Goal: Information Seeking & Learning: Compare options

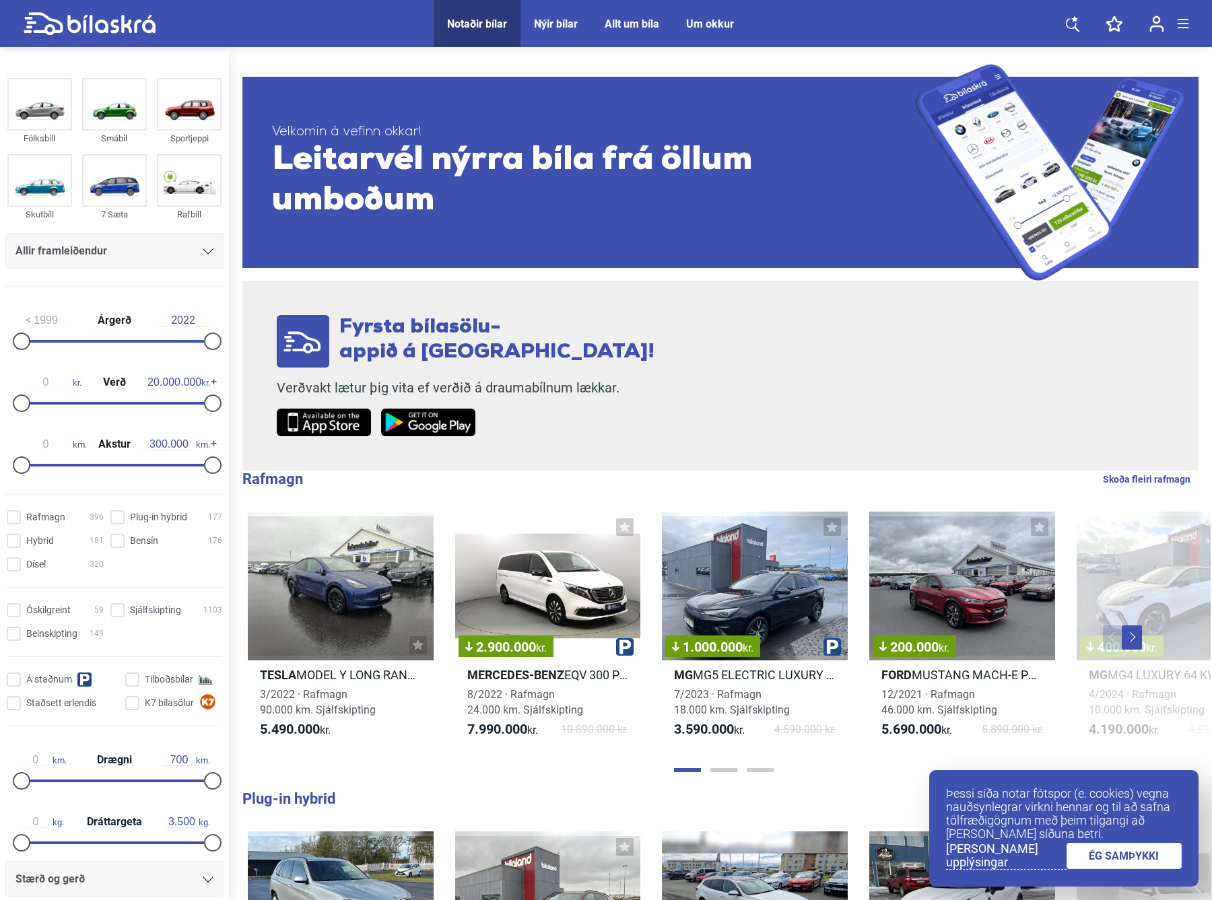
click at [203, 252] on icon at bounding box center [208, 252] width 11 height 6
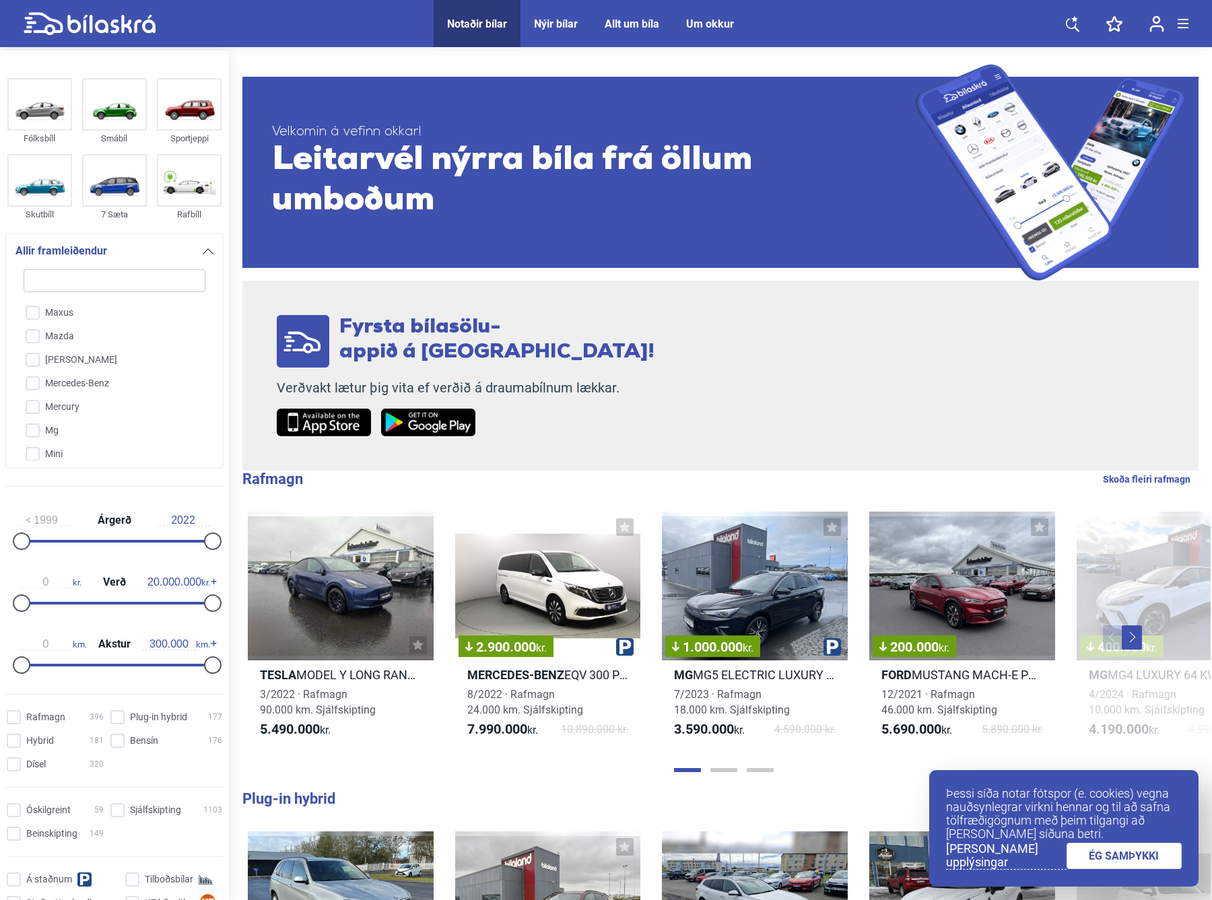
scroll to position [2061, 0]
click at [33, 350] on input "Mercedes-Benz" at bounding box center [105, 362] width 183 height 24
checkbox input "true"
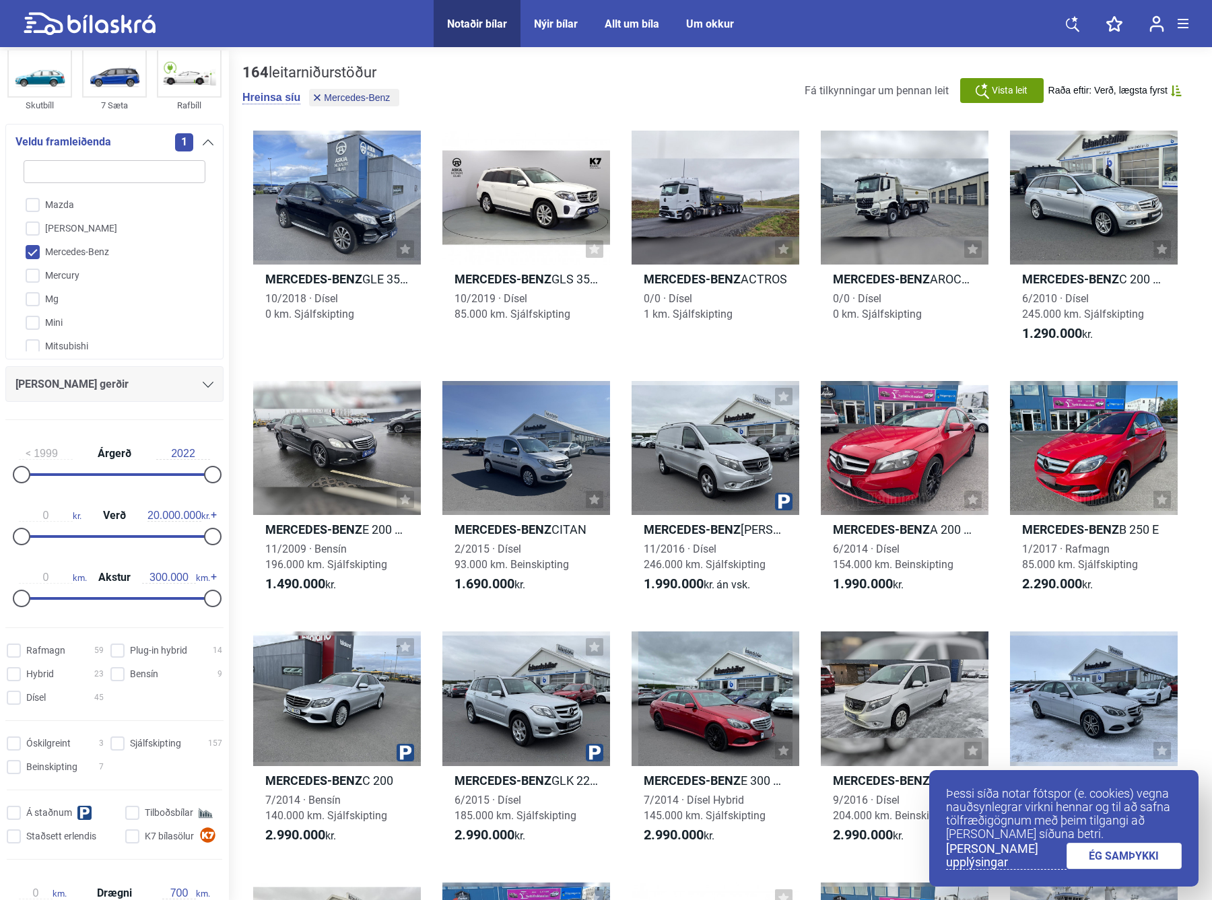
scroll to position [135, 0]
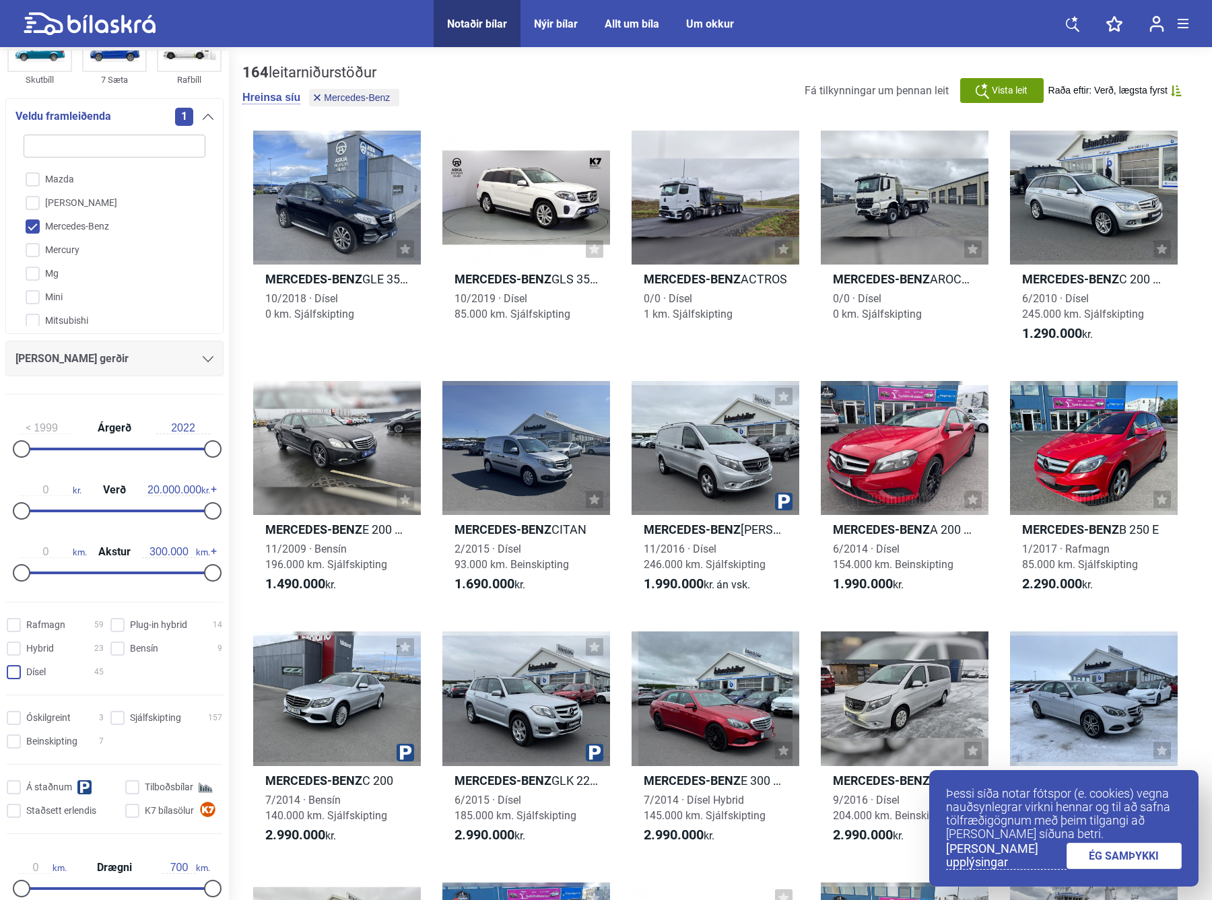
click at [17, 670] on input "Dísel 45" at bounding box center [57, 673] width 97 height 14
checkbox input "true"
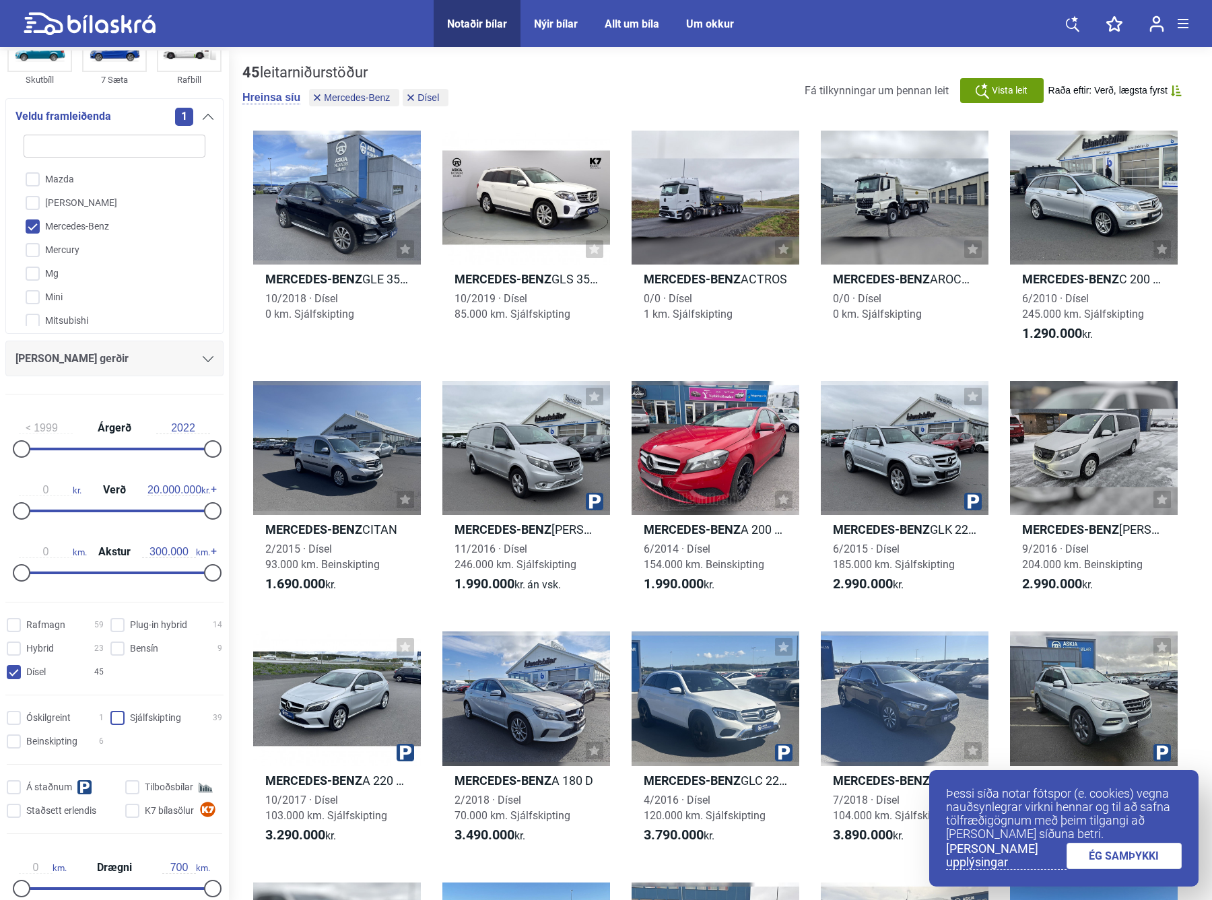
click at [121, 714] on input "Sjálfskipting 39" at bounding box center [168, 719] width 112 height 14
checkbox input "true"
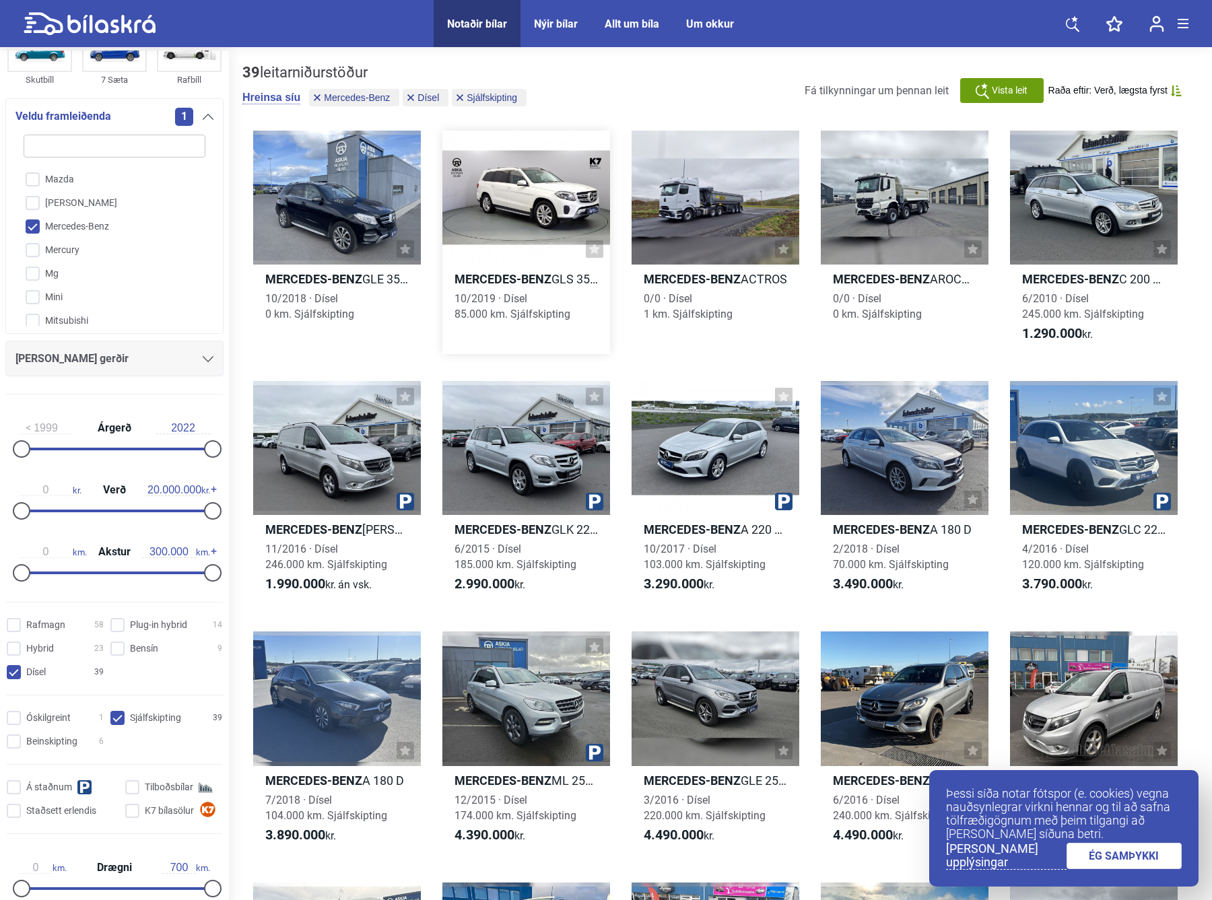
click at [544, 194] on div at bounding box center [526, 198] width 168 height 134
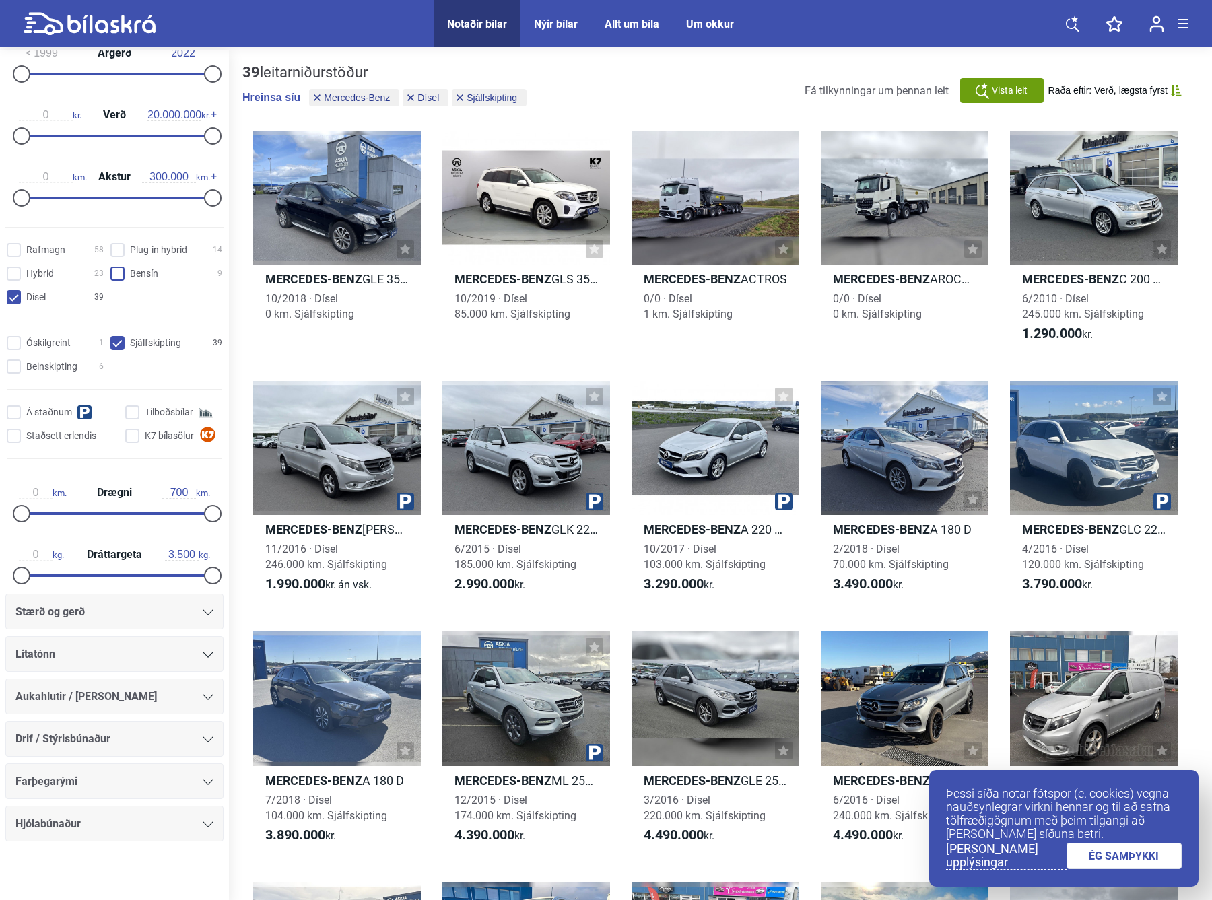
scroll to position [315, 0]
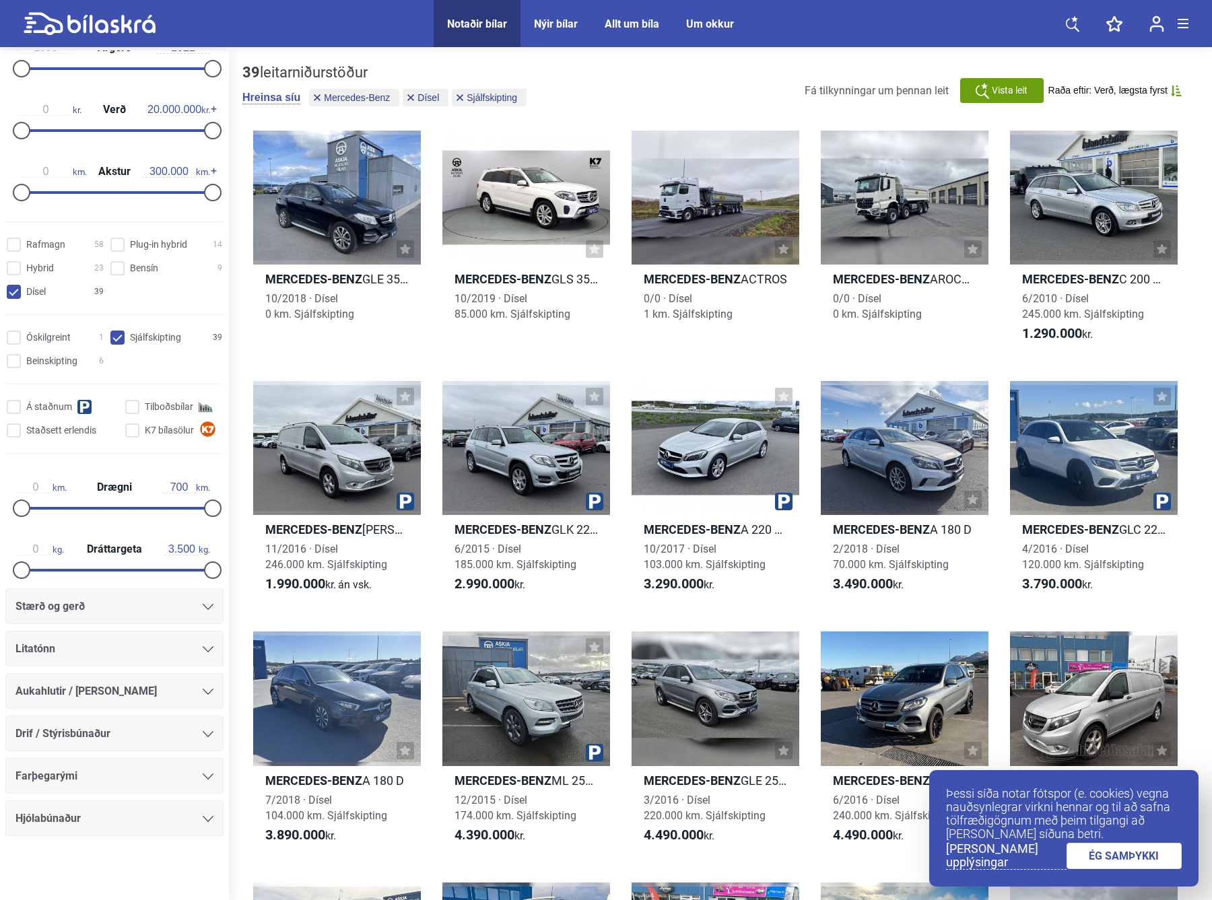
click at [201, 727] on div "Drif / Stýrisbúnaður" at bounding box center [114, 734] width 198 height 19
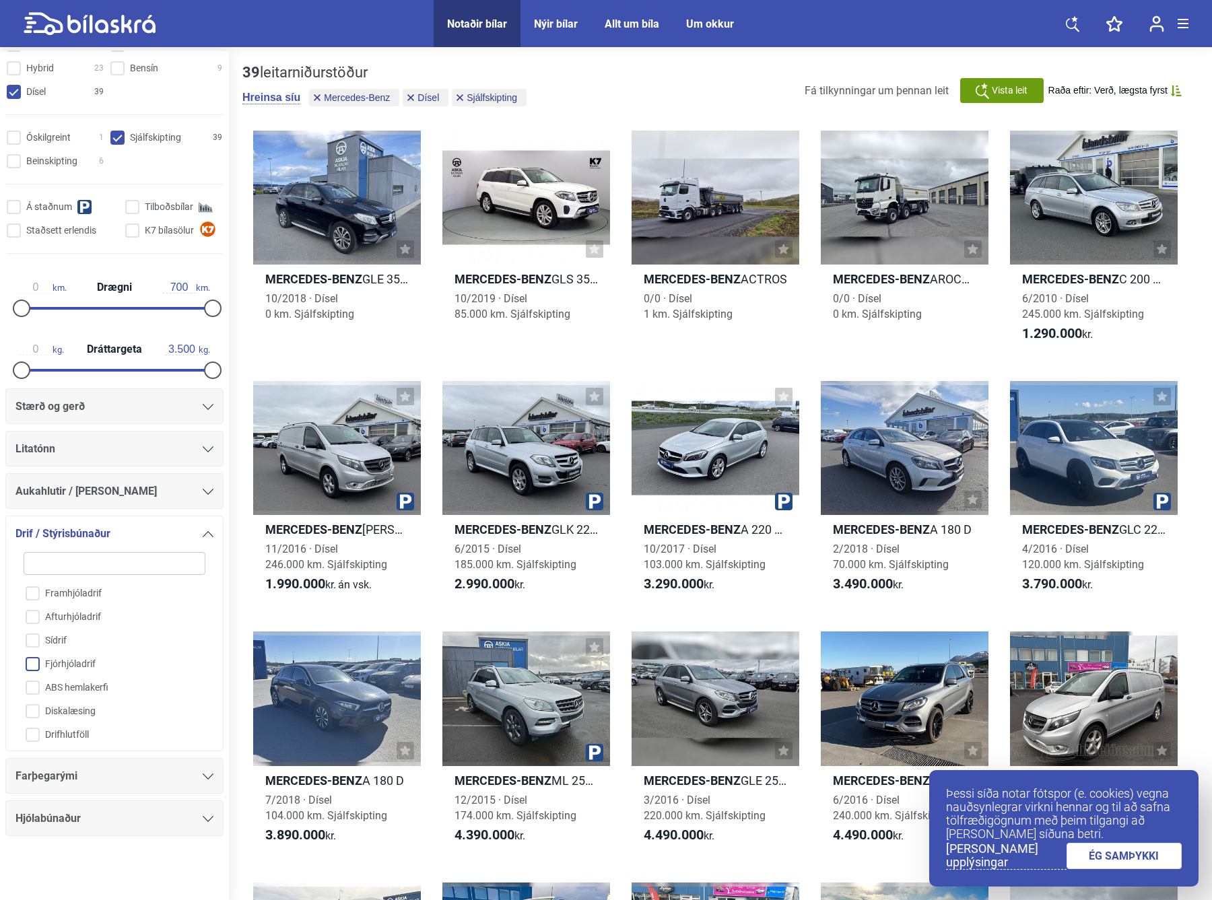
click at [32, 665] on input "Fjórhjóladrif" at bounding box center [105, 665] width 183 height 24
checkbox input "true"
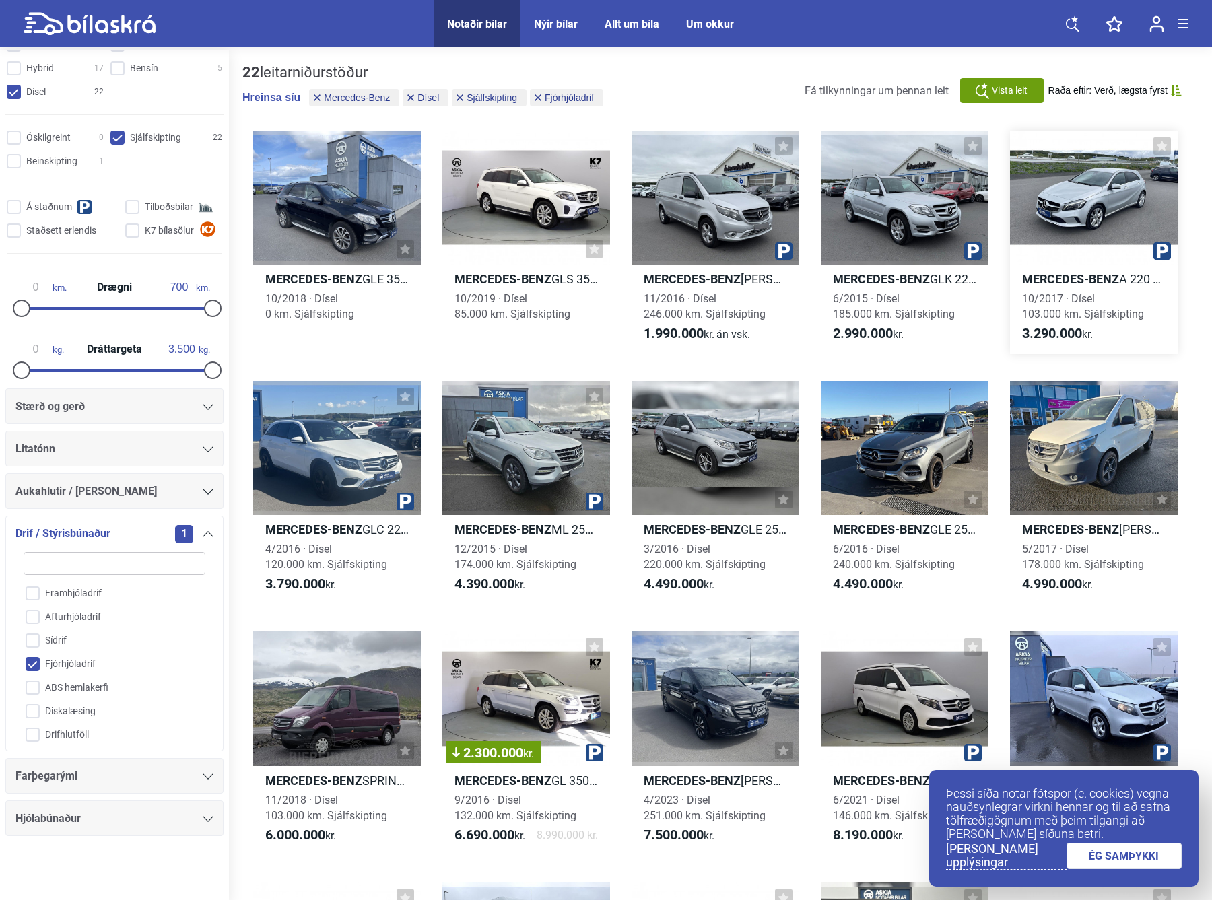
click at [1090, 197] on div at bounding box center [1094, 198] width 168 height 134
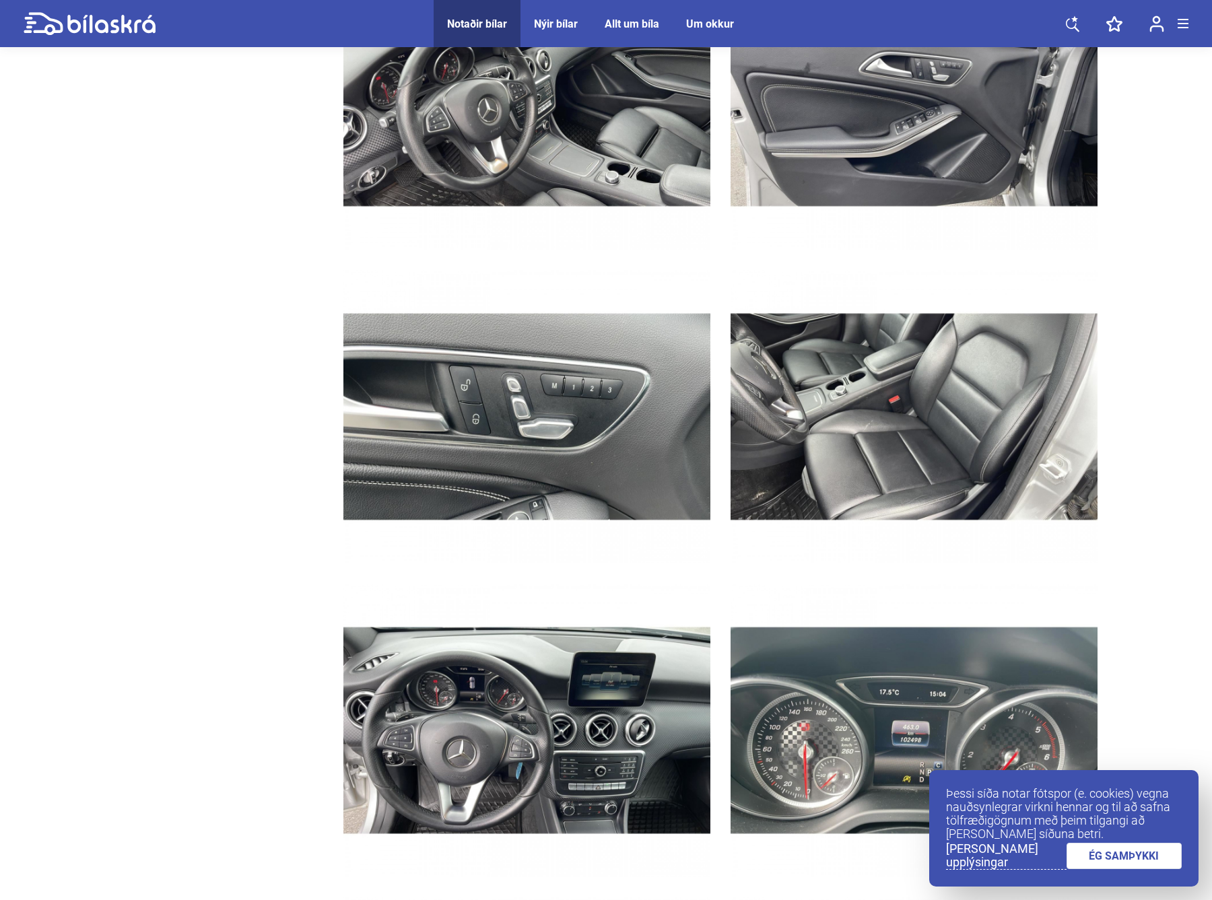
scroll to position [3300, 0]
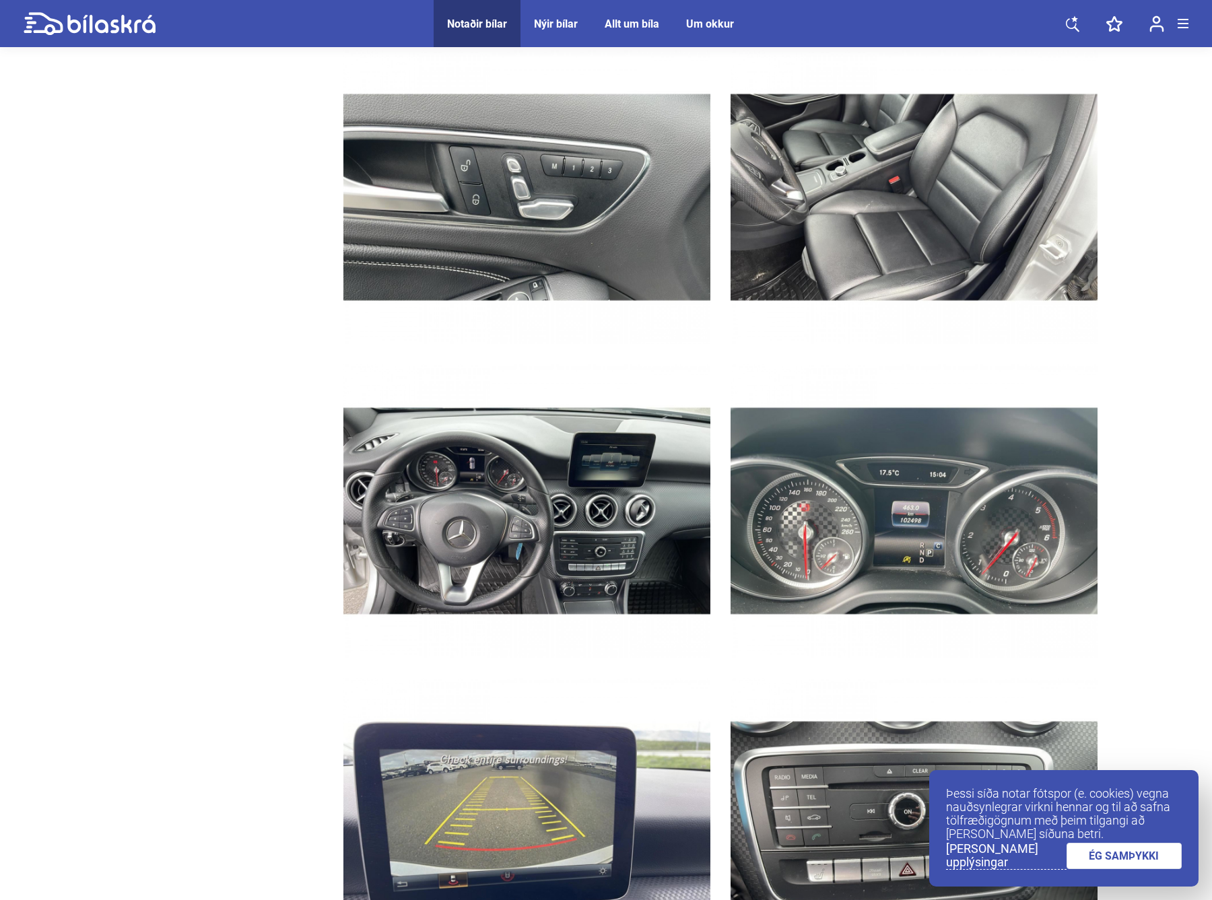
click at [851, 203] on img at bounding box center [914, 198] width 367 height 294
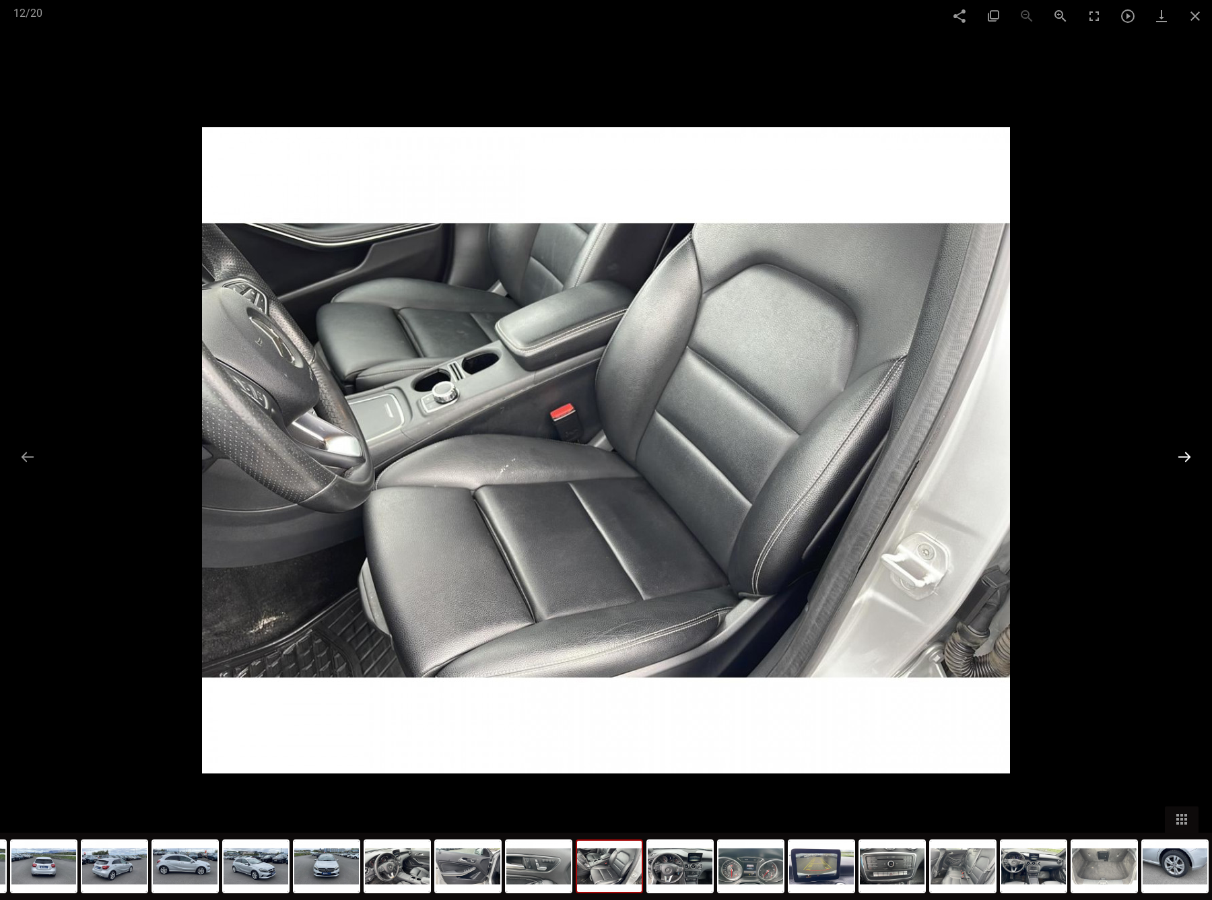
click at [1180, 457] on button at bounding box center [1184, 457] width 28 height 26
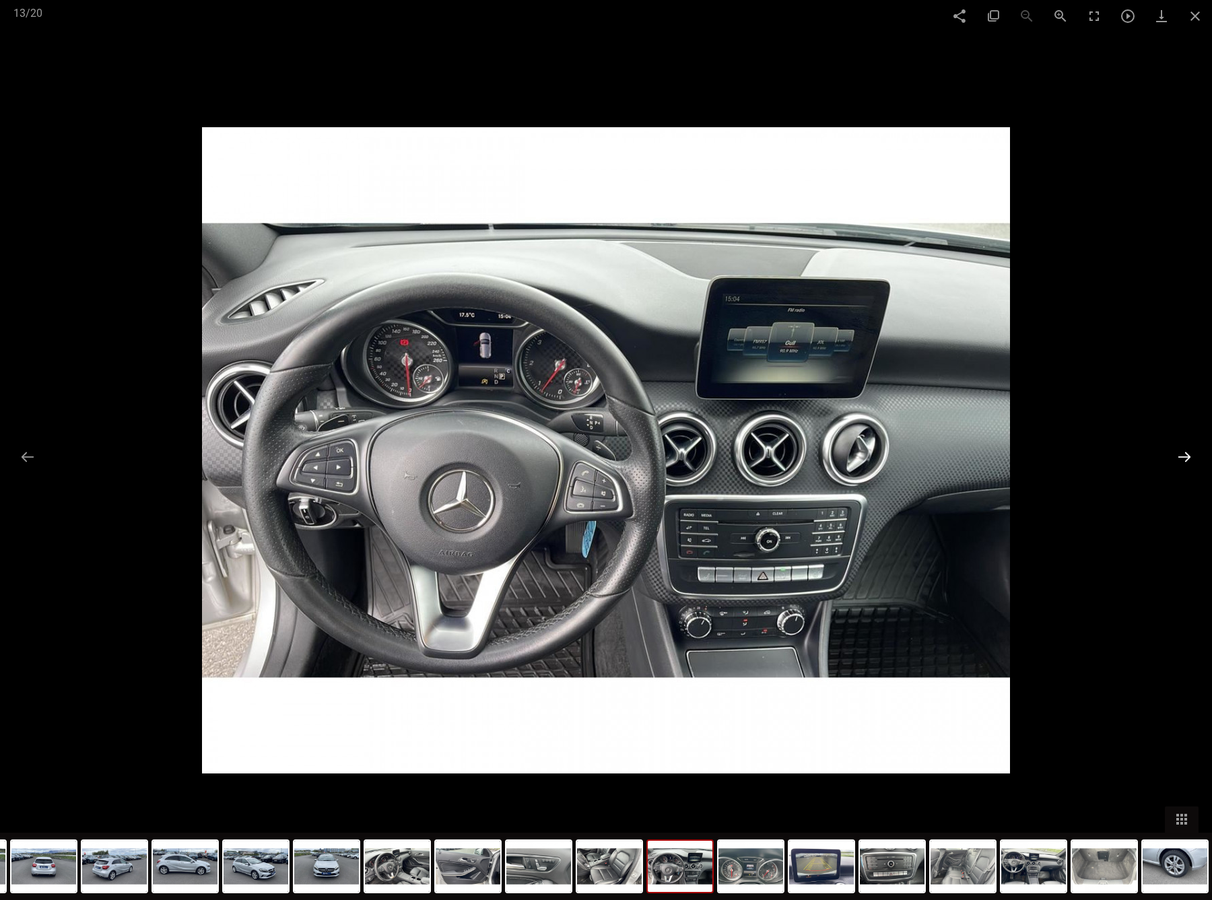
click at [1180, 457] on button at bounding box center [1184, 457] width 28 height 26
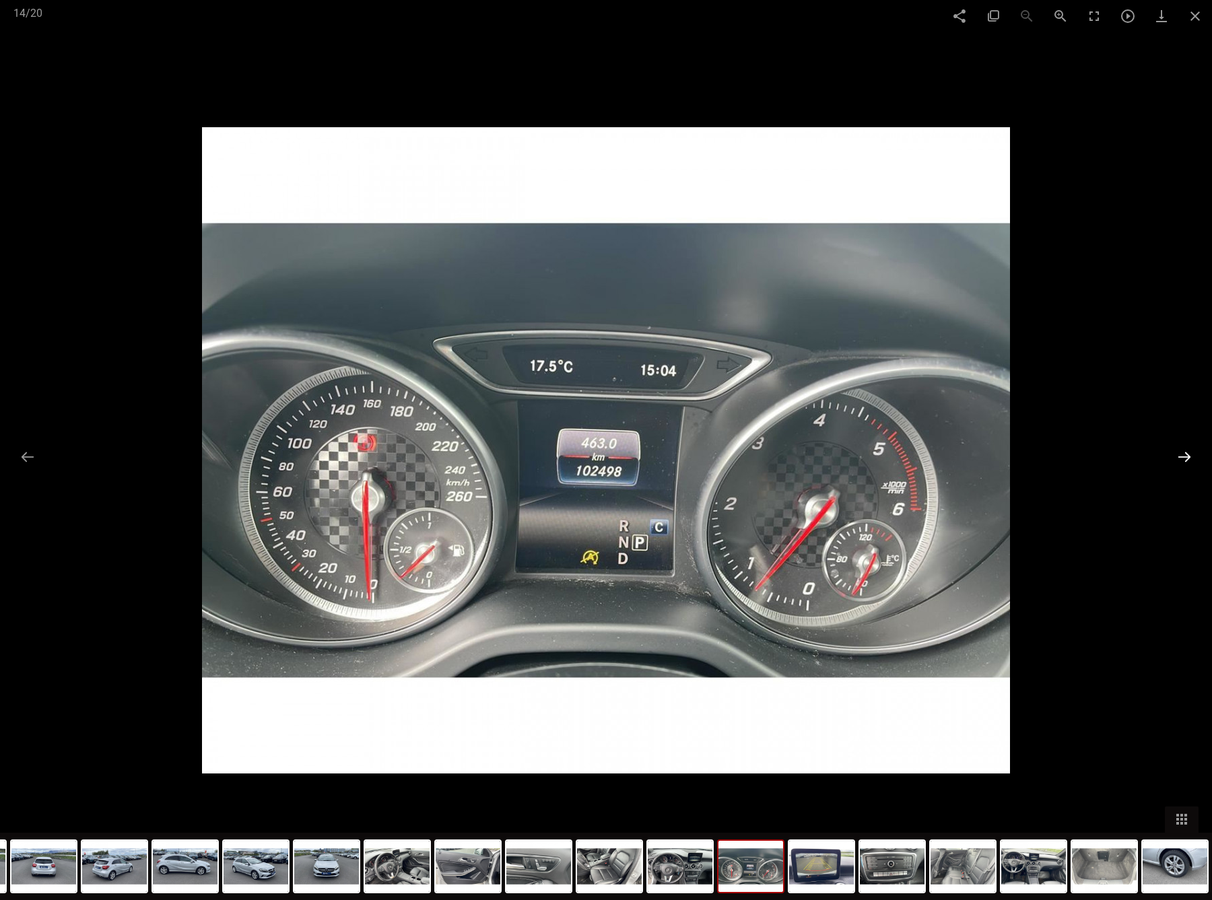
click at [1183, 455] on button at bounding box center [1184, 457] width 28 height 26
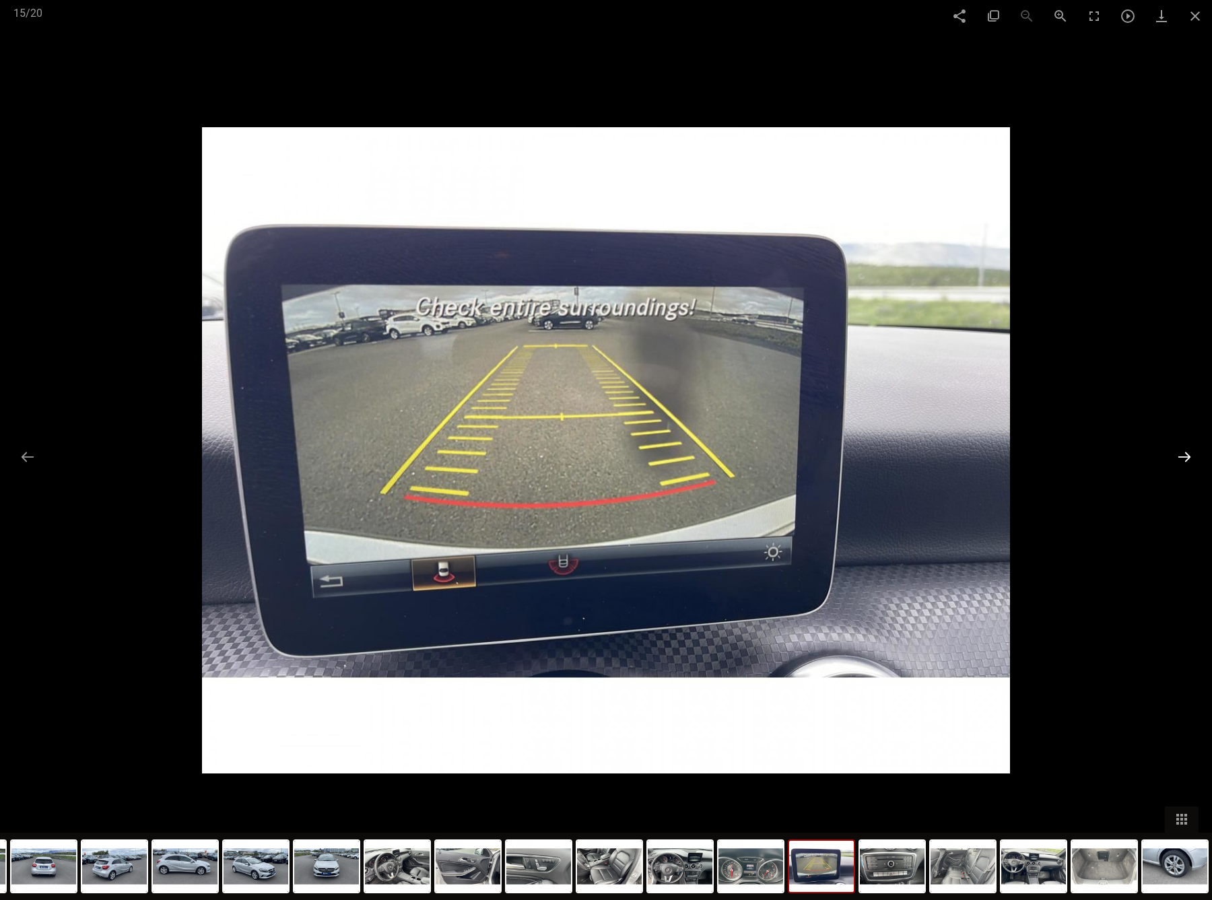
click at [1183, 455] on button at bounding box center [1184, 457] width 28 height 26
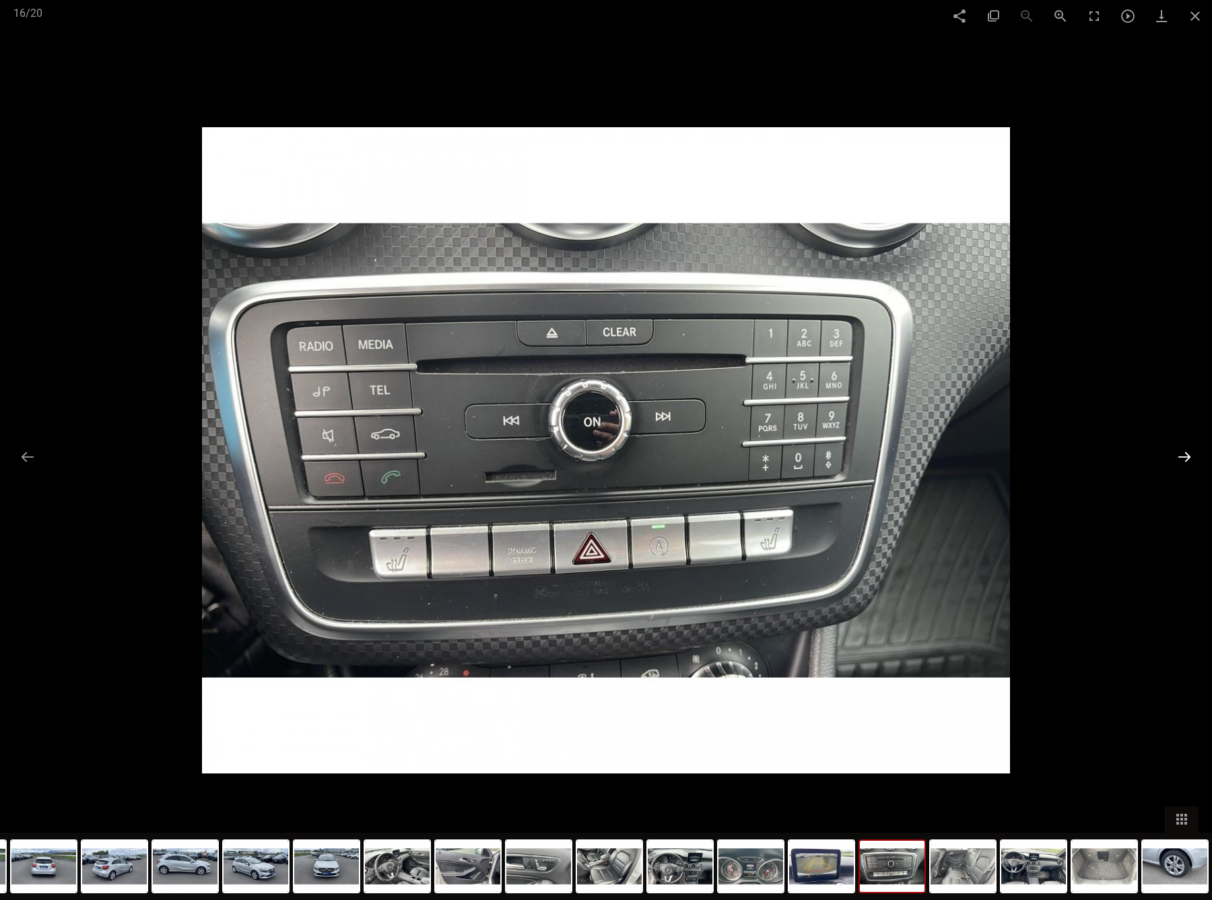
click at [1183, 455] on button at bounding box center [1184, 457] width 28 height 26
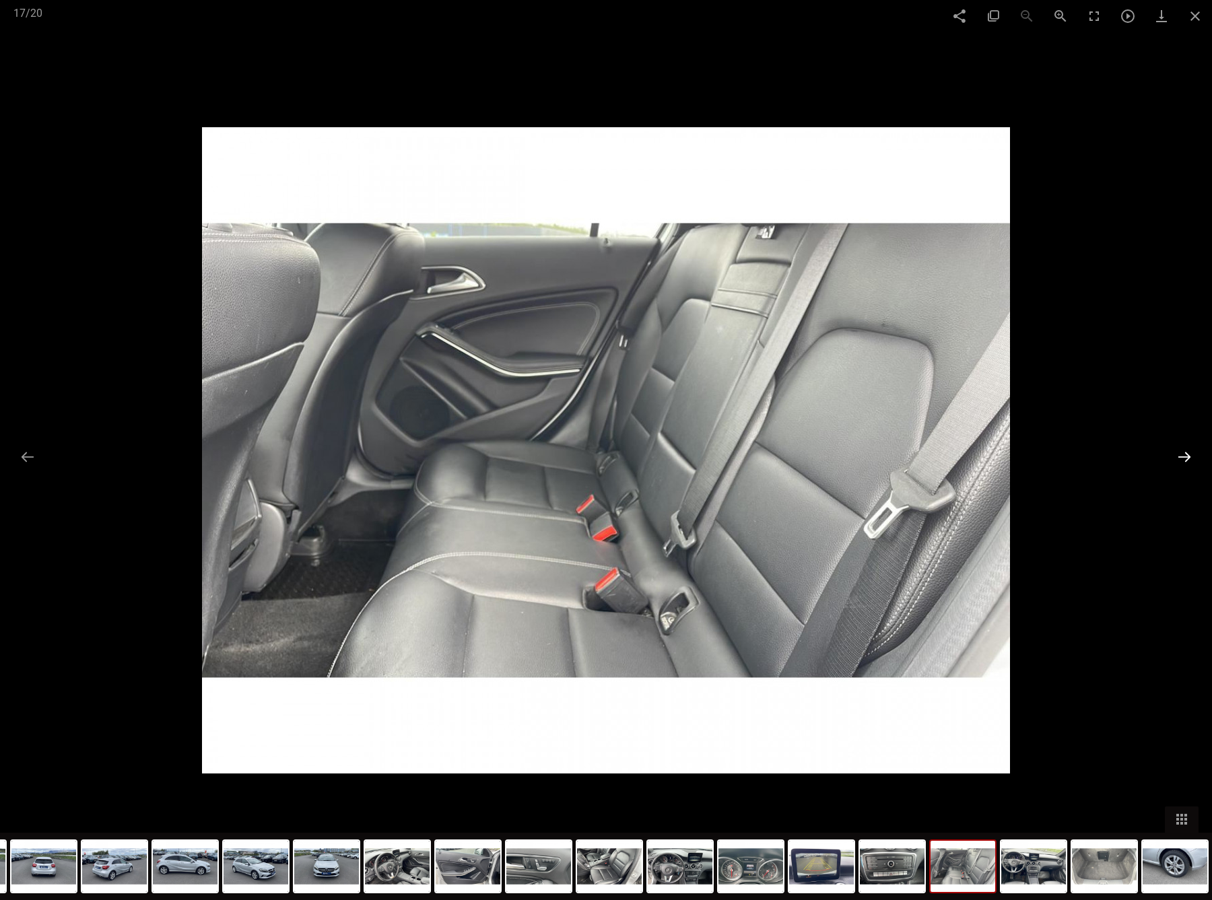
click at [1183, 455] on button at bounding box center [1184, 457] width 28 height 26
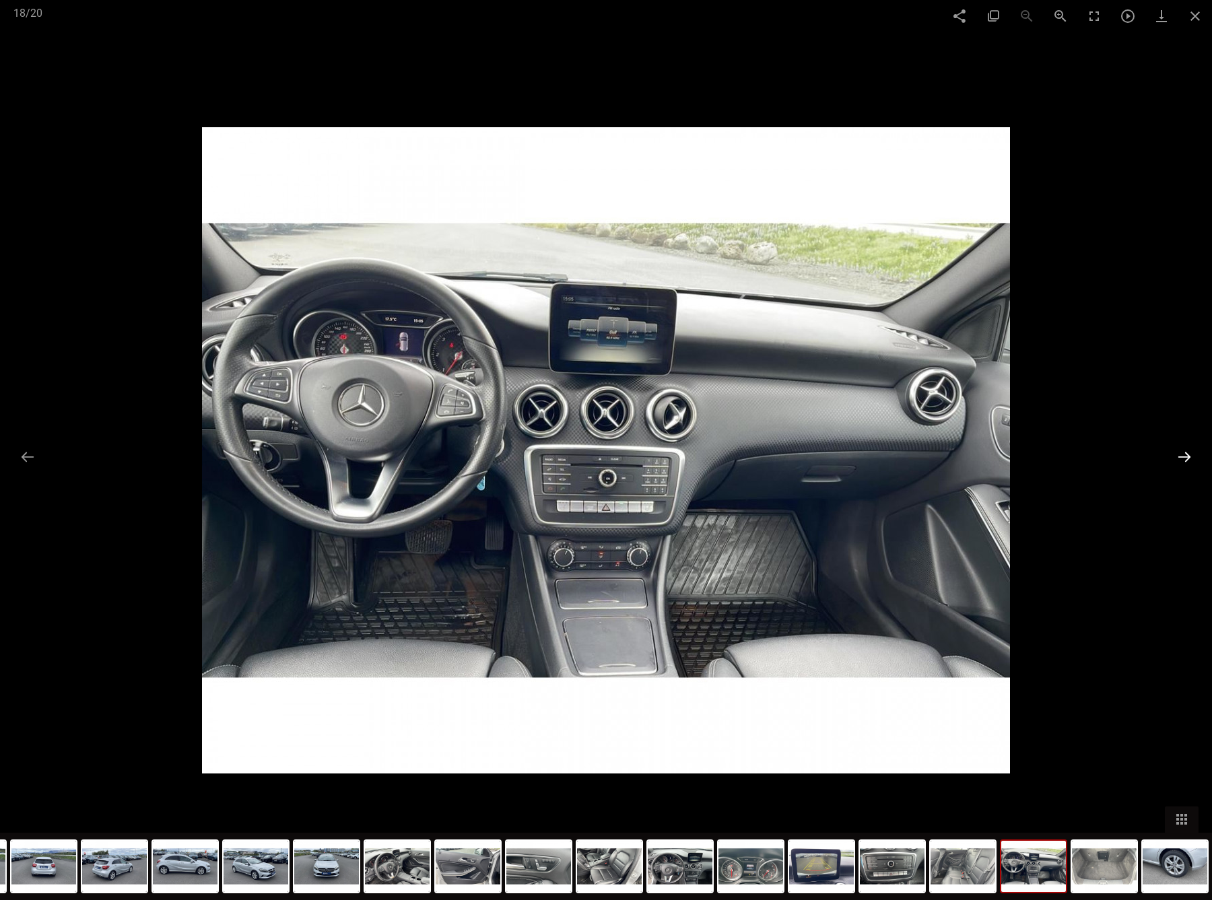
click at [1183, 455] on button at bounding box center [1184, 457] width 28 height 26
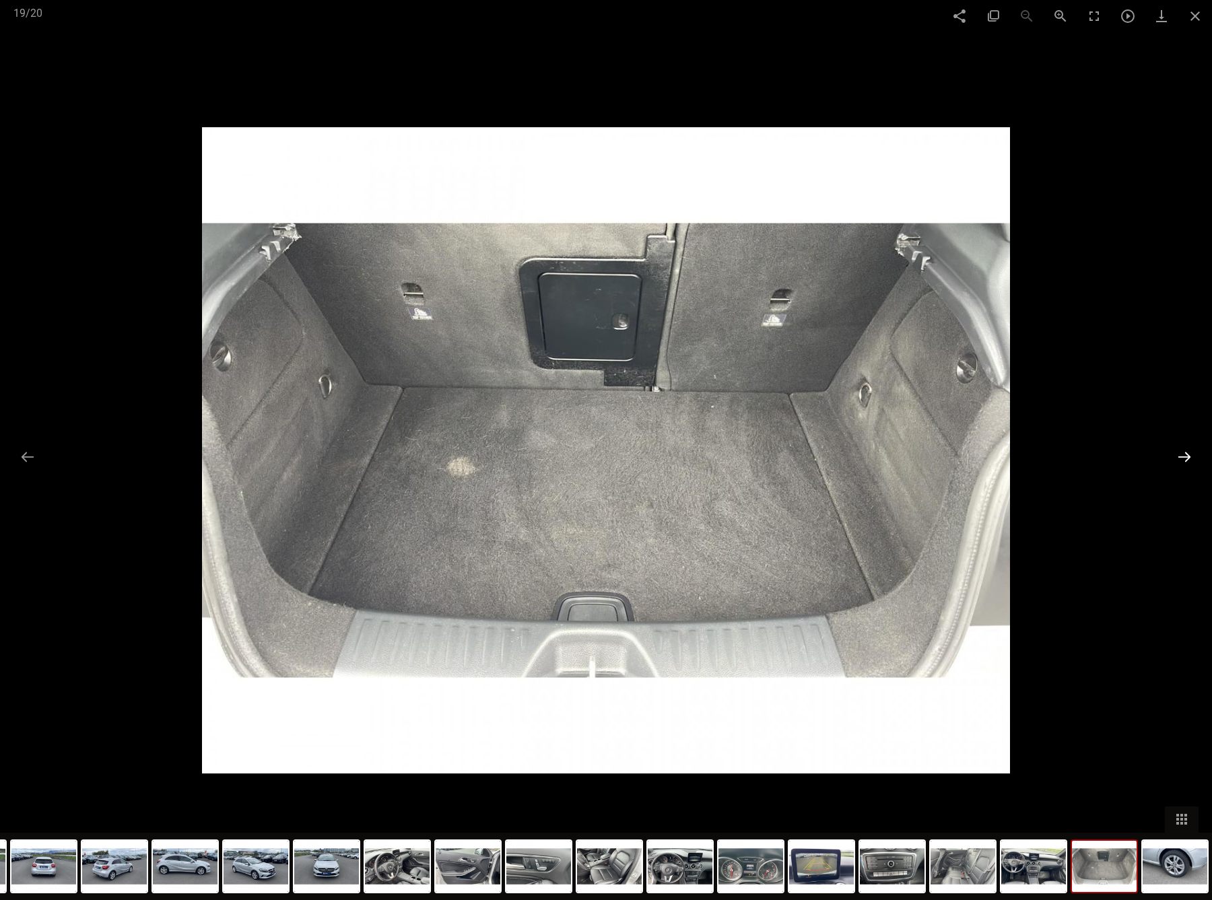
click at [1183, 455] on button at bounding box center [1184, 457] width 28 height 26
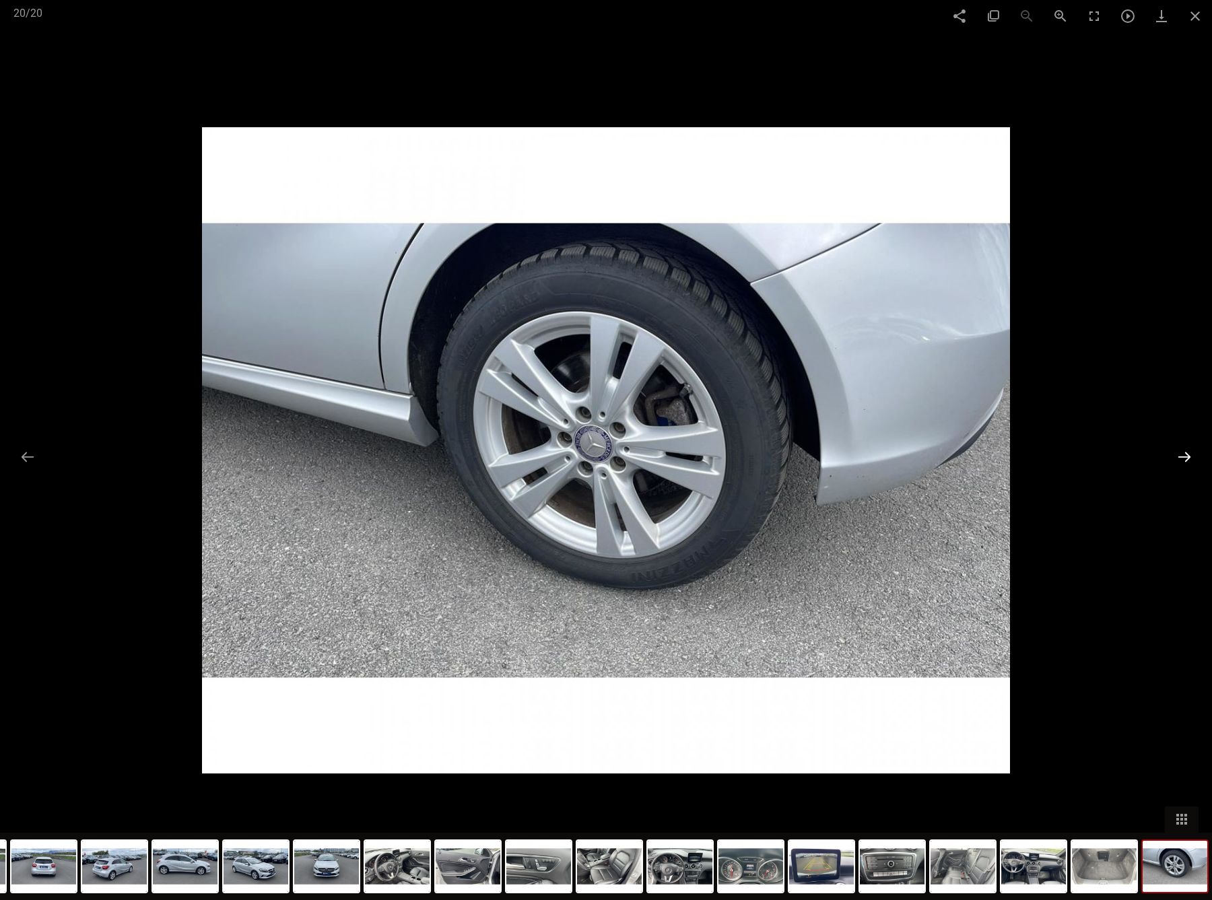
click at [1181, 454] on button at bounding box center [1184, 457] width 28 height 26
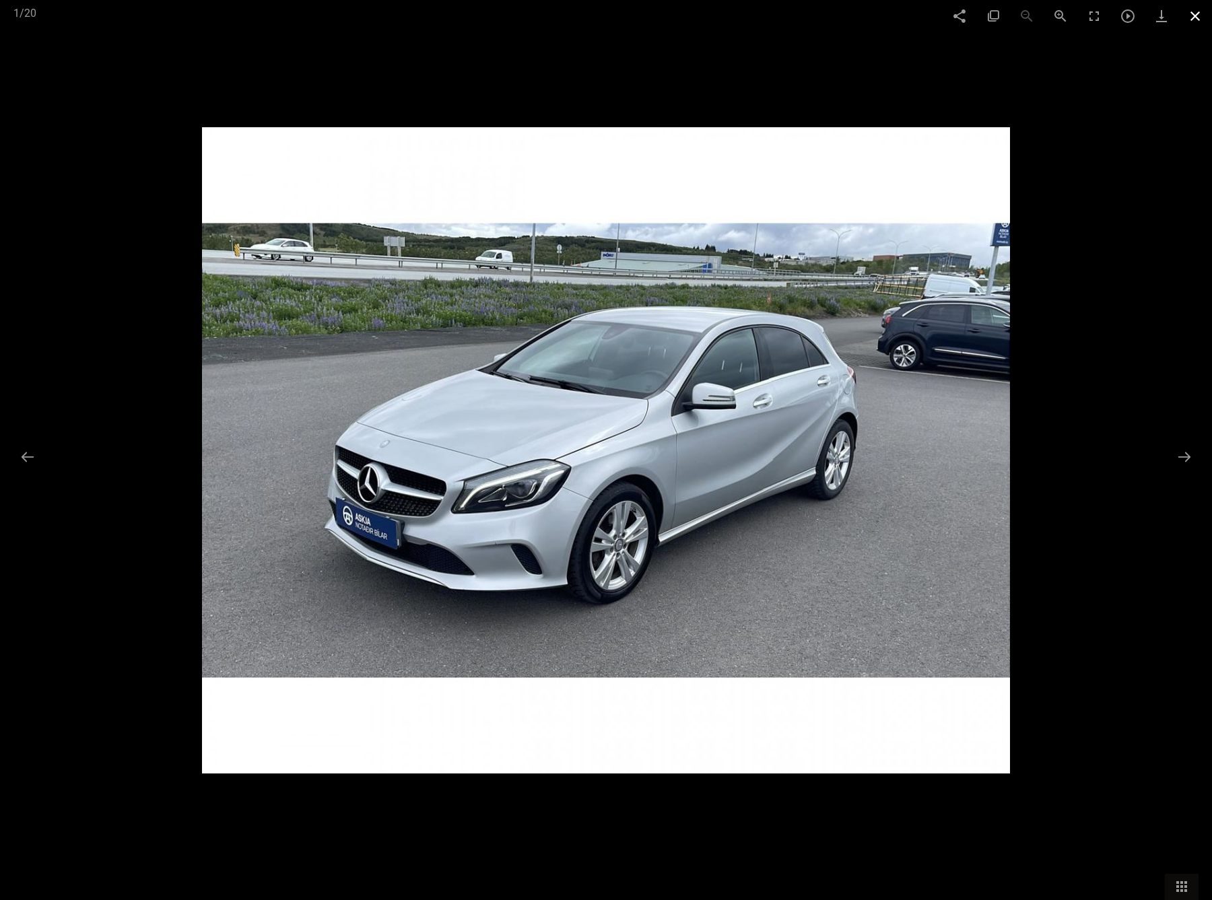
click at [1189, 17] on span at bounding box center [1196, 16] width 34 height 32
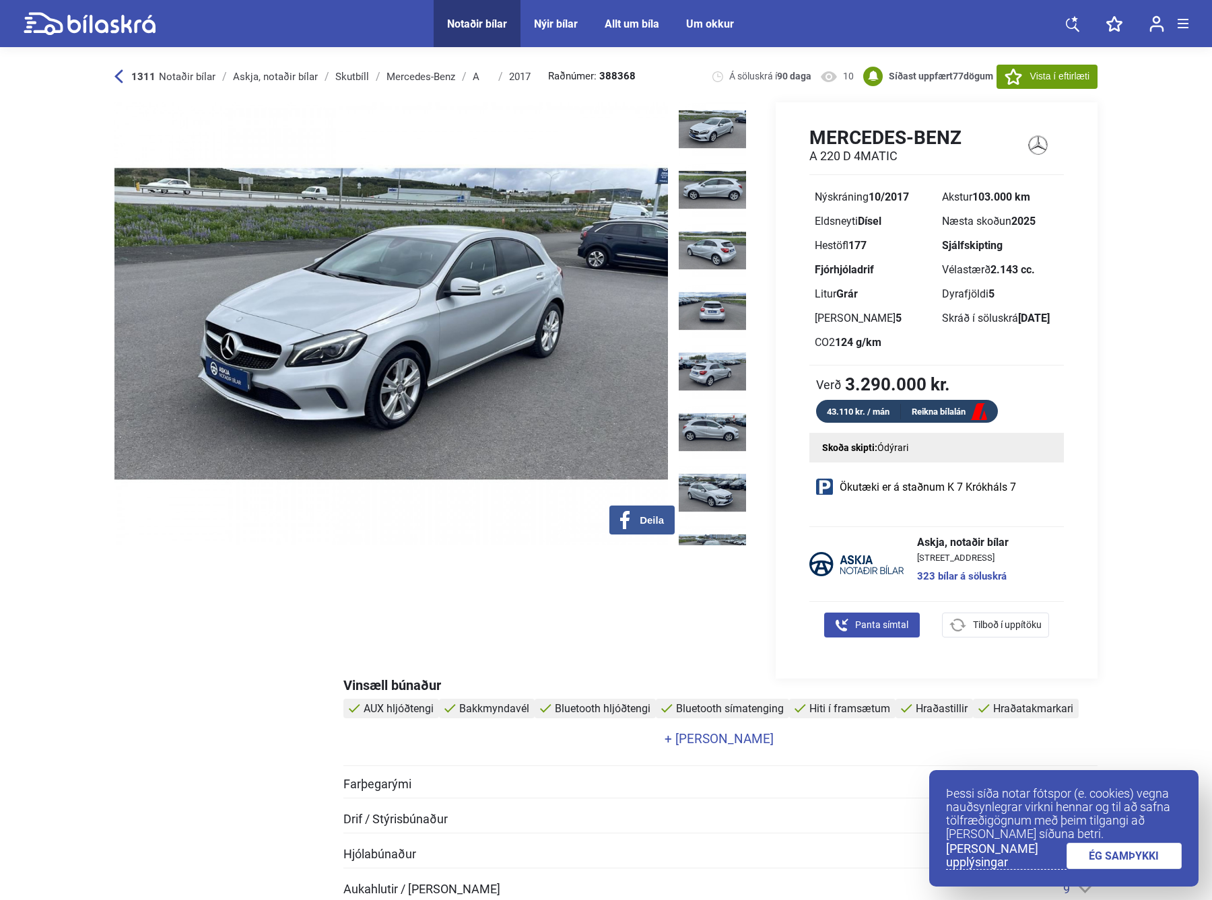
click at [120, 73] on icon at bounding box center [118, 76] width 8 height 13
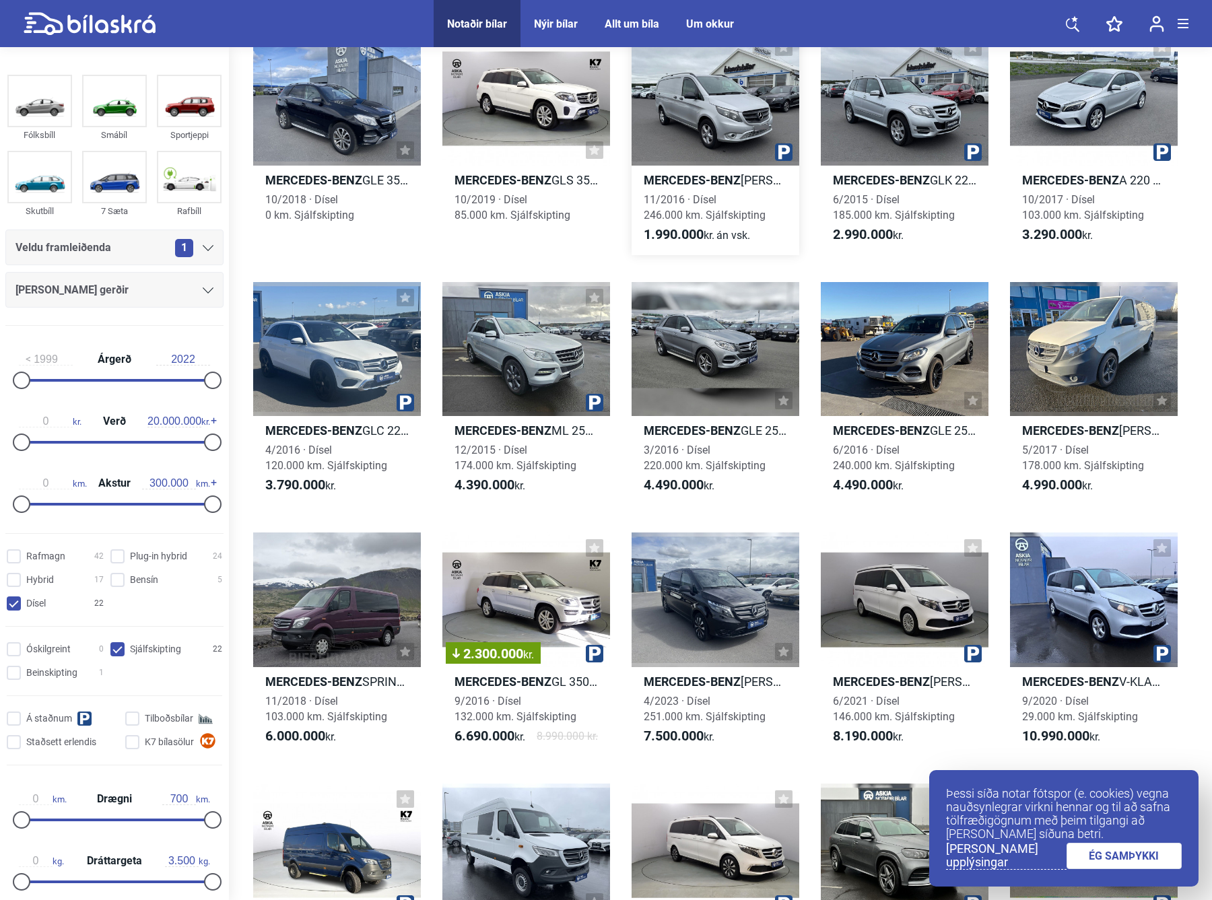
scroll to position [135, 0]
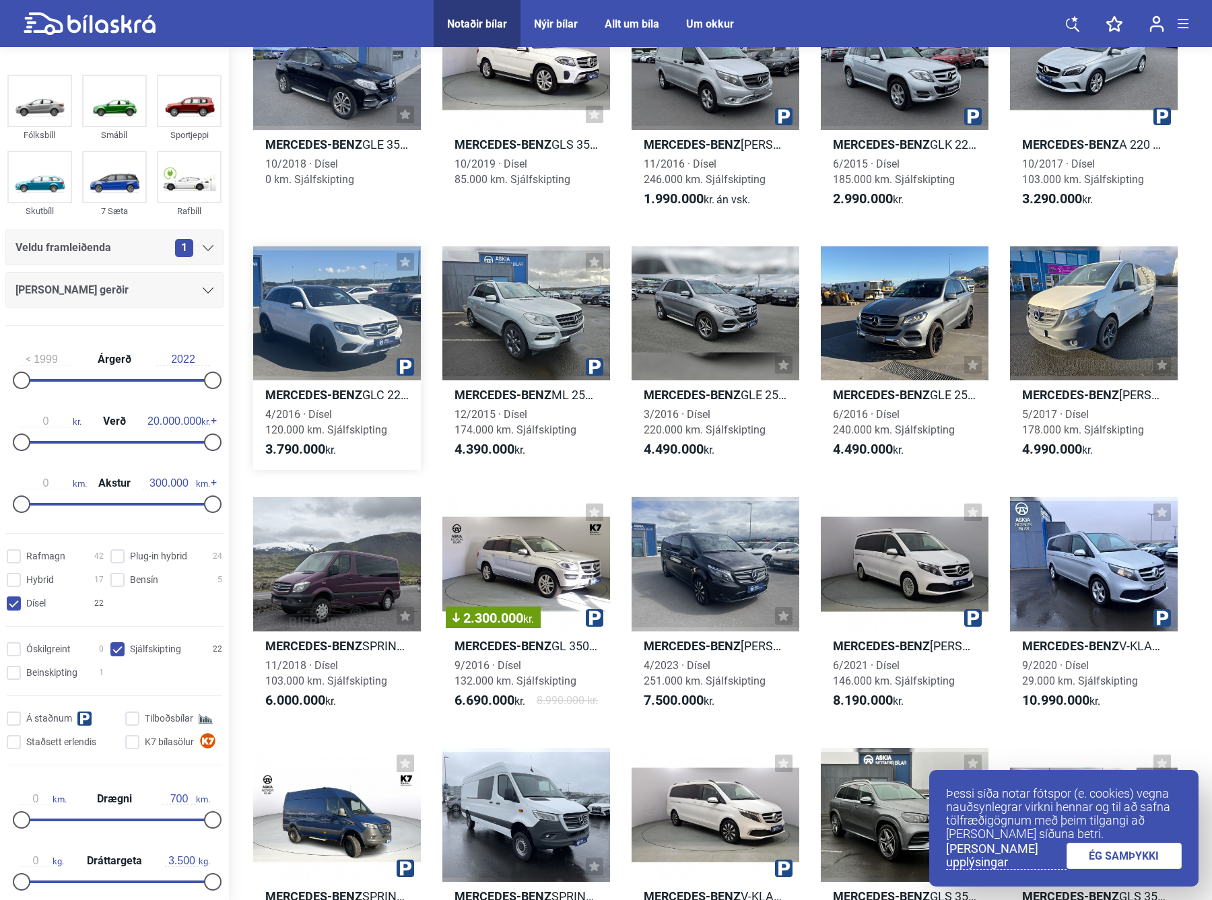
click at [312, 334] on div at bounding box center [337, 313] width 168 height 134
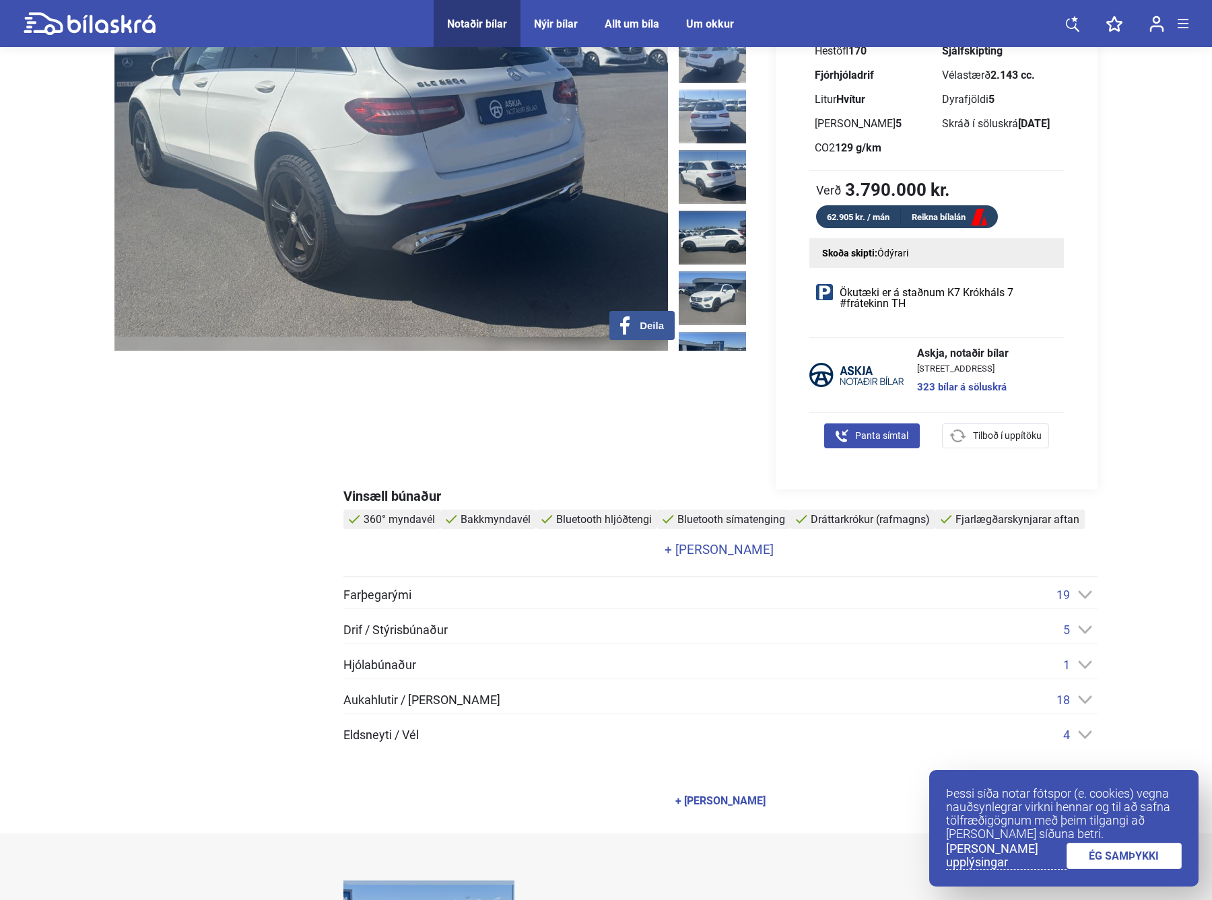
scroll to position [202, 0]
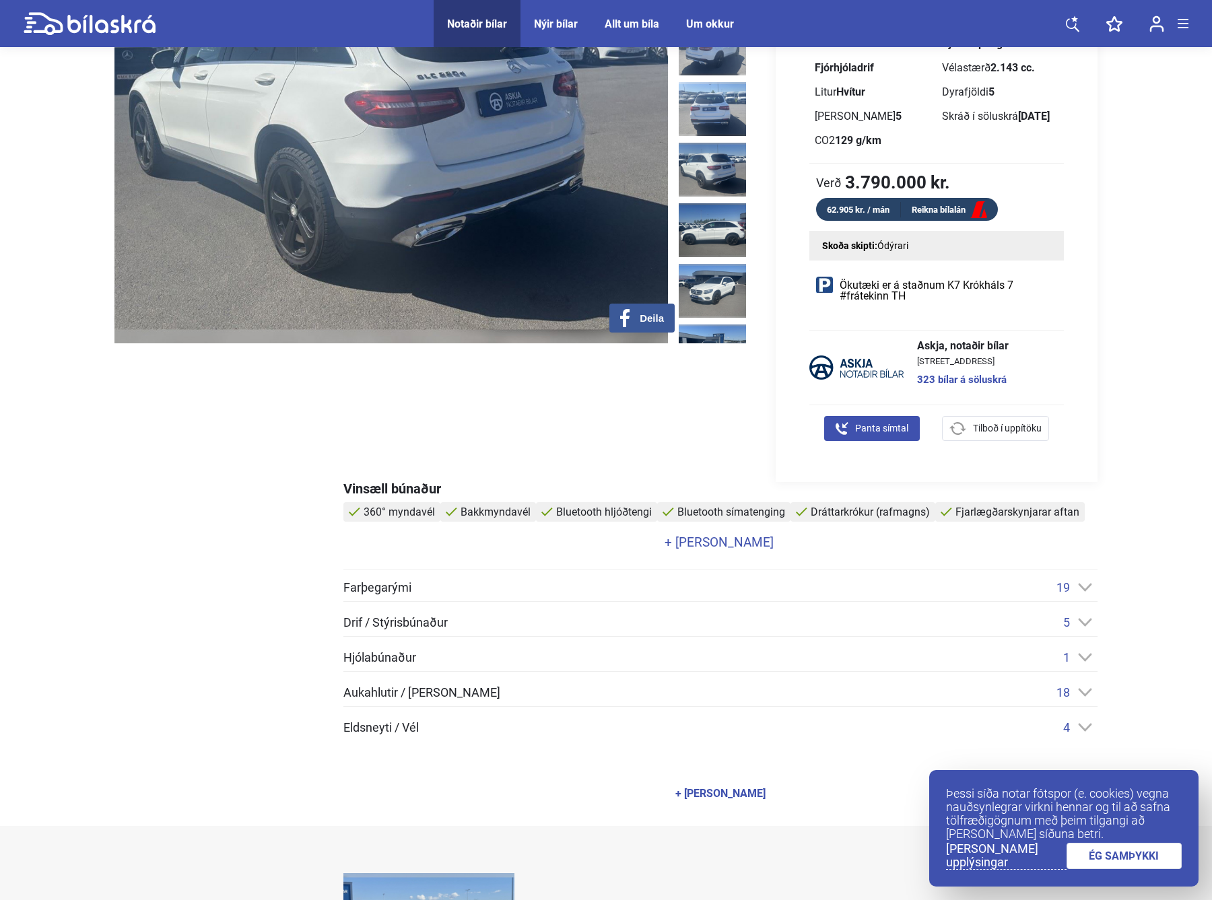
click at [702, 536] on link "+ [PERSON_NAME]" at bounding box center [718, 542] width 751 height 13
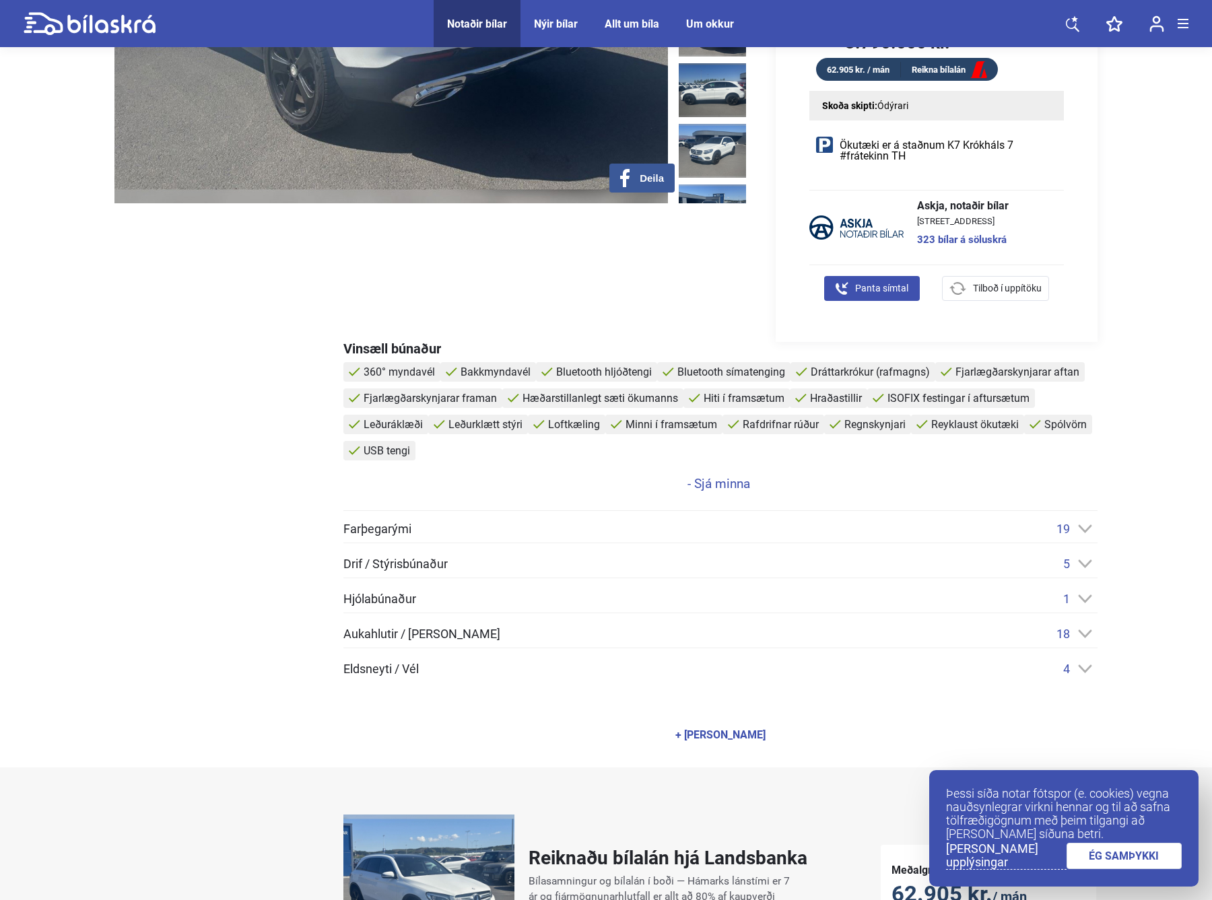
scroll to position [404, 0]
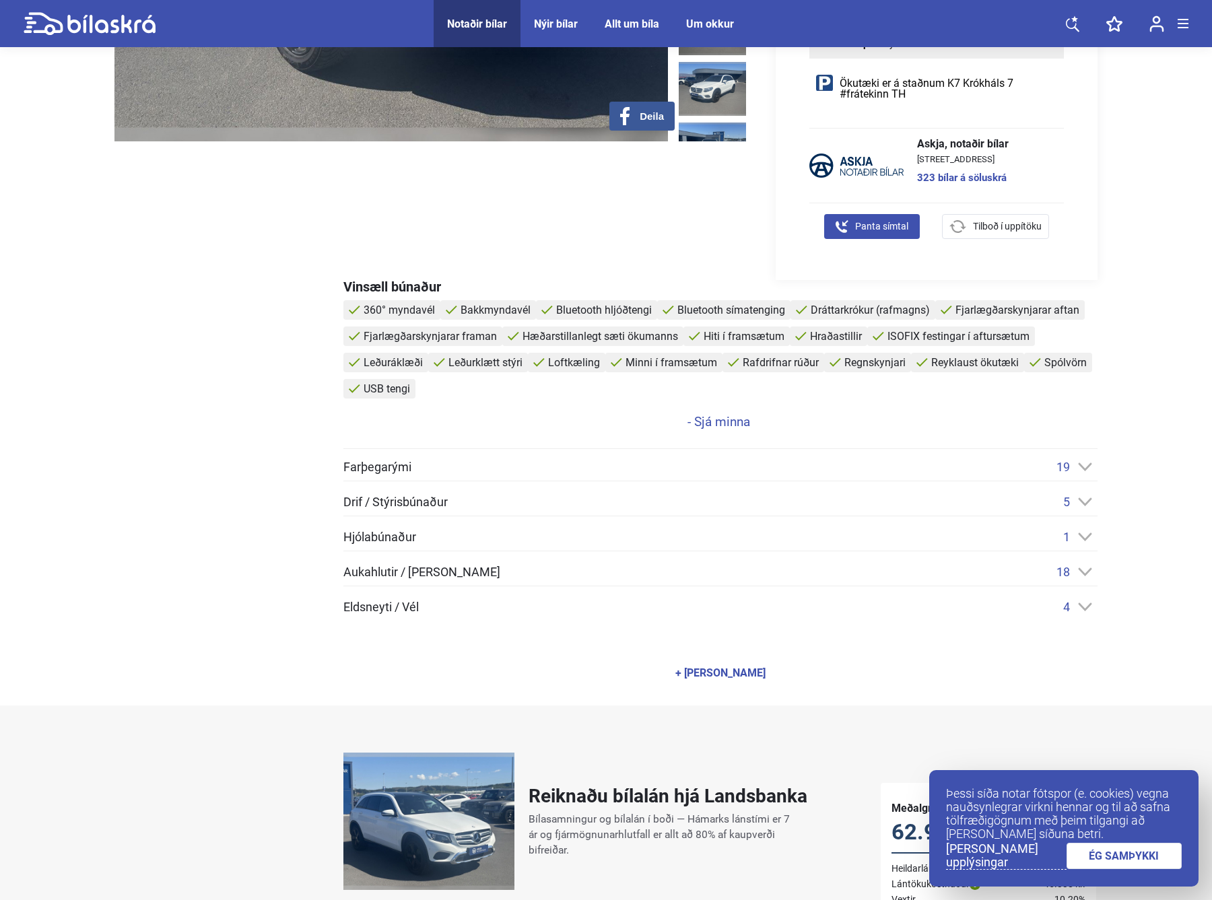
click at [1089, 606] on icon at bounding box center [1085, 607] width 13 height 8
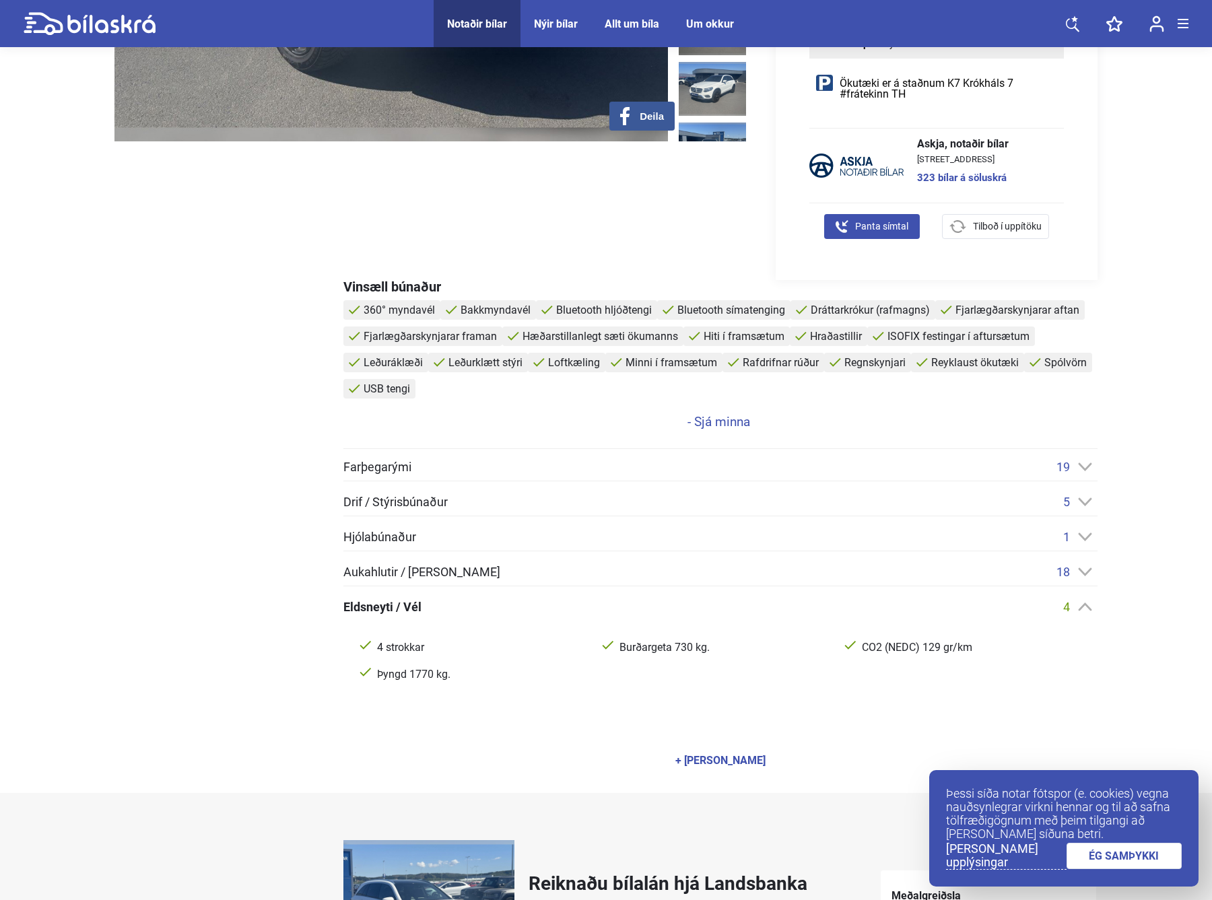
click at [1080, 572] on icon at bounding box center [1085, 572] width 14 height 9
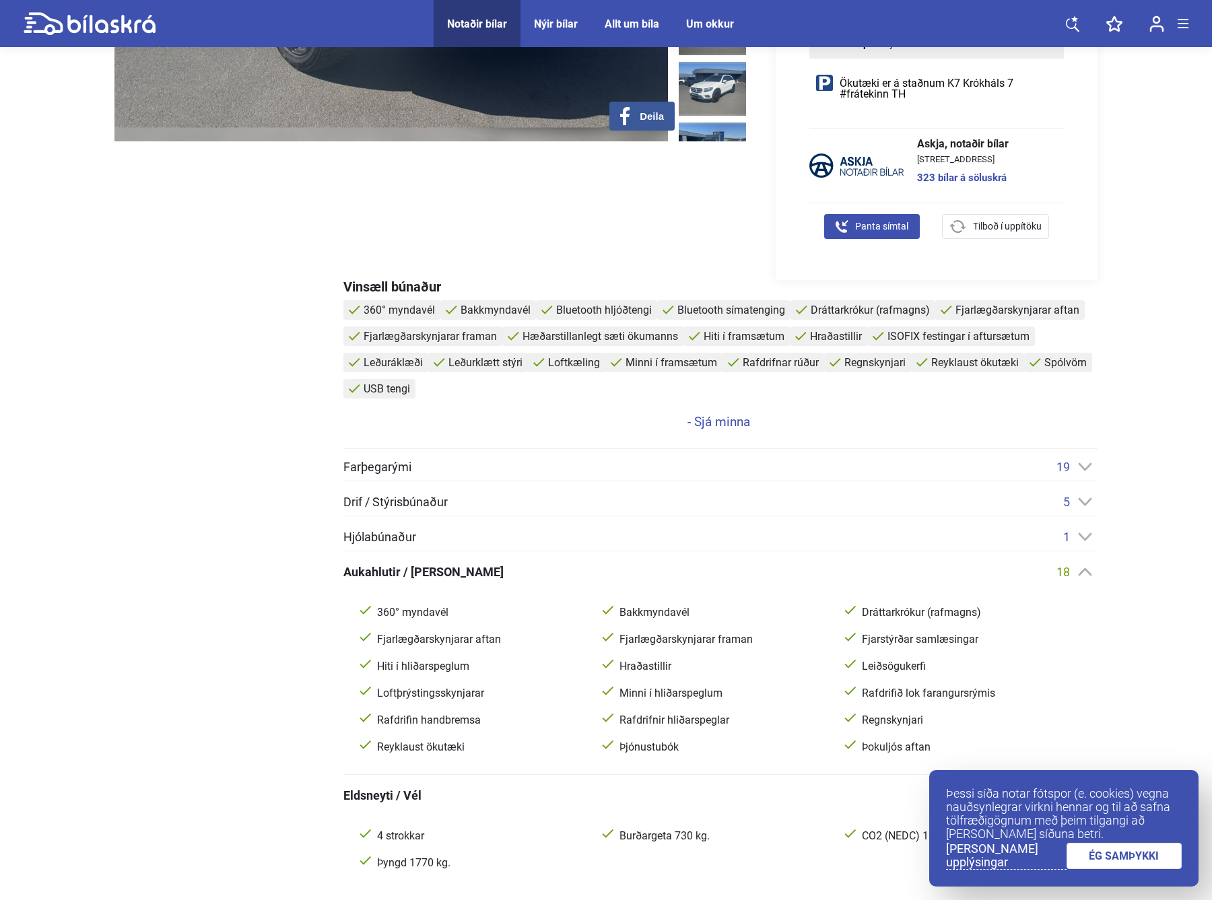
click at [1082, 533] on icon at bounding box center [1085, 537] width 14 height 9
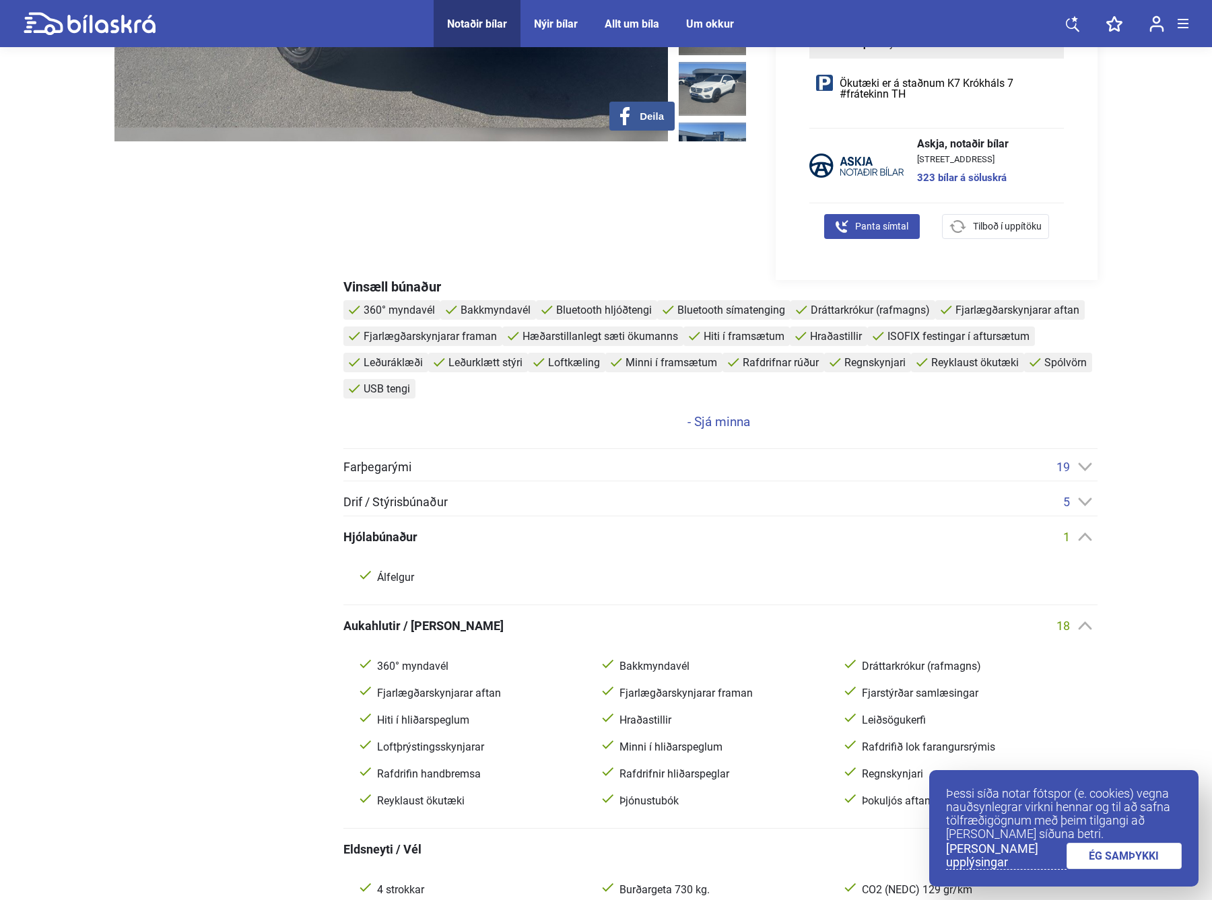
click at [1082, 502] on icon at bounding box center [1085, 502] width 13 height 8
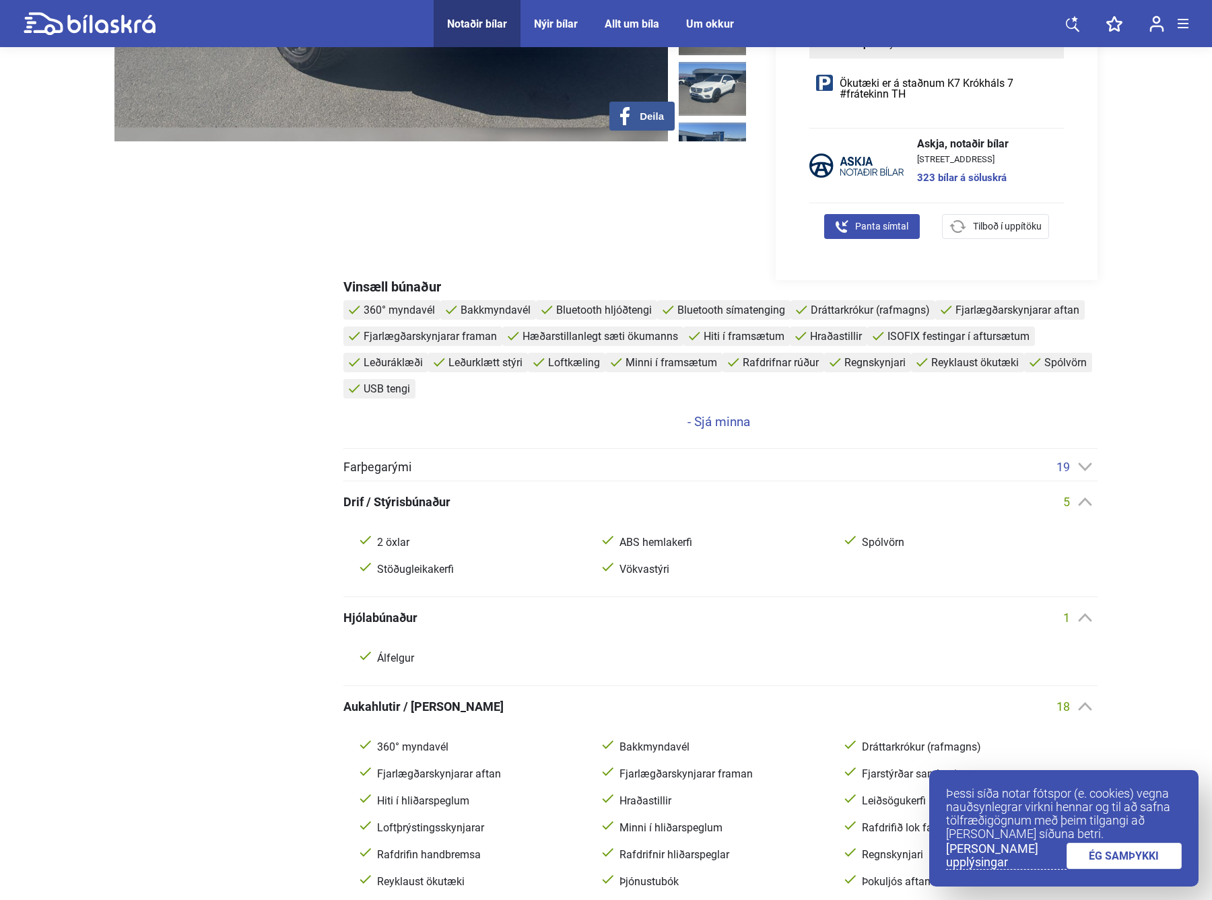
click at [1080, 466] on icon at bounding box center [1085, 467] width 14 height 9
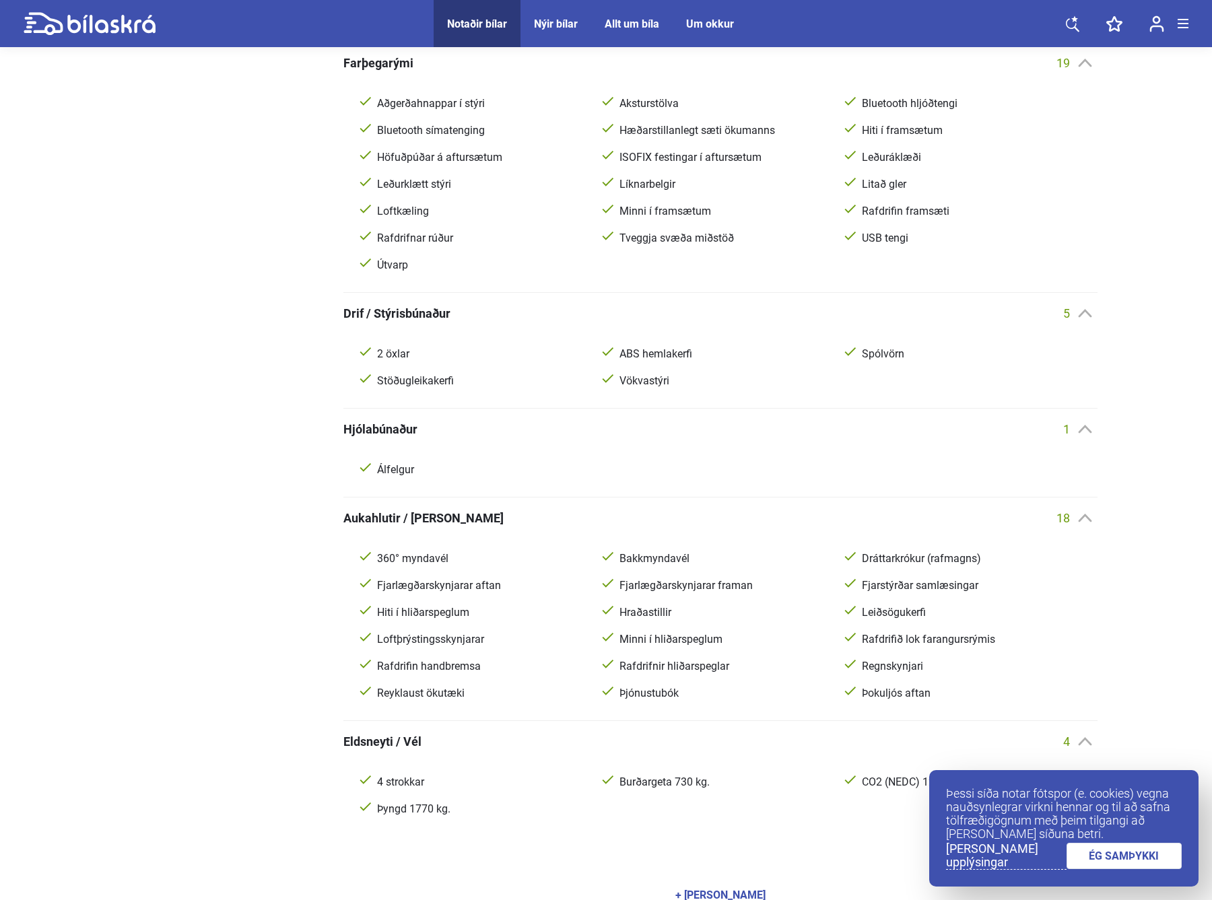
scroll to position [1078, 0]
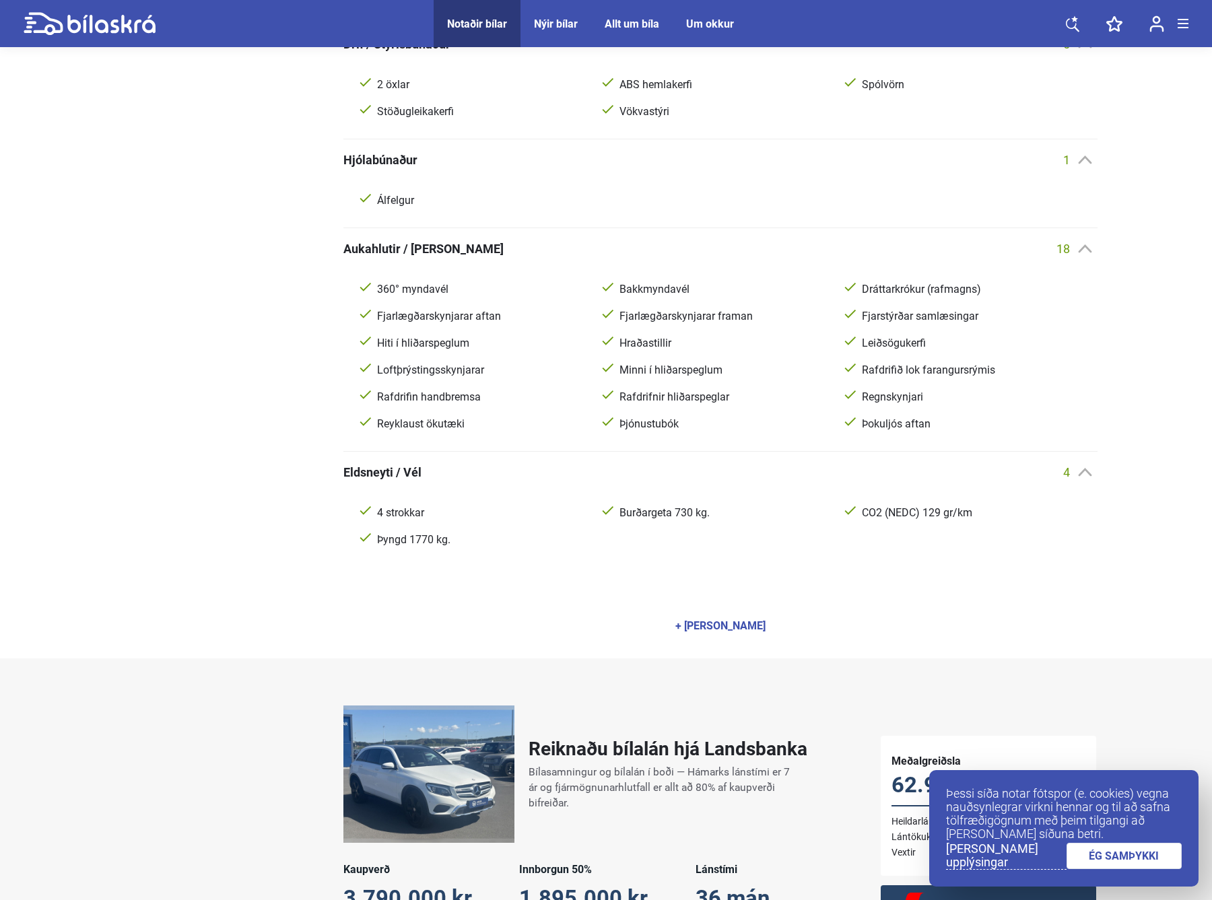
click at [737, 625] on div "+ [PERSON_NAME]" at bounding box center [720, 626] width 90 height 11
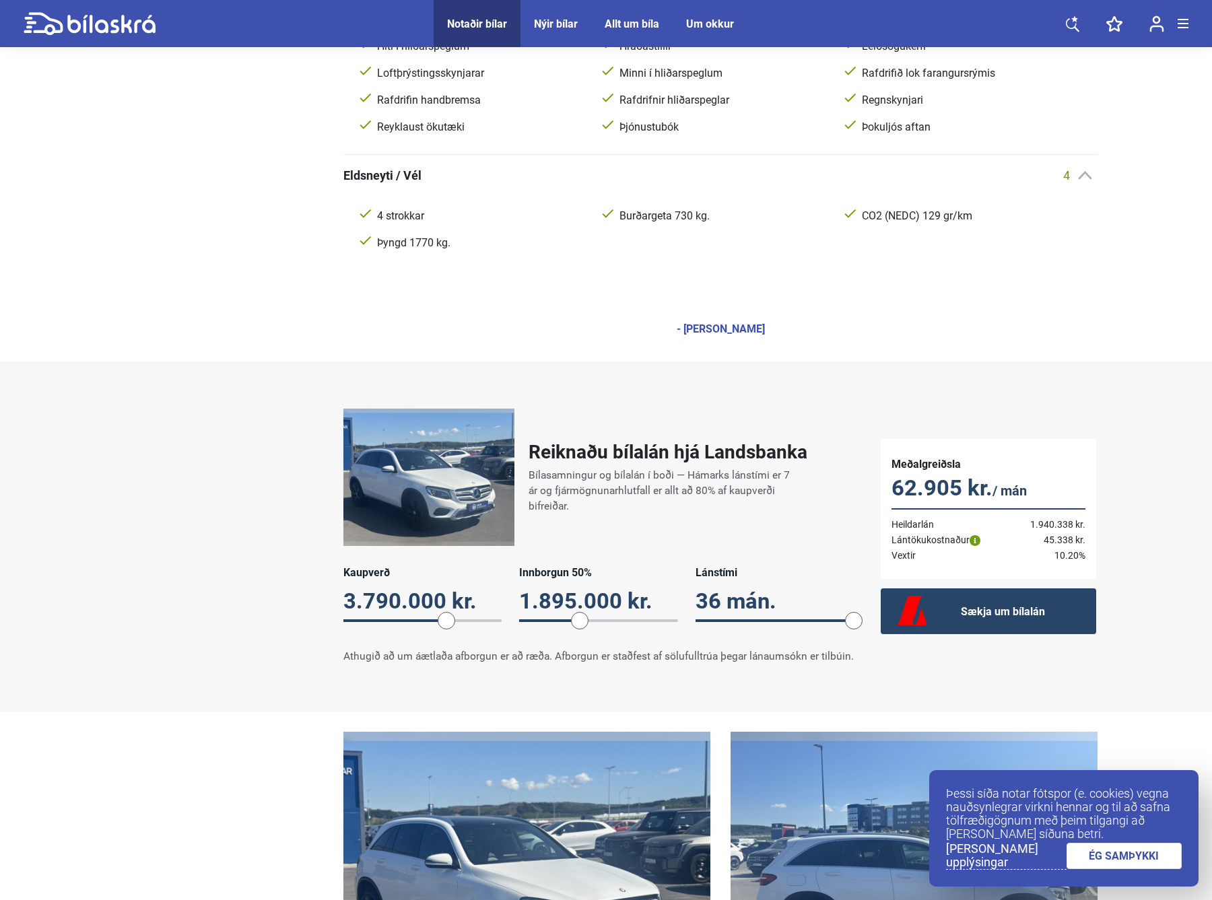
scroll to position [1616, 0]
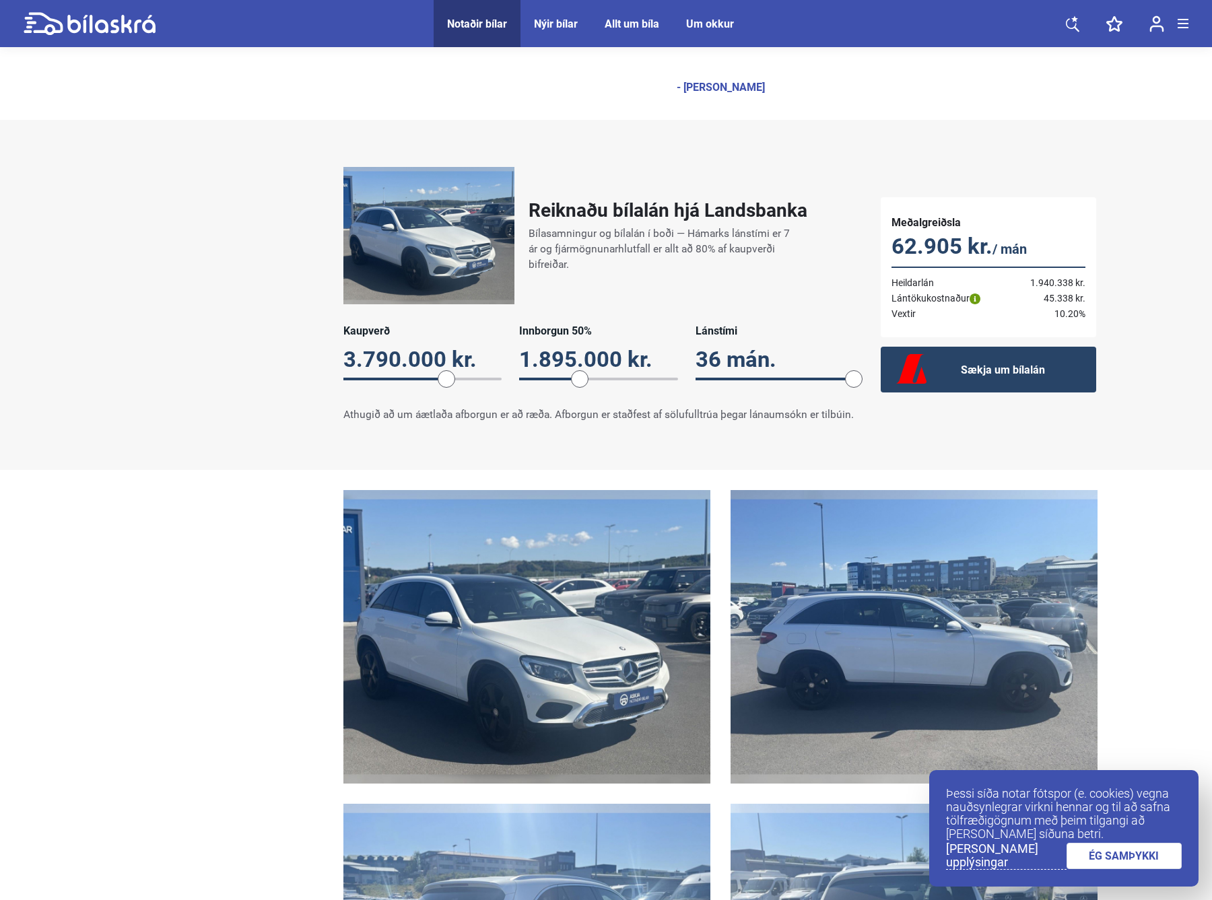
click at [513, 587] on img at bounding box center [526, 637] width 367 height 294
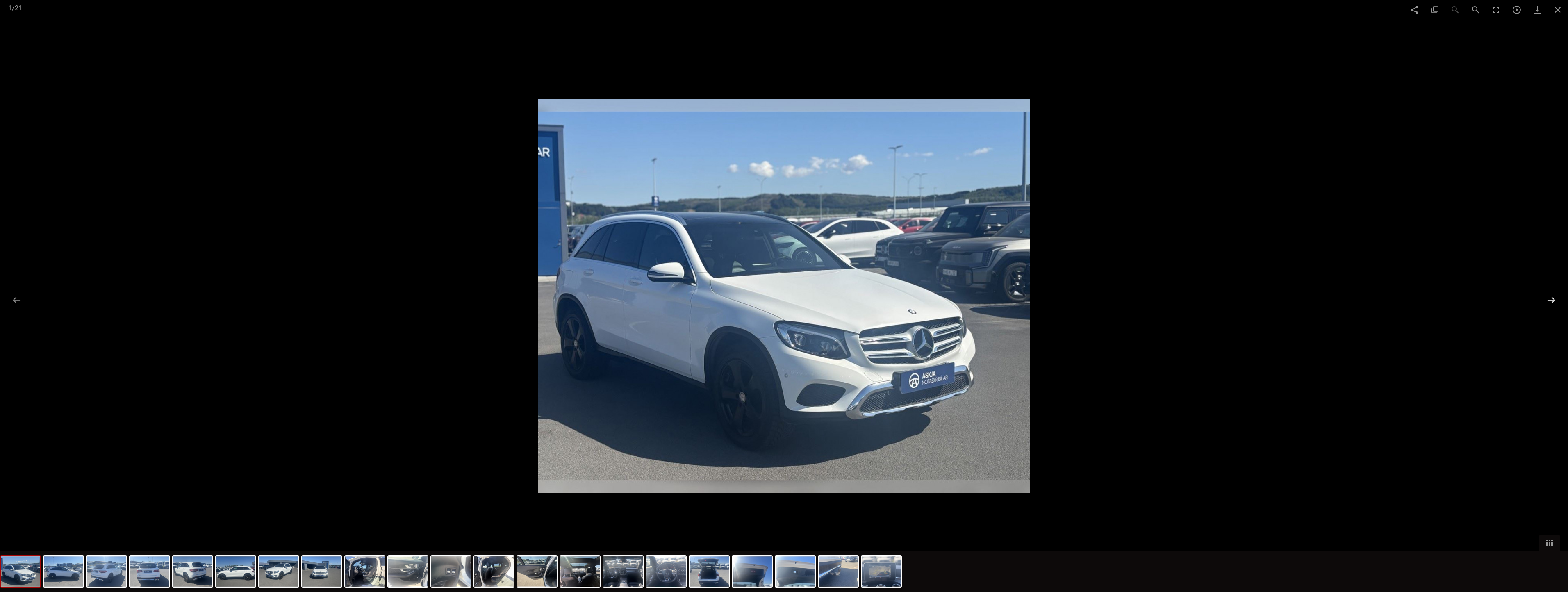
click at [738, 296] on button at bounding box center [1551, 300] width 17 height 16
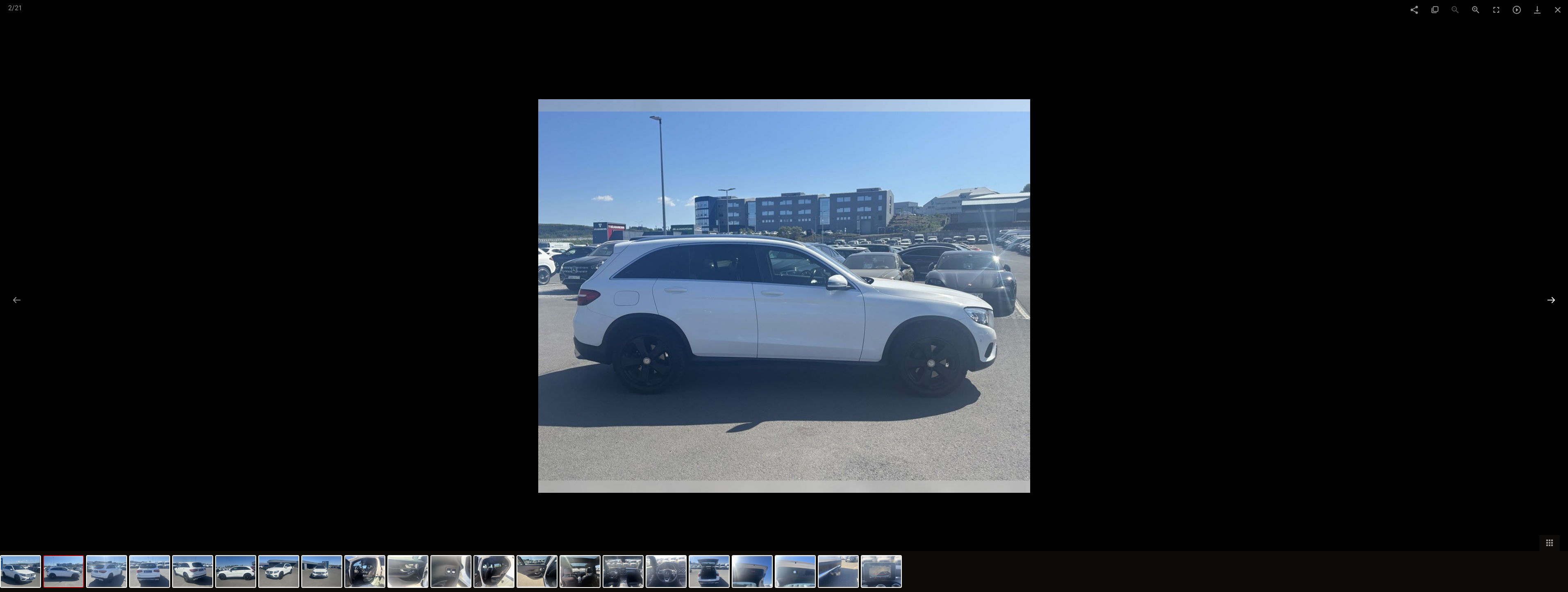
click at [738, 300] on button at bounding box center [1551, 300] width 17 height 16
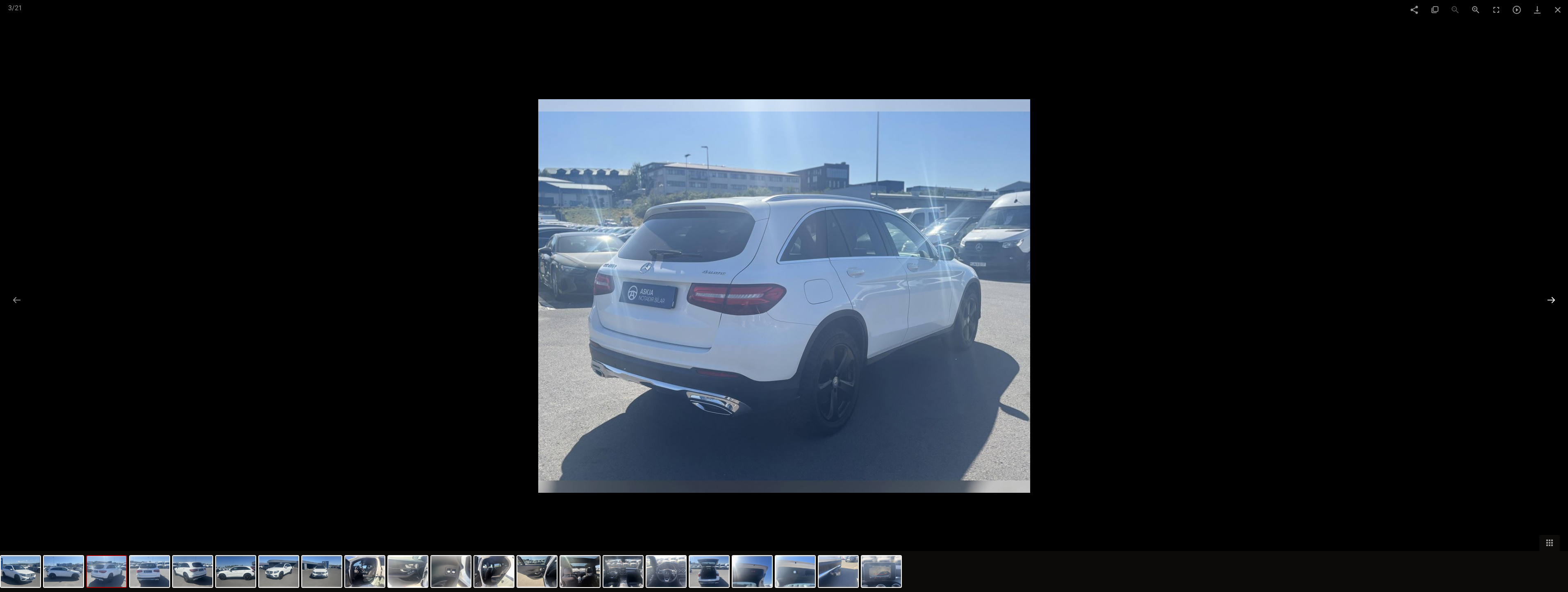
click at [738, 300] on button at bounding box center [1551, 300] width 17 height 16
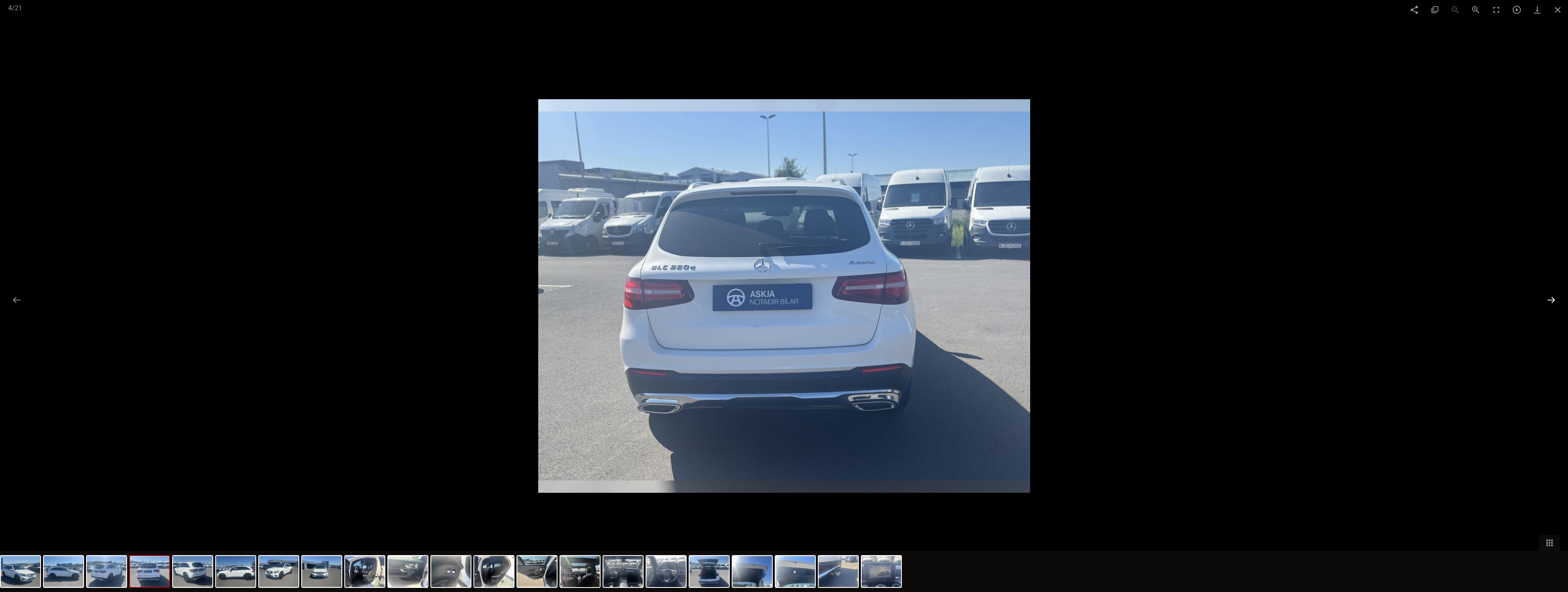
click at [738, 300] on button at bounding box center [1551, 300] width 17 height 16
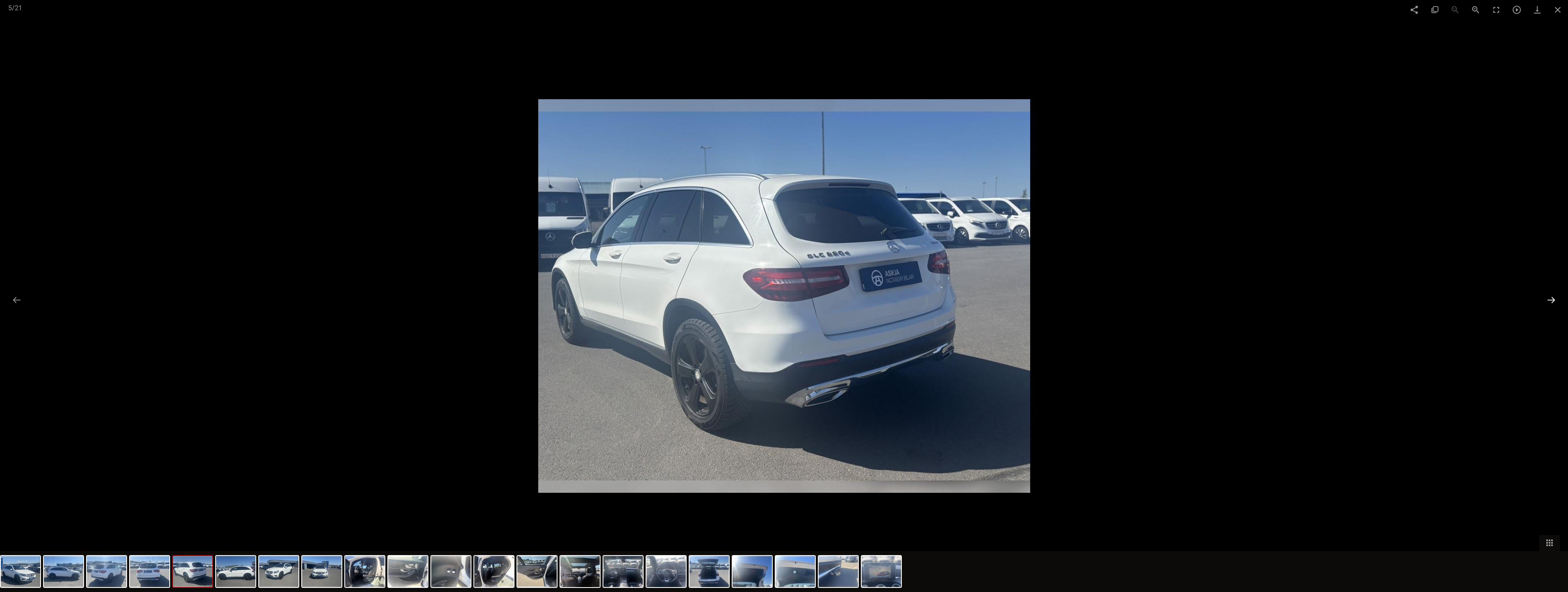
click at [738, 300] on button at bounding box center [1551, 300] width 17 height 16
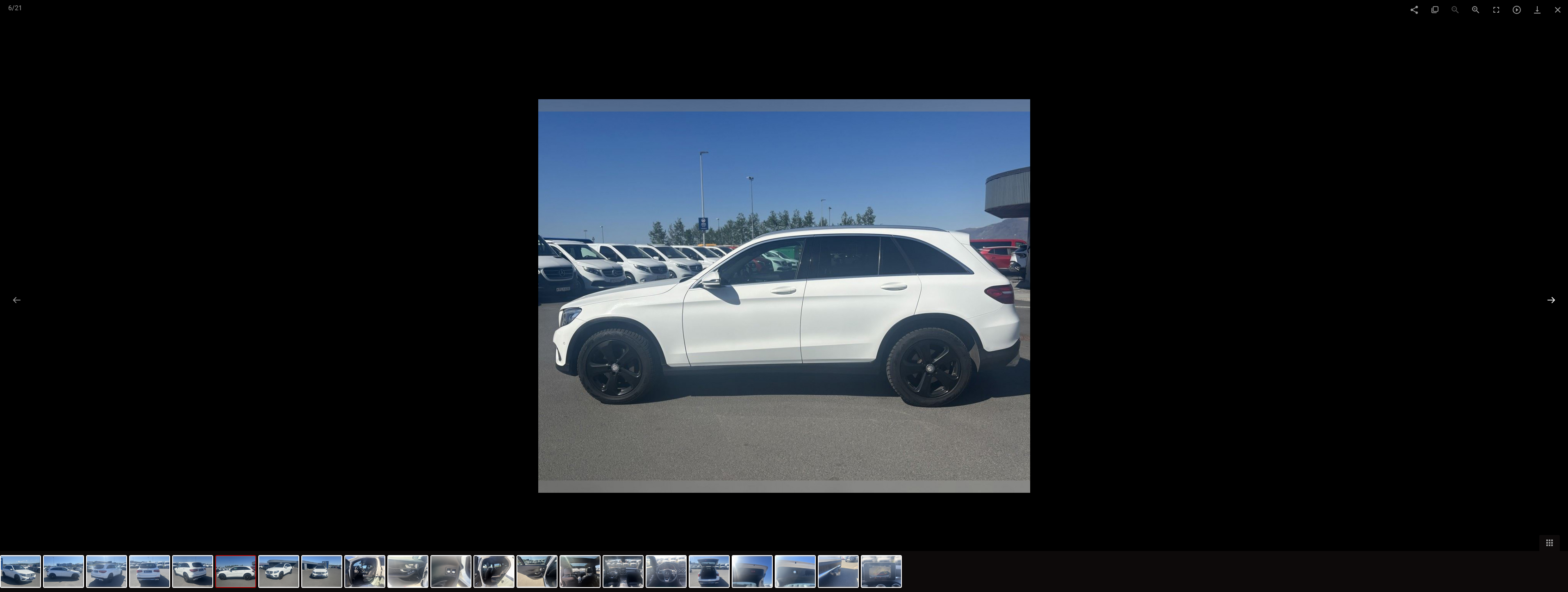
click at [738, 300] on button at bounding box center [1551, 300] width 17 height 16
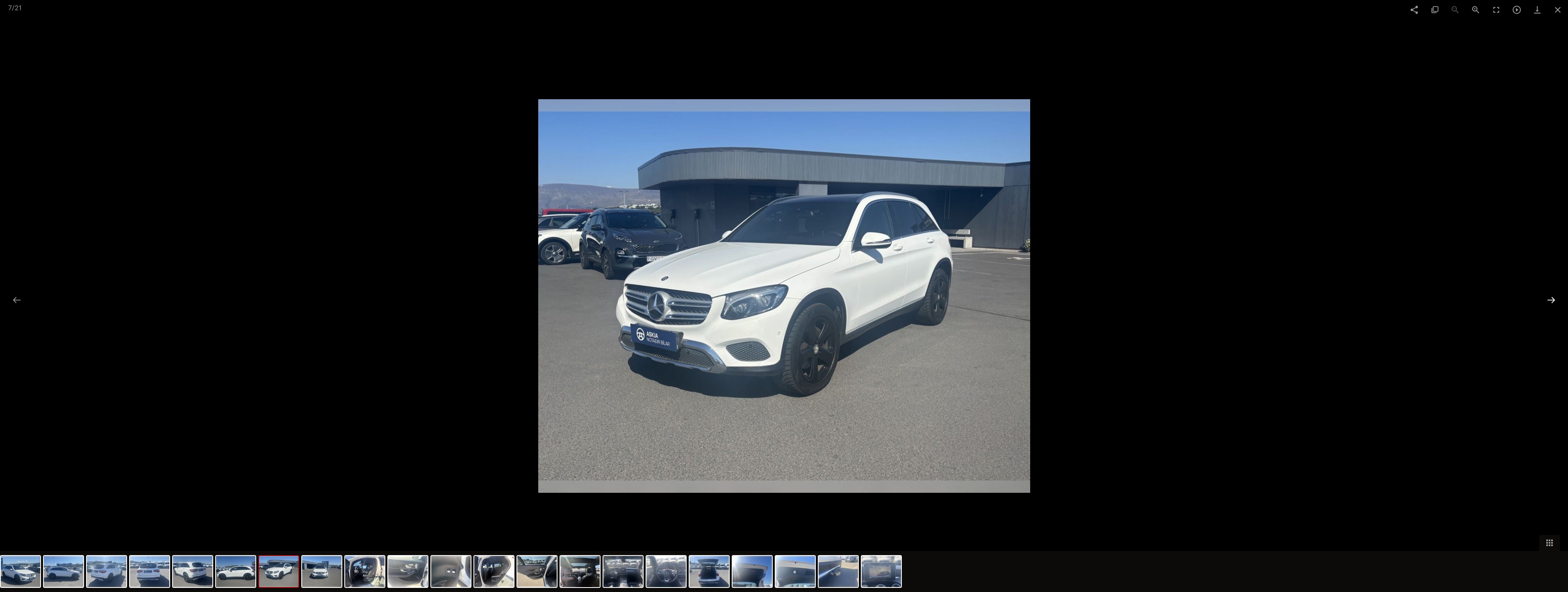
click at [738, 300] on button at bounding box center [1551, 300] width 17 height 16
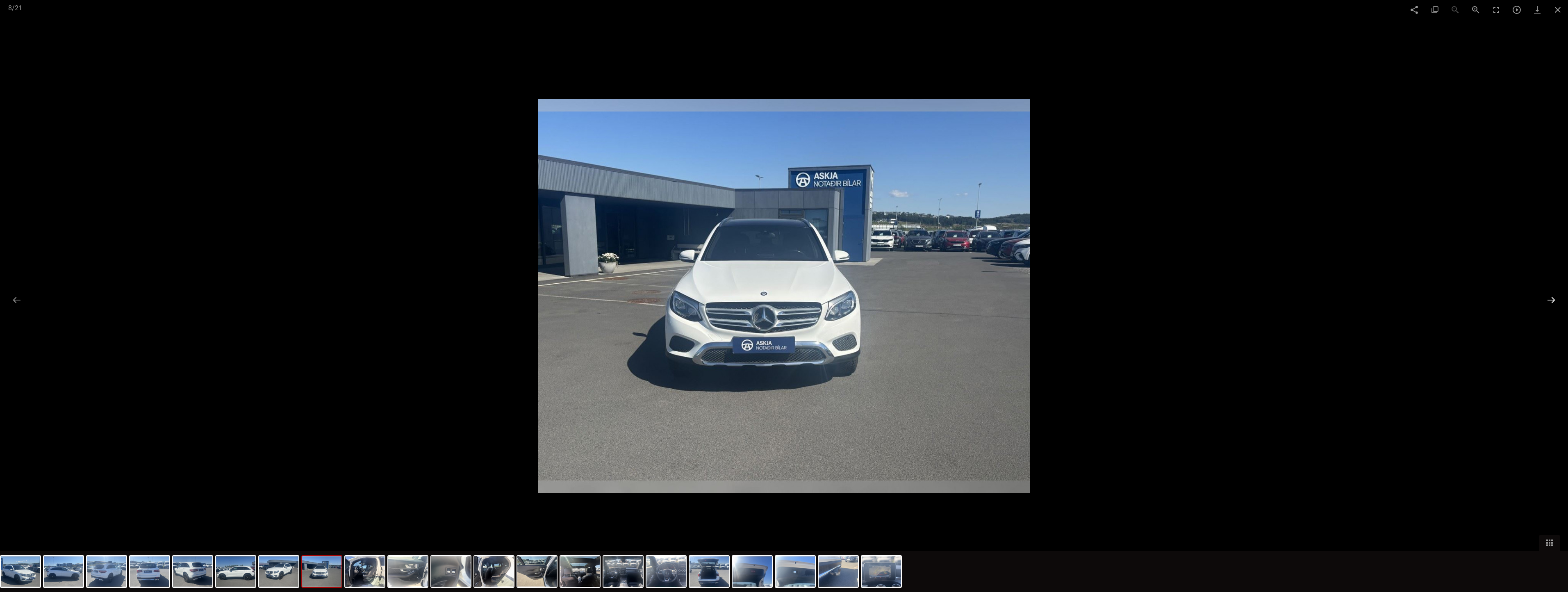
click at [738, 300] on button at bounding box center [1551, 300] width 17 height 16
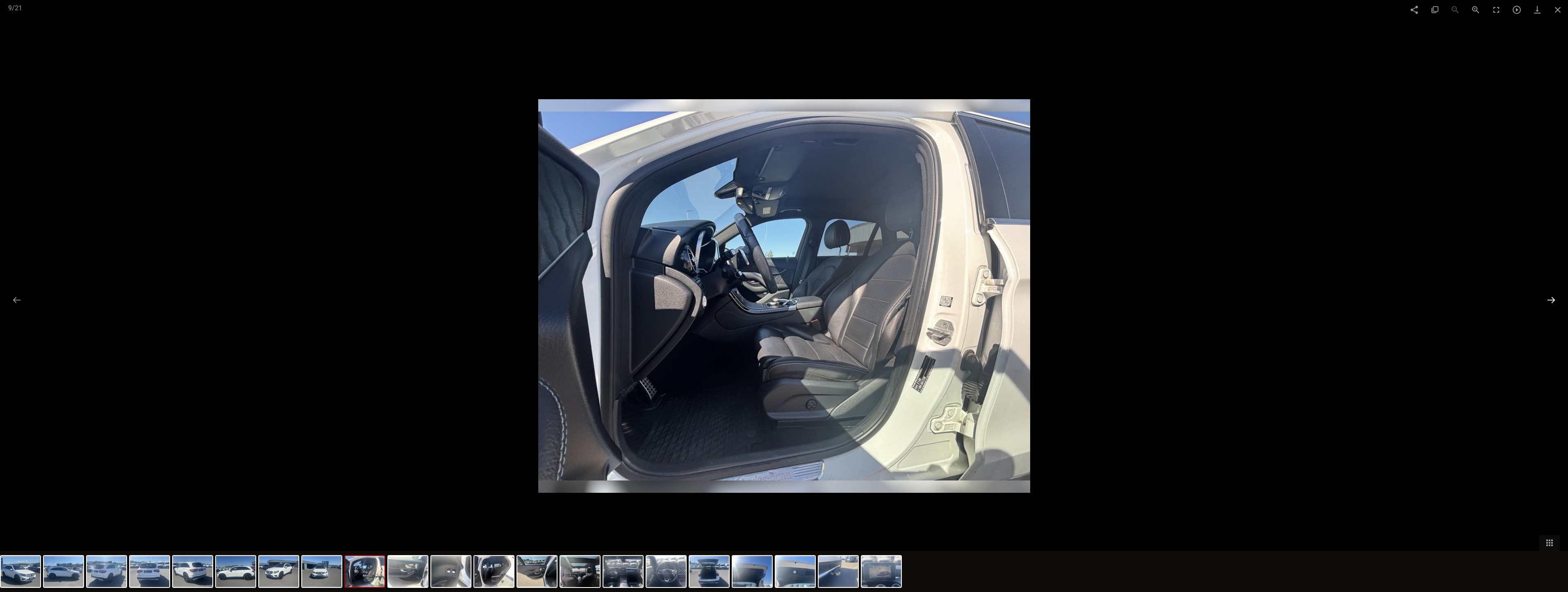
click at [738, 300] on button at bounding box center [1551, 300] width 17 height 16
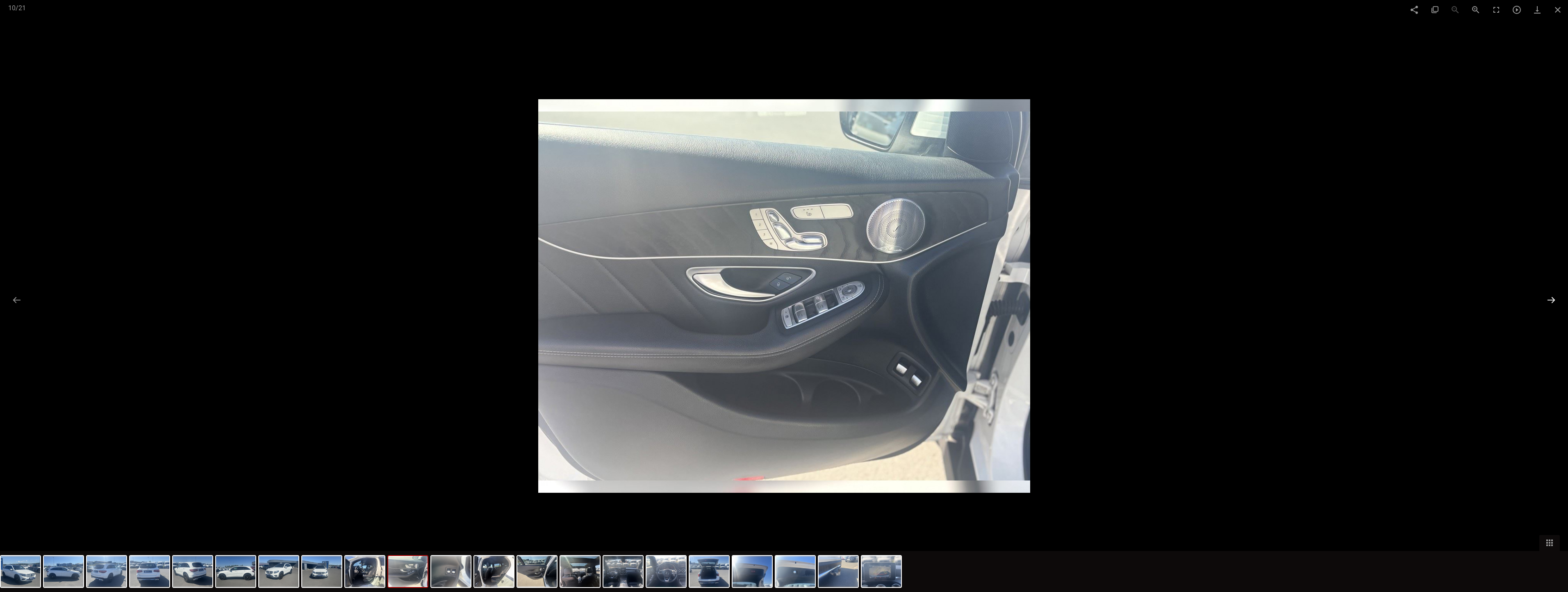
click at [738, 300] on button at bounding box center [1551, 300] width 17 height 16
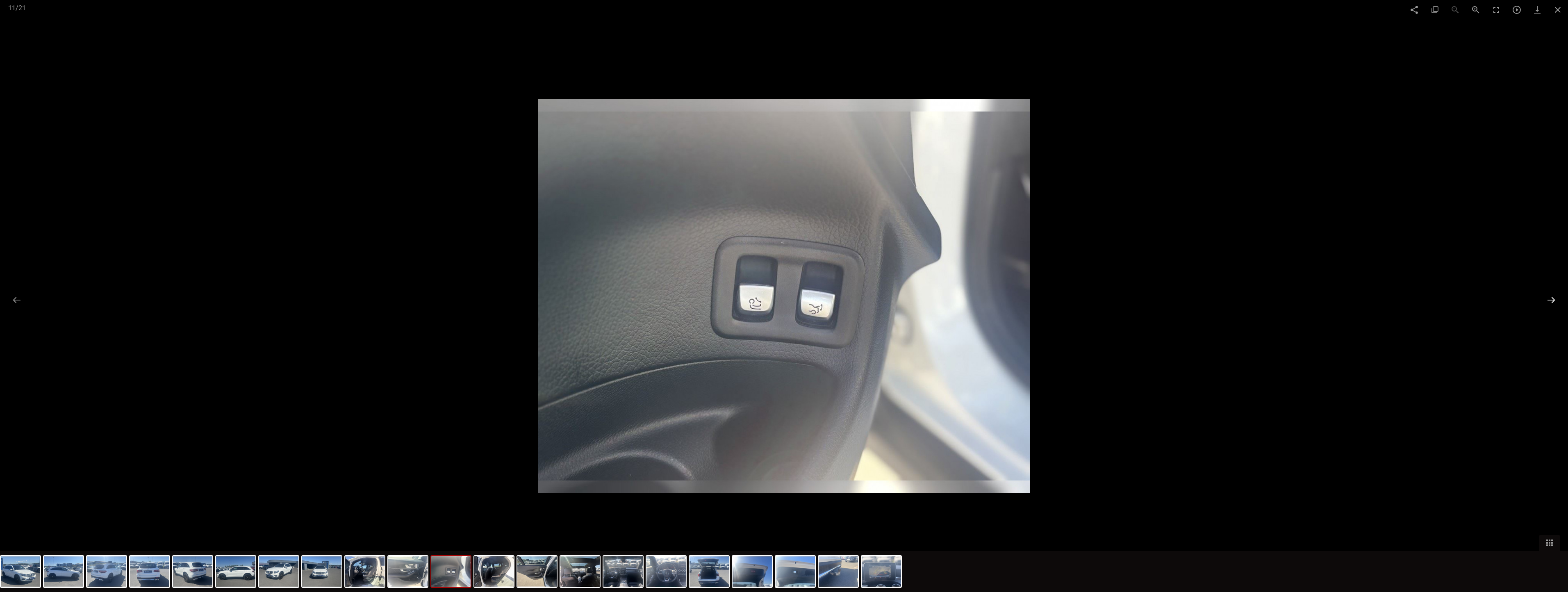
click at [738, 300] on button at bounding box center [1551, 300] width 17 height 16
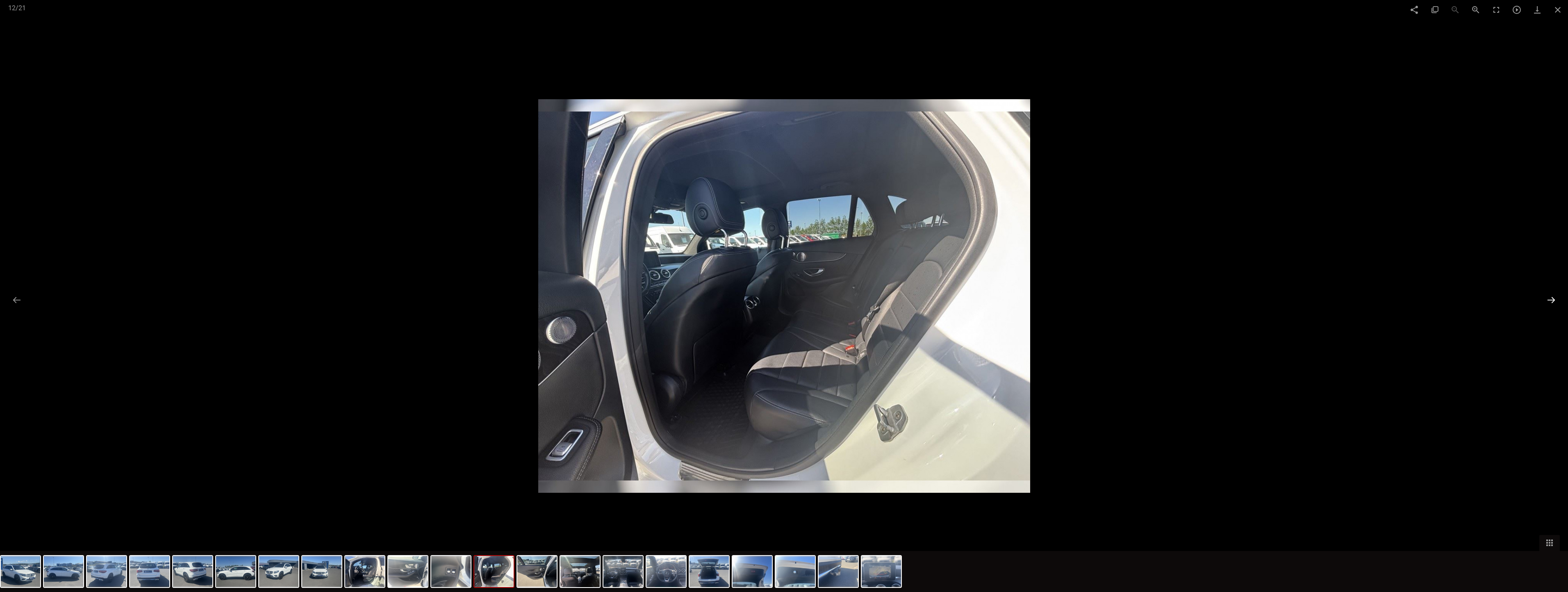
click at [738, 300] on button at bounding box center [1551, 300] width 17 height 16
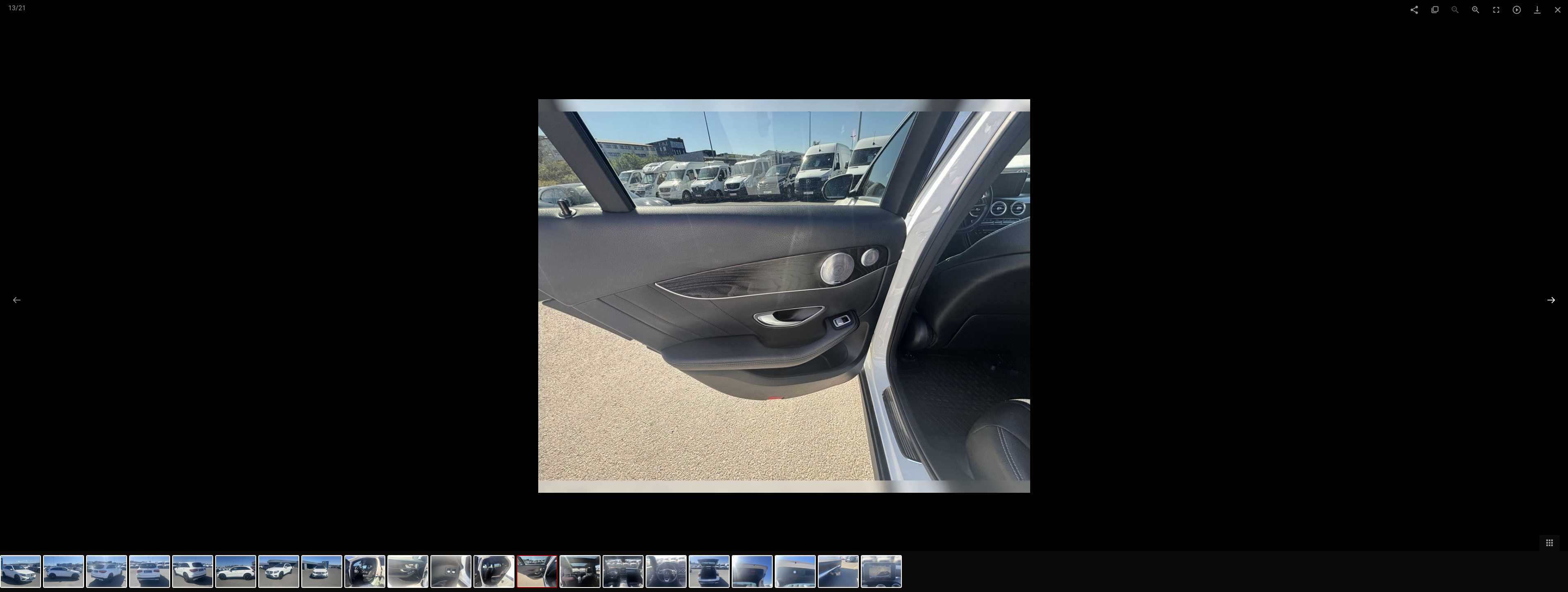
click at [738, 300] on button at bounding box center [1551, 300] width 17 height 16
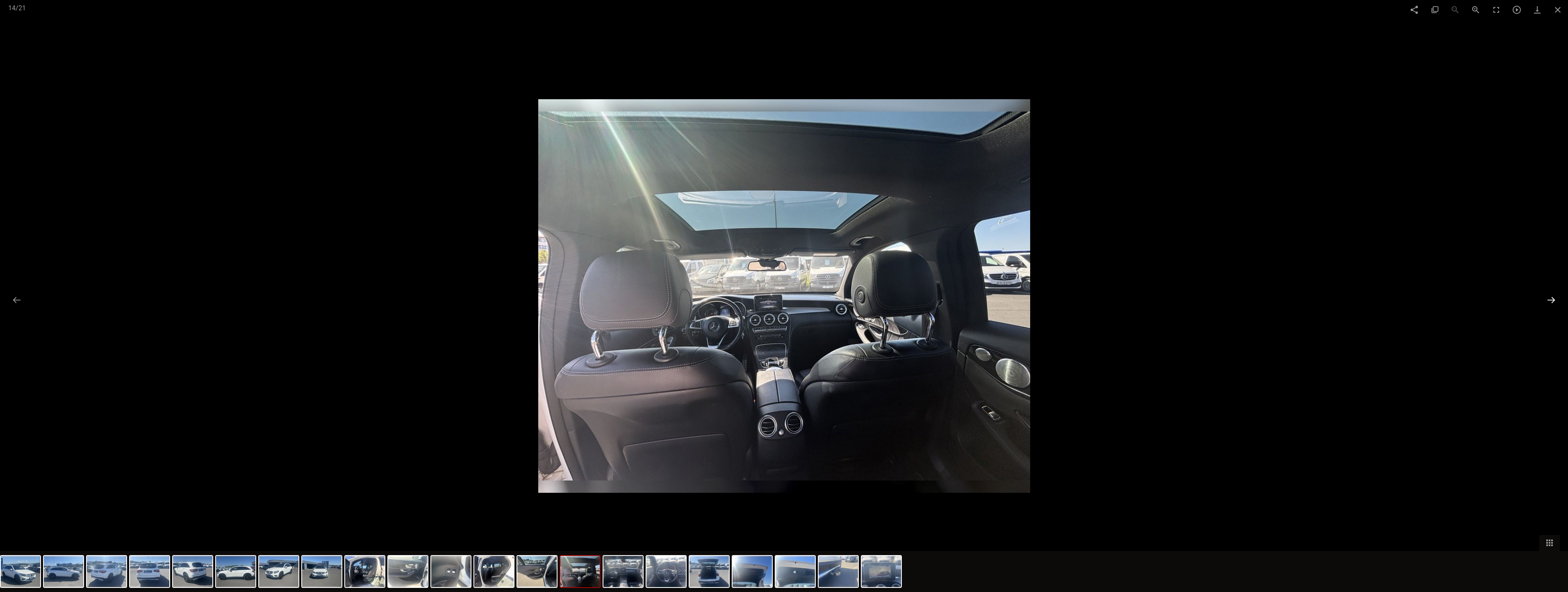
click at [738, 298] on button at bounding box center [1551, 300] width 17 height 16
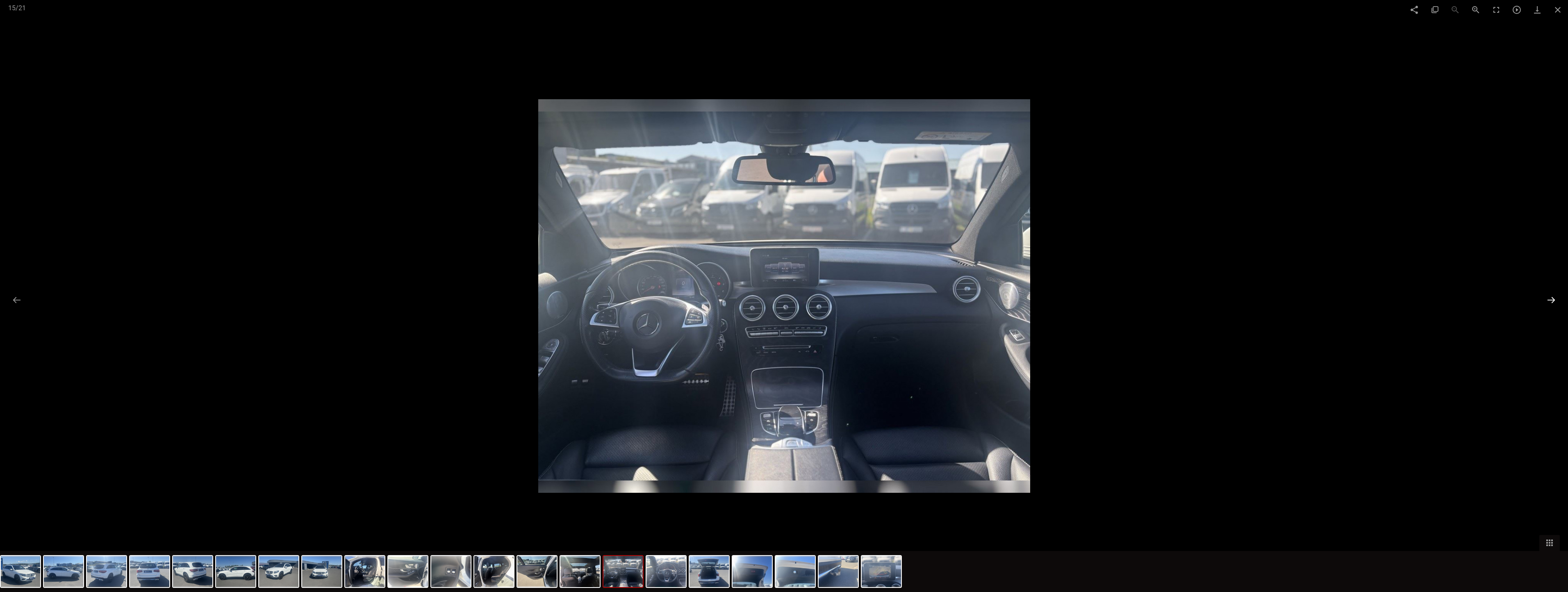
click at [738, 298] on button at bounding box center [1551, 300] width 17 height 16
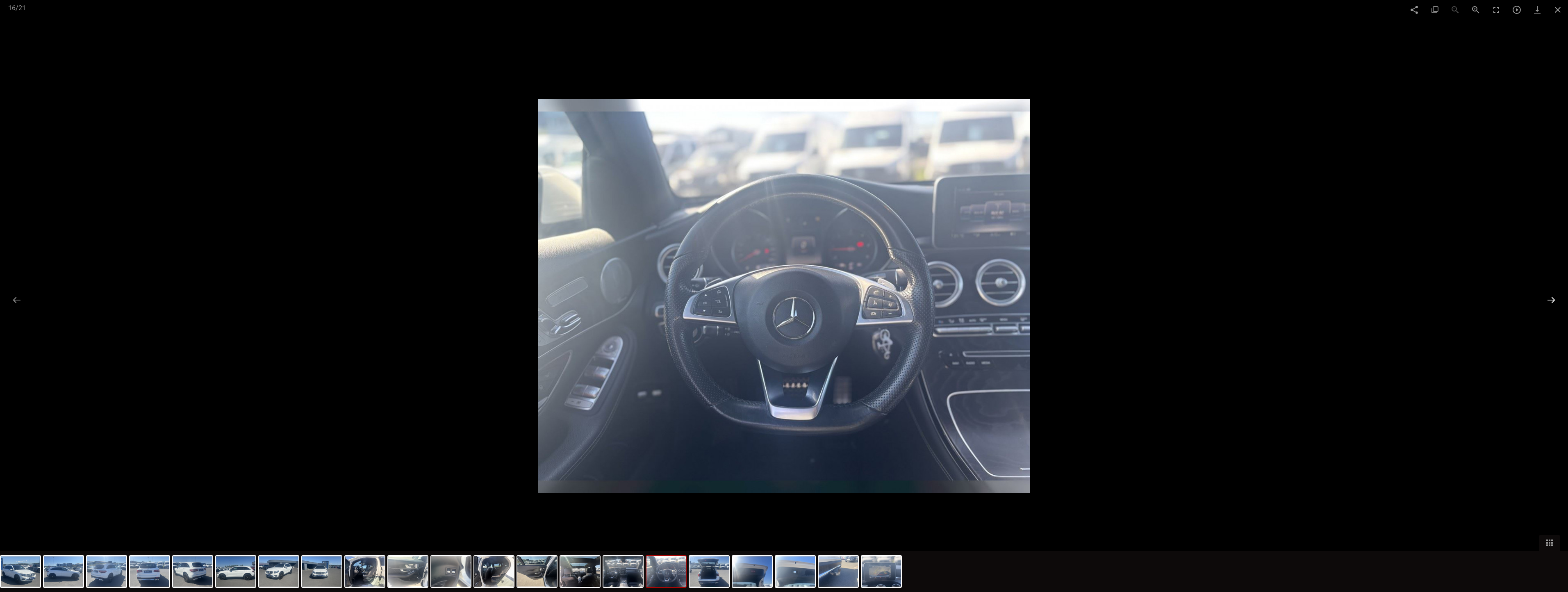
click at [738, 298] on button at bounding box center [1551, 300] width 17 height 16
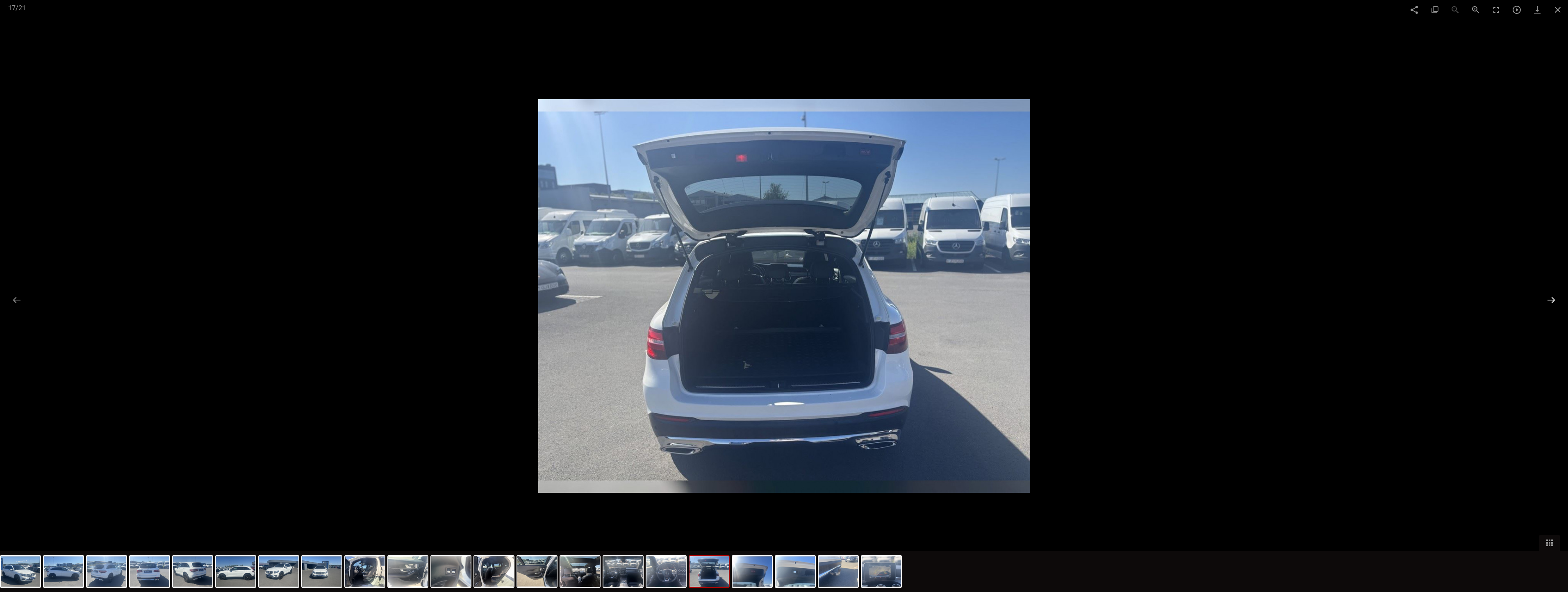
click at [738, 300] on button at bounding box center [1551, 300] width 17 height 16
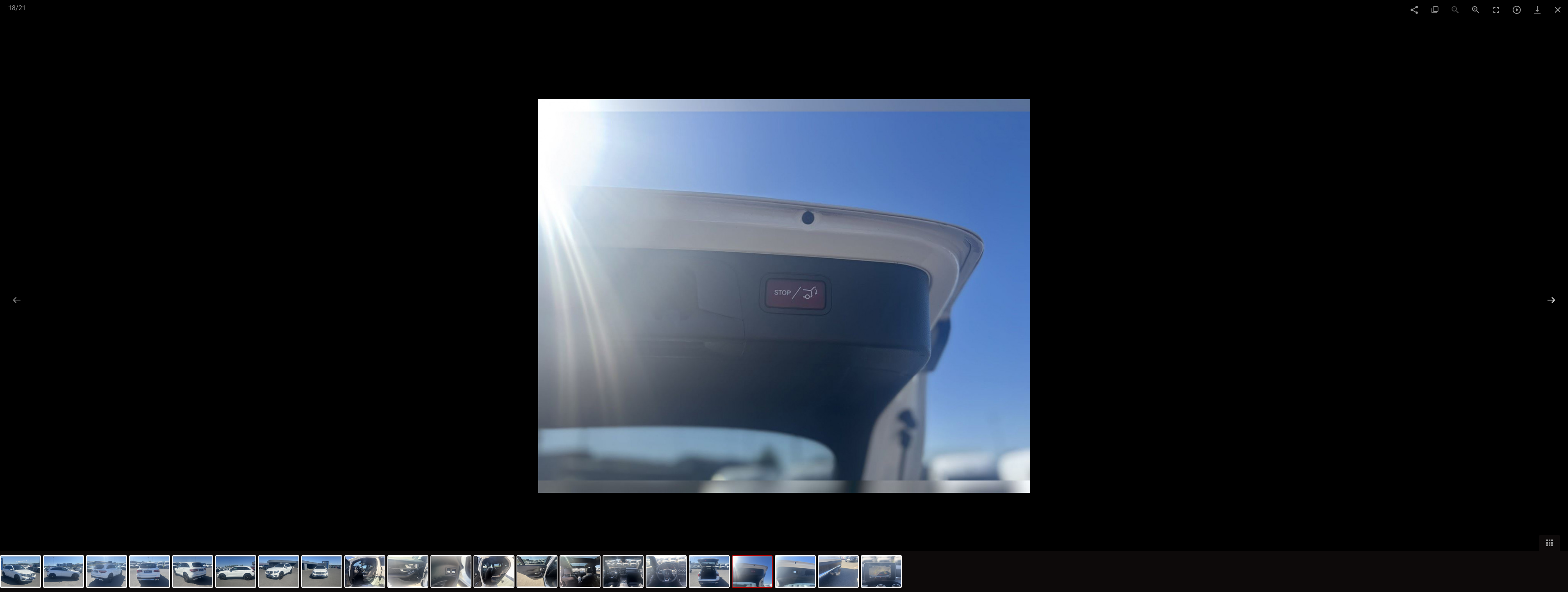
click at [738, 300] on button at bounding box center [1551, 300] width 17 height 16
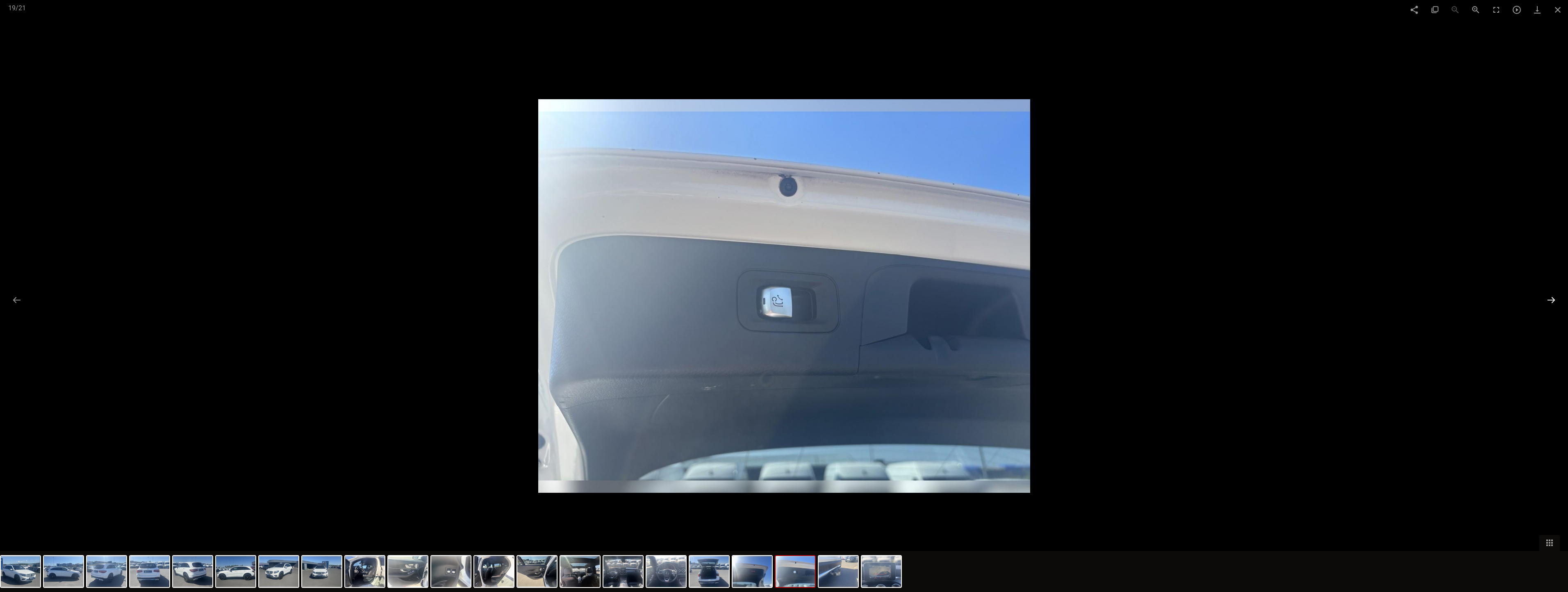
click at [738, 300] on button at bounding box center [1551, 300] width 17 height 16
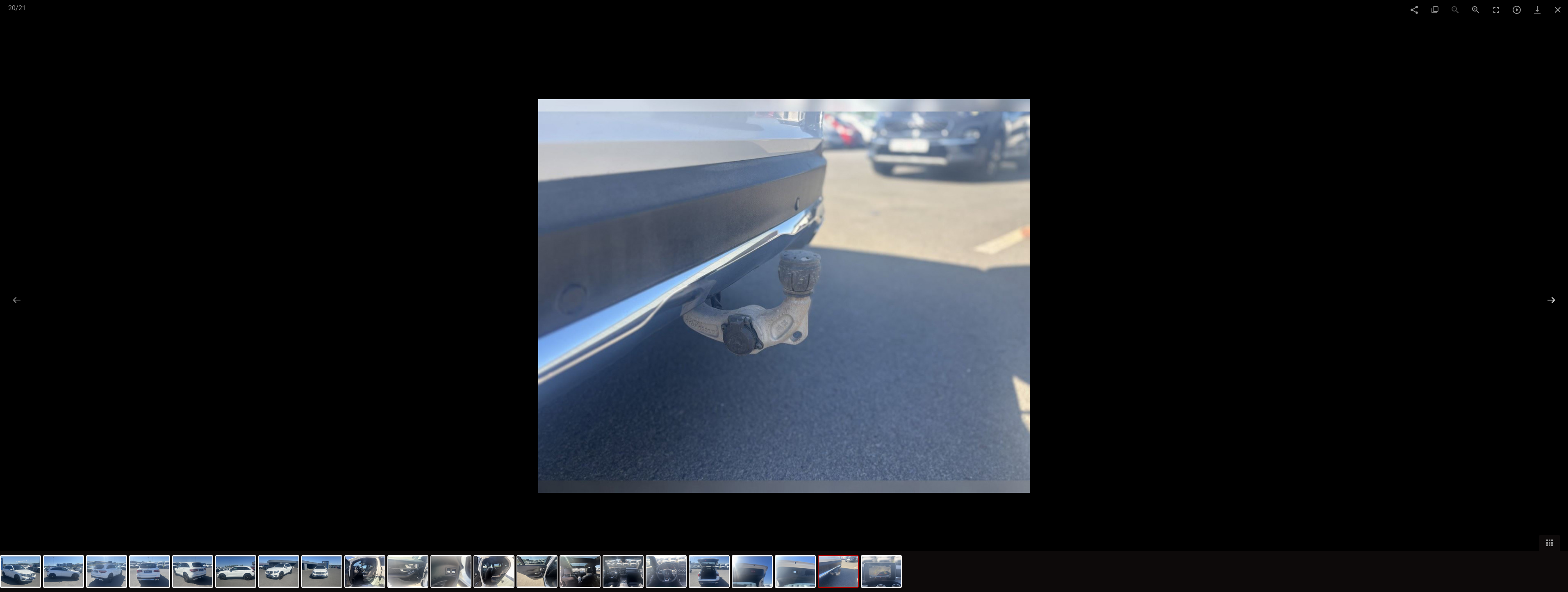
click at [738, 301] on button at bounding box center [1551, 300] width 17 height 16
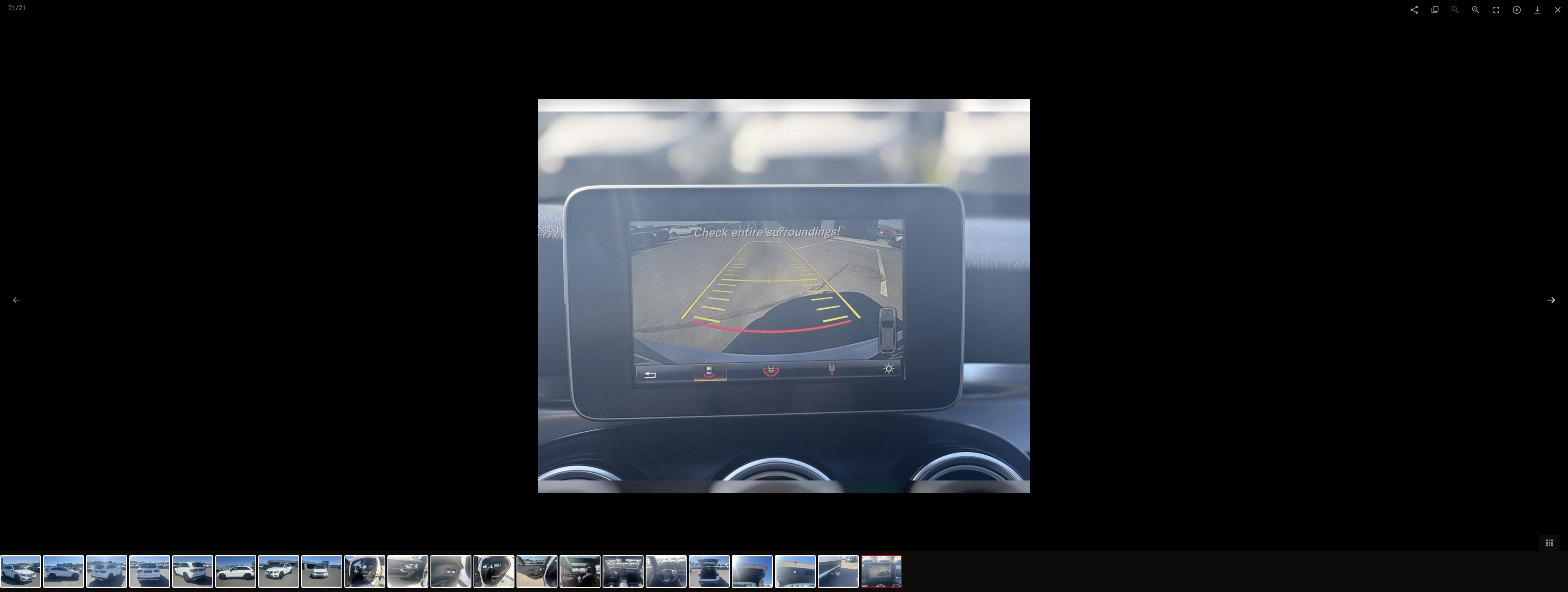
click at [738, 301] on button at bounding box center [1551, 300] width 17 height 16
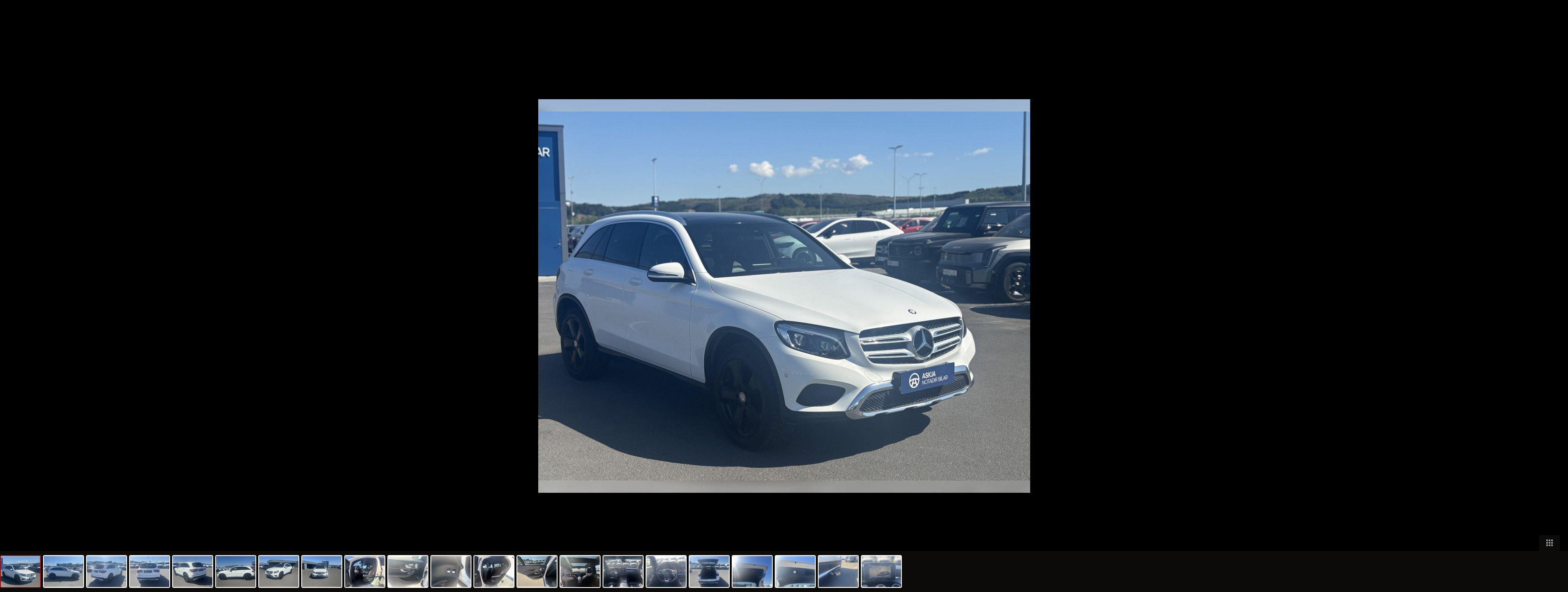
click at [738, 301] on button at bounding box center [1555, 300] width 17 height 16
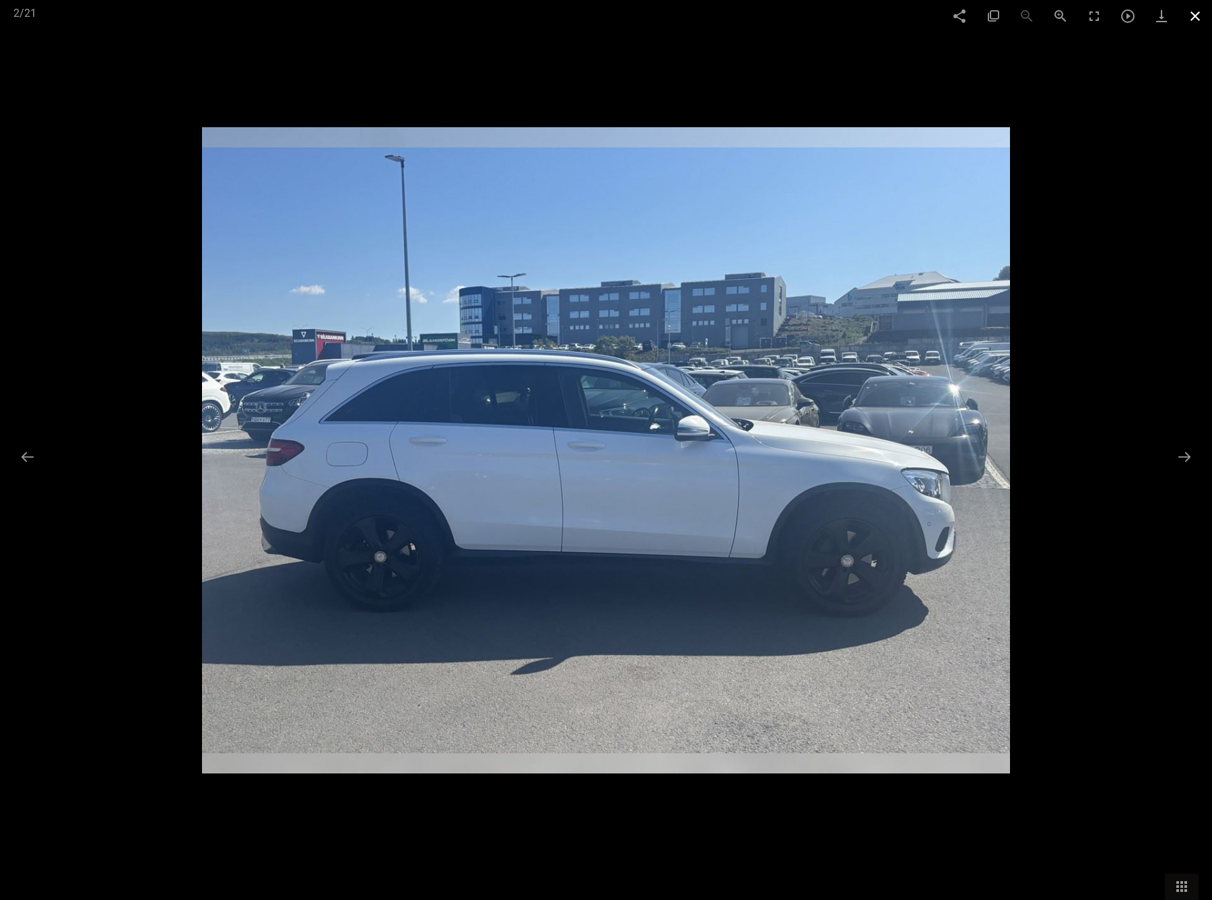
click at [1195, 11] on span at bounding box center [1196, 16] width 34 height 32
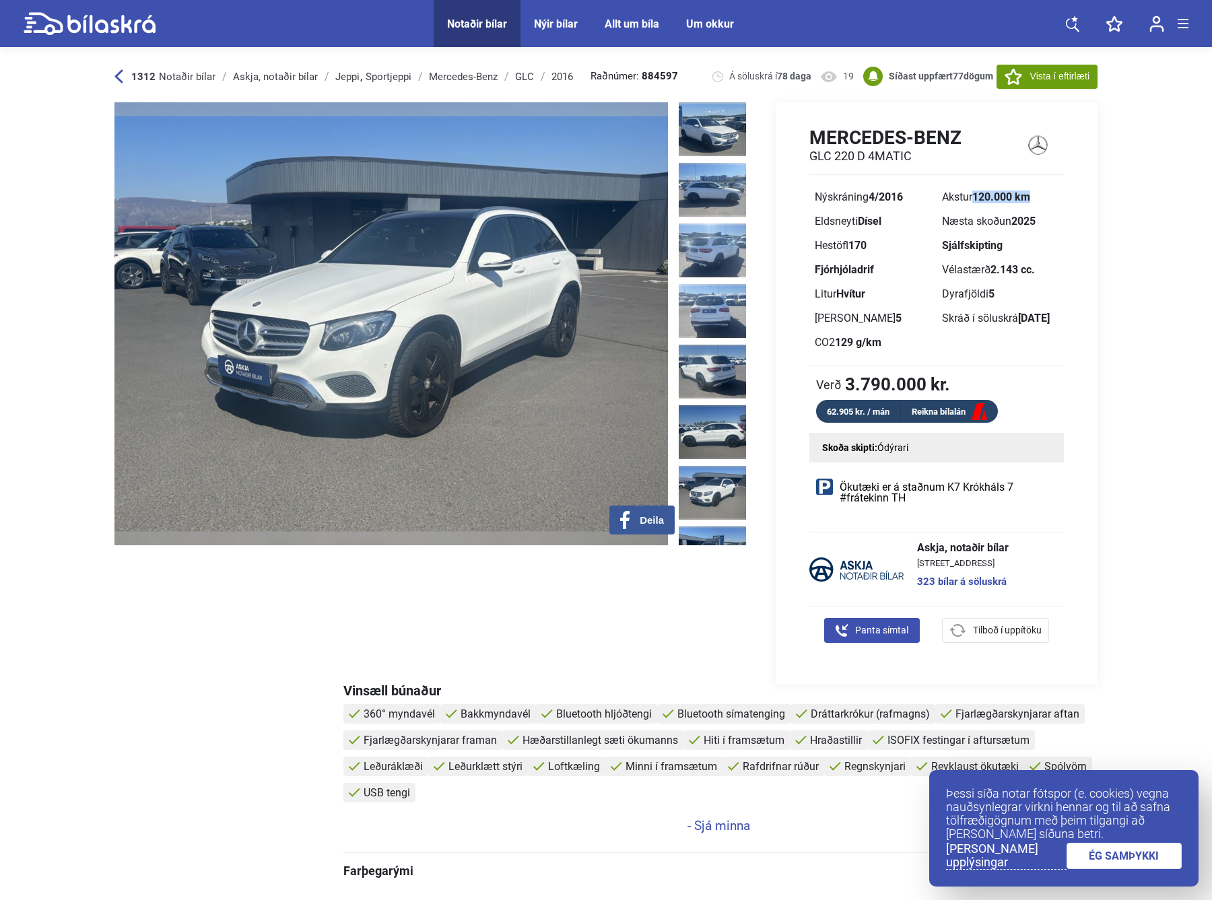
drag, startPoint x: 975, startPoint y: 196, endPoint x: 1047, endPoint y: 195, distance: 72.1
click at [1044, 194] on div "Akstur 120.000 km" at bounding box center [1000, 197] width 117 height 11
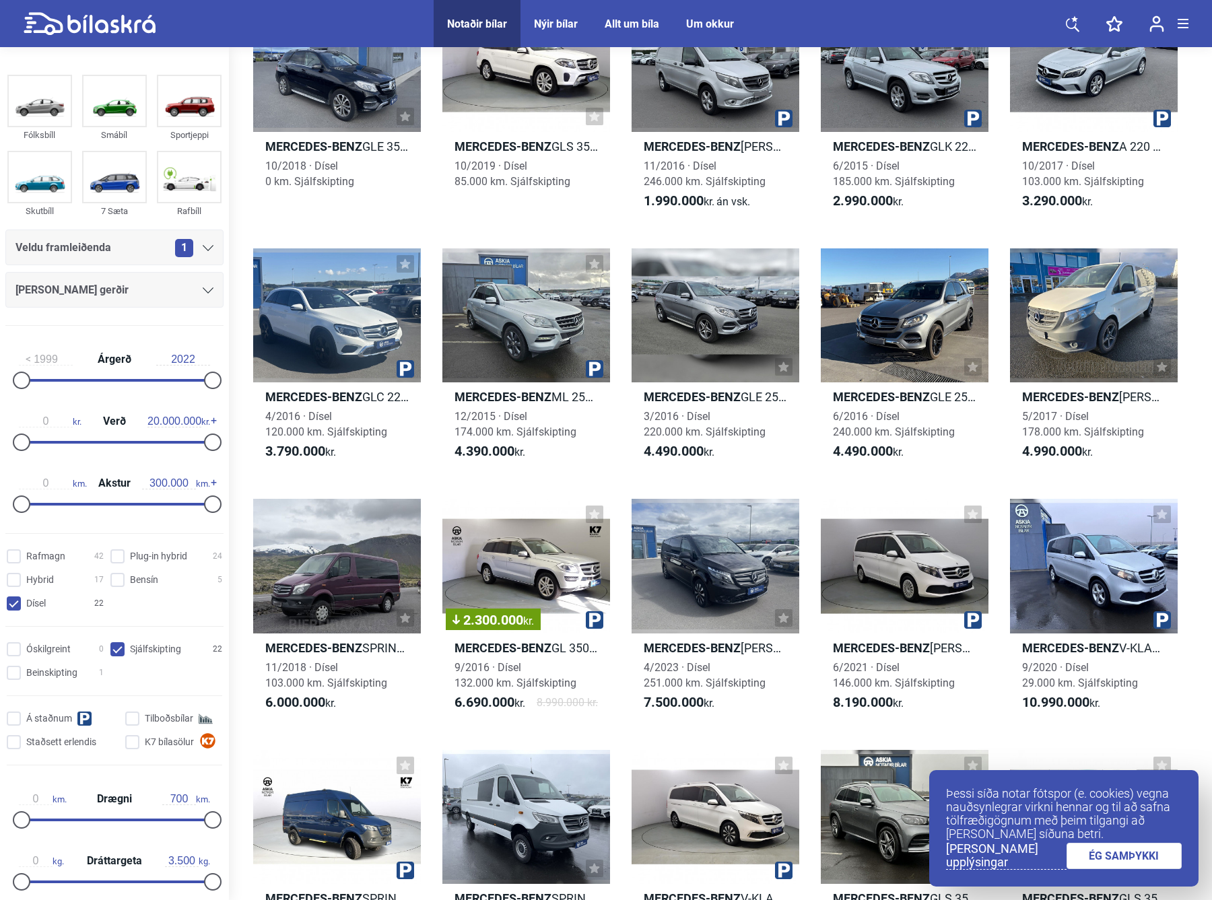
scroll to position [135, 0]
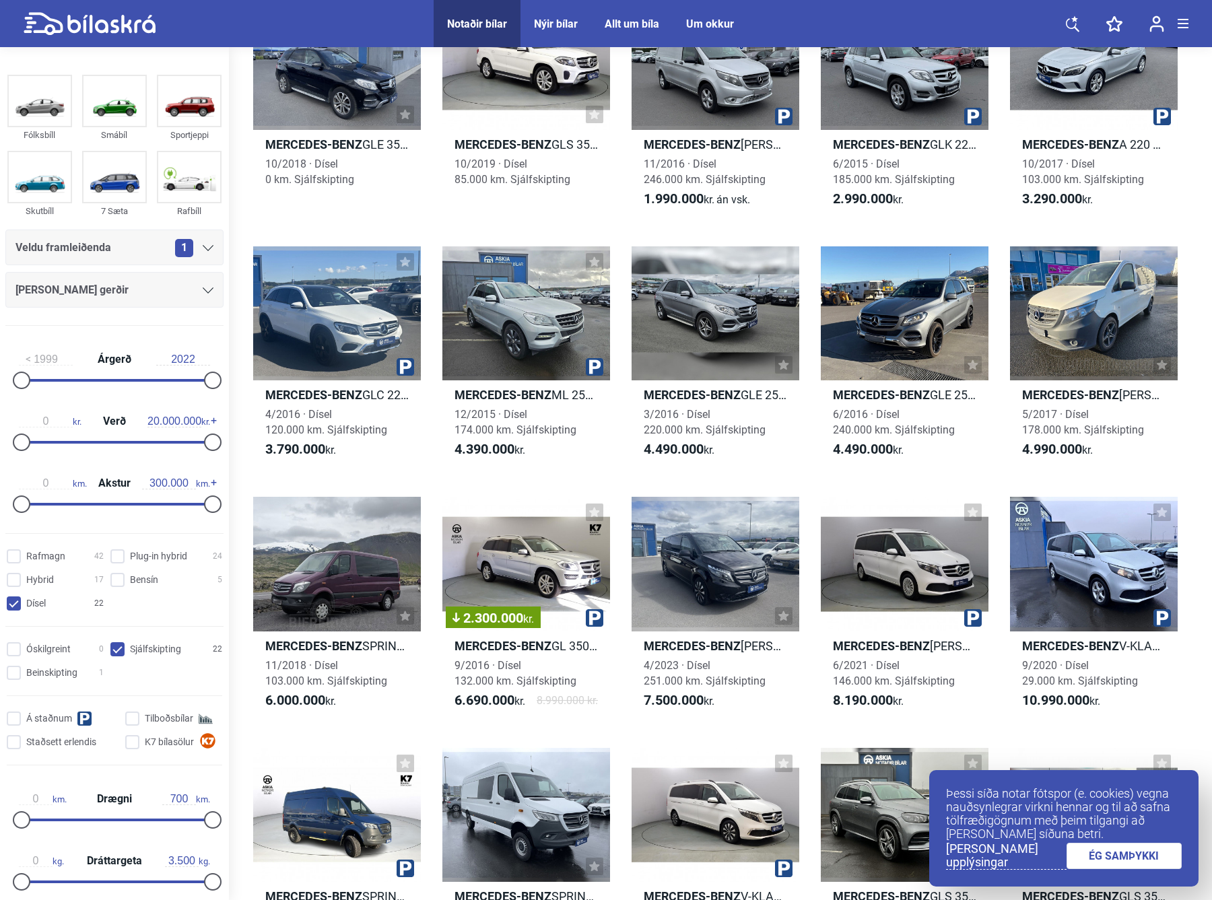
click at [205, 248] on icon at bounding box center [208, 248] width 11 height 6
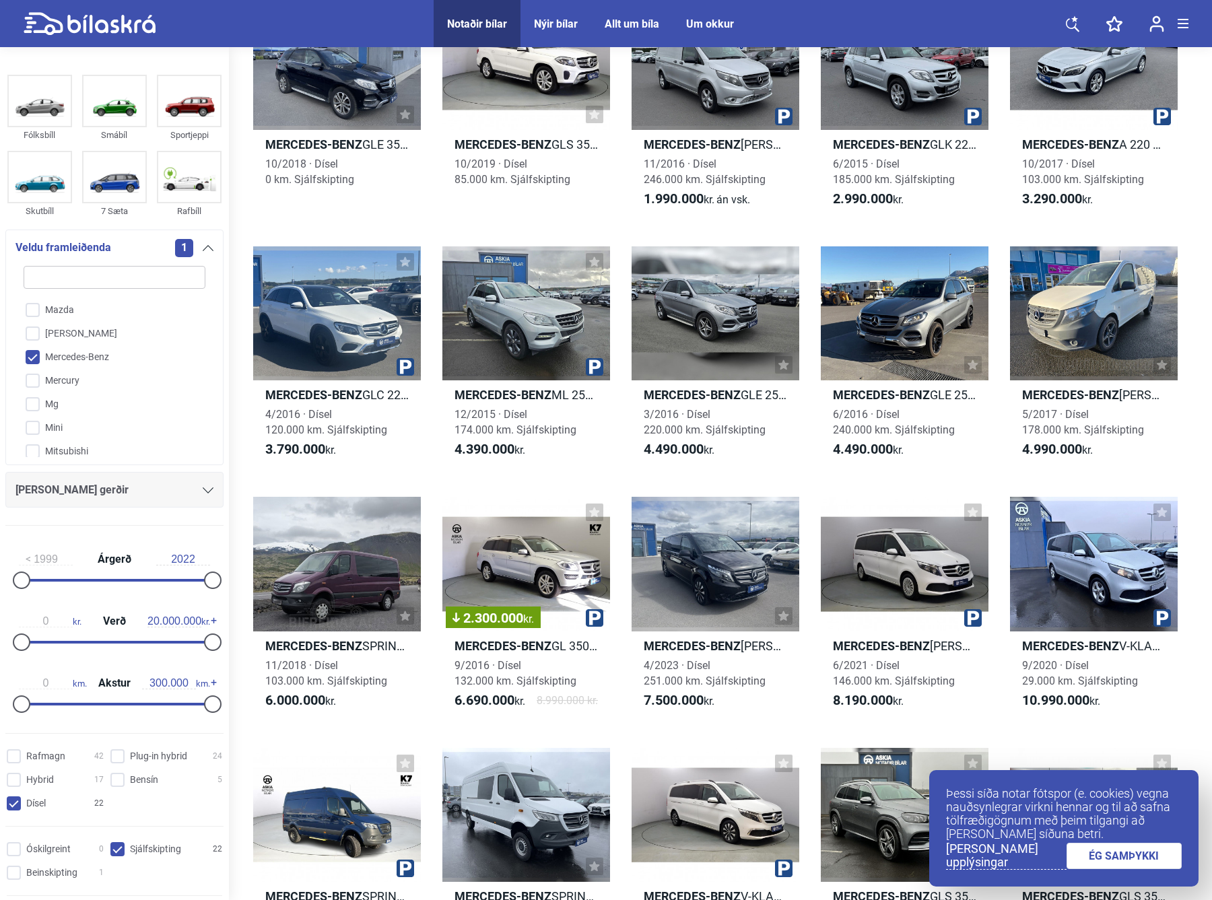
scroll to position [2061, 0]
click at [38, 347] on input "Mercedes-Benz" at bounding box center [105, 359] width 183 height 24
checkbox input "false"
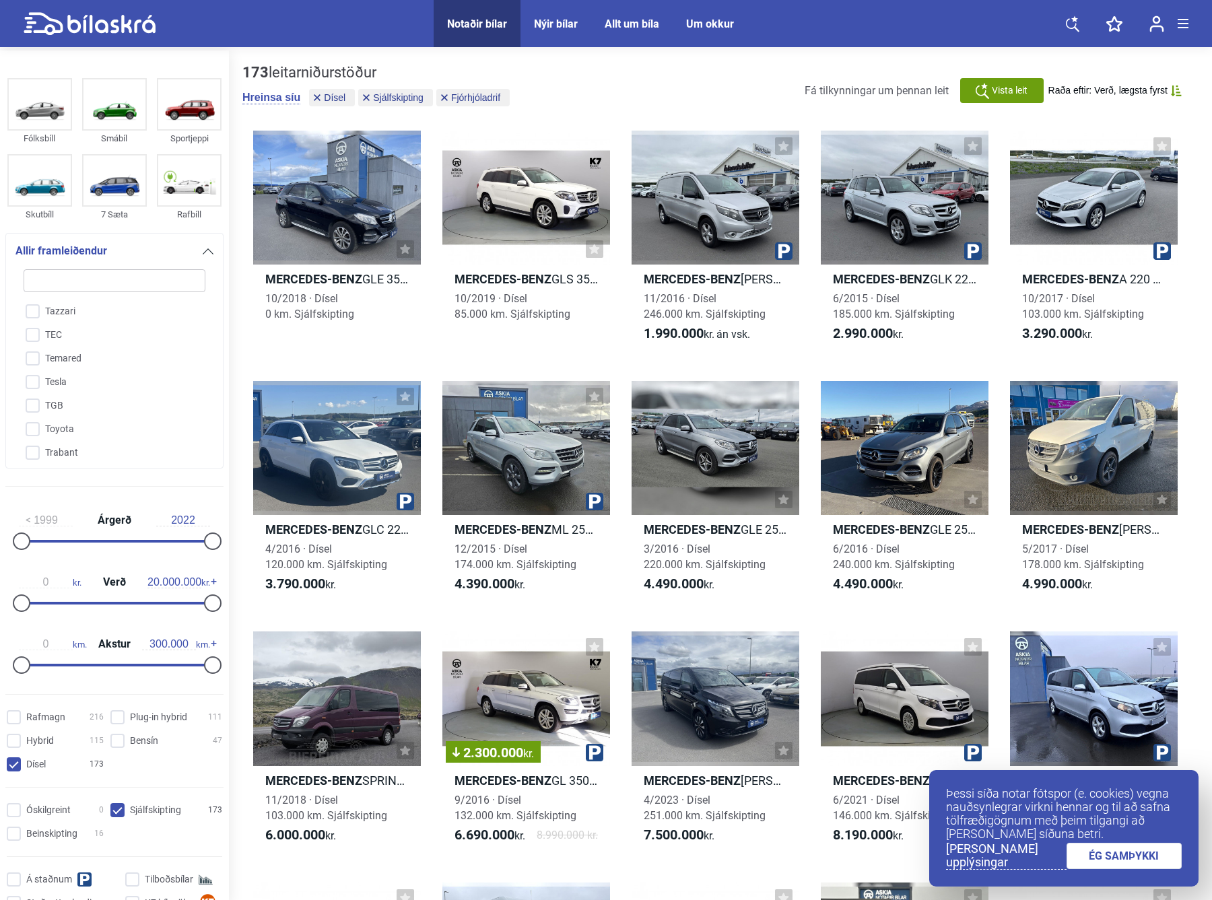
scroll to position [3072, 0]
click at [340, 224] on div at bounding box center [337, 198] width 168 height 134
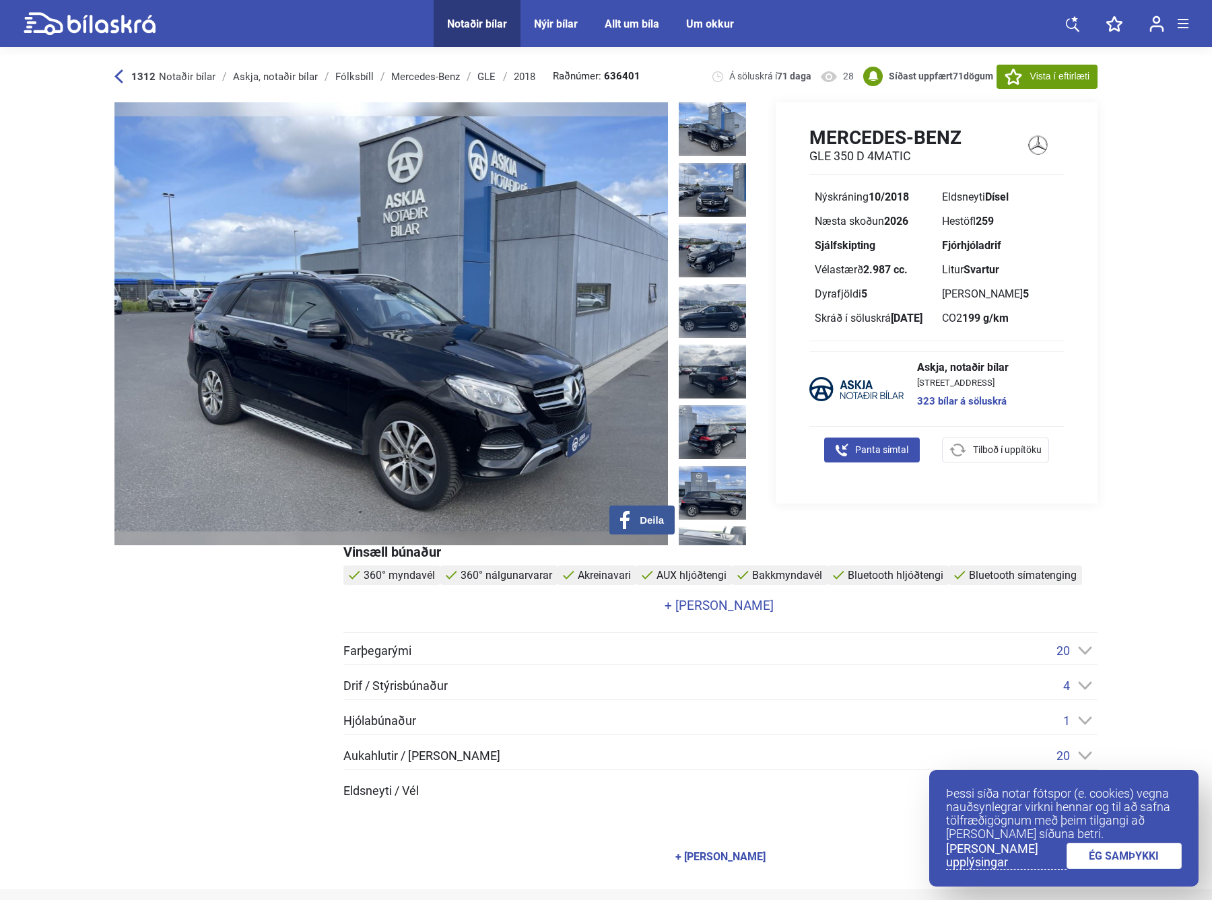
click at [118, 78] on icon at bounding box center [118, 76] width 8 height 13
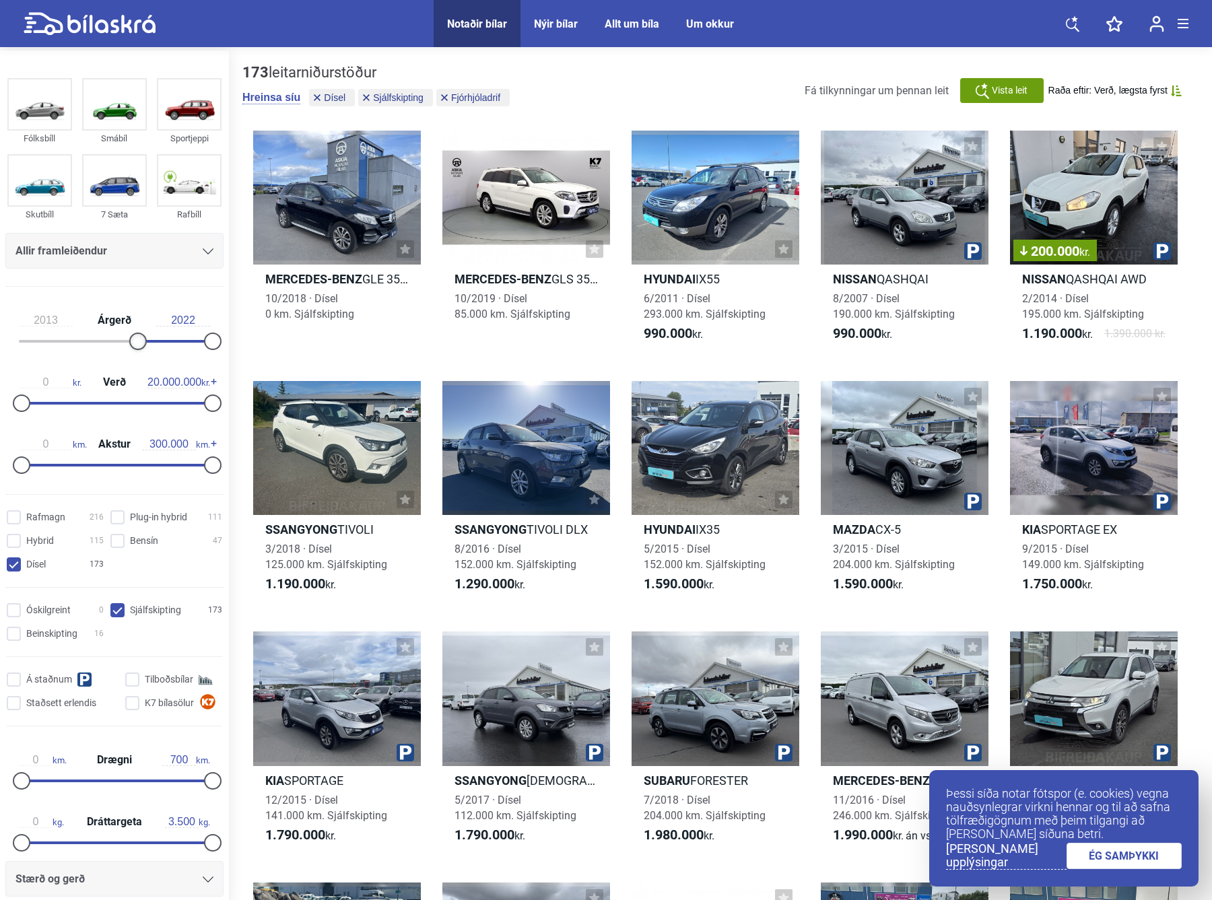
type input "2014"
drag, startPoint x: 26, startPoint y: 337, endPoint x: 147, endPoint y: 336, distance: 121.2
click at [147, 336] on div at bounding box center [146, 342] width 18 height 18
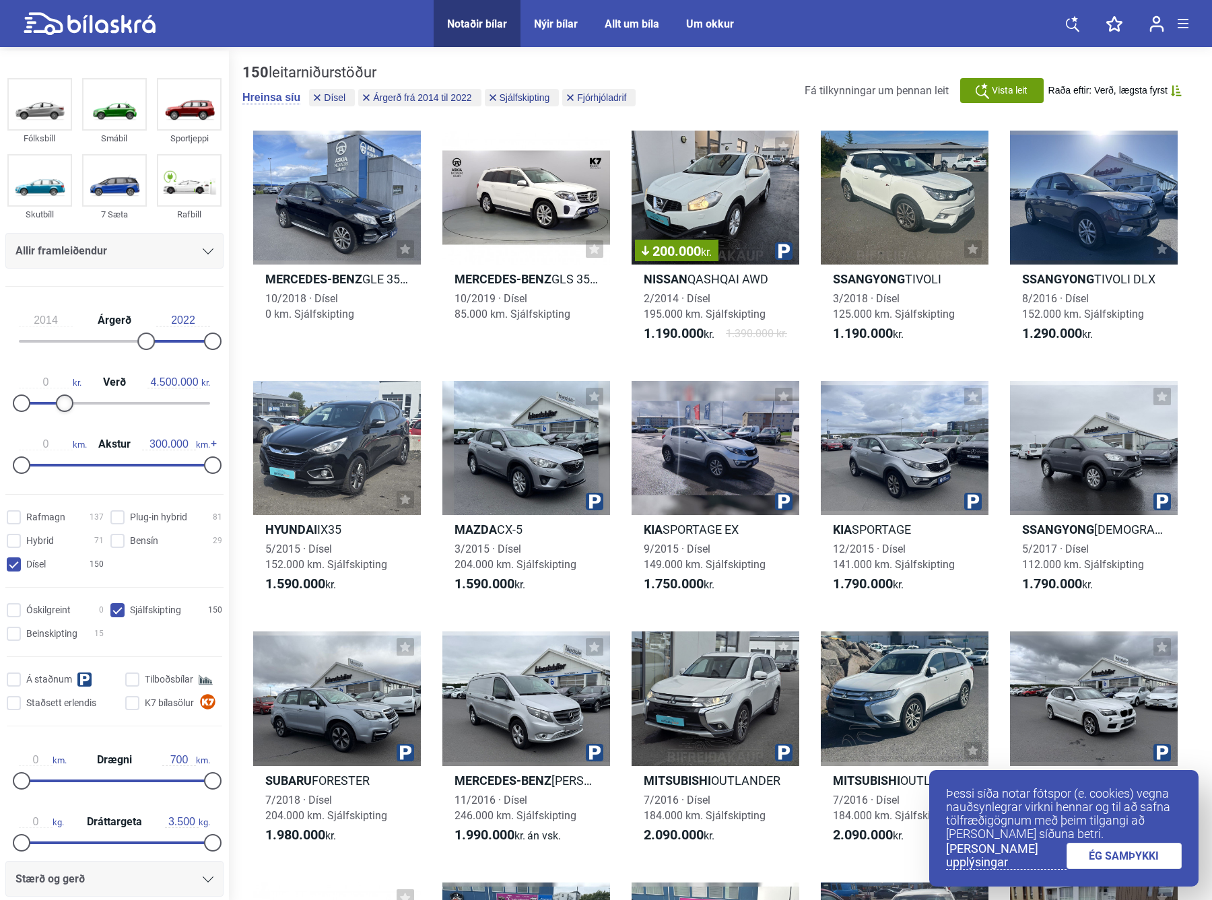
drag, startPoint x: 209, startPoint y: 403, endPoint x: 26, endPoint y: 411, distance: 184.0
click at [61, 416] on div "0 kr. Verð 4.500.000 kr." at bounding box center [114, 391] width 218 height 62
type input "4.100.000"
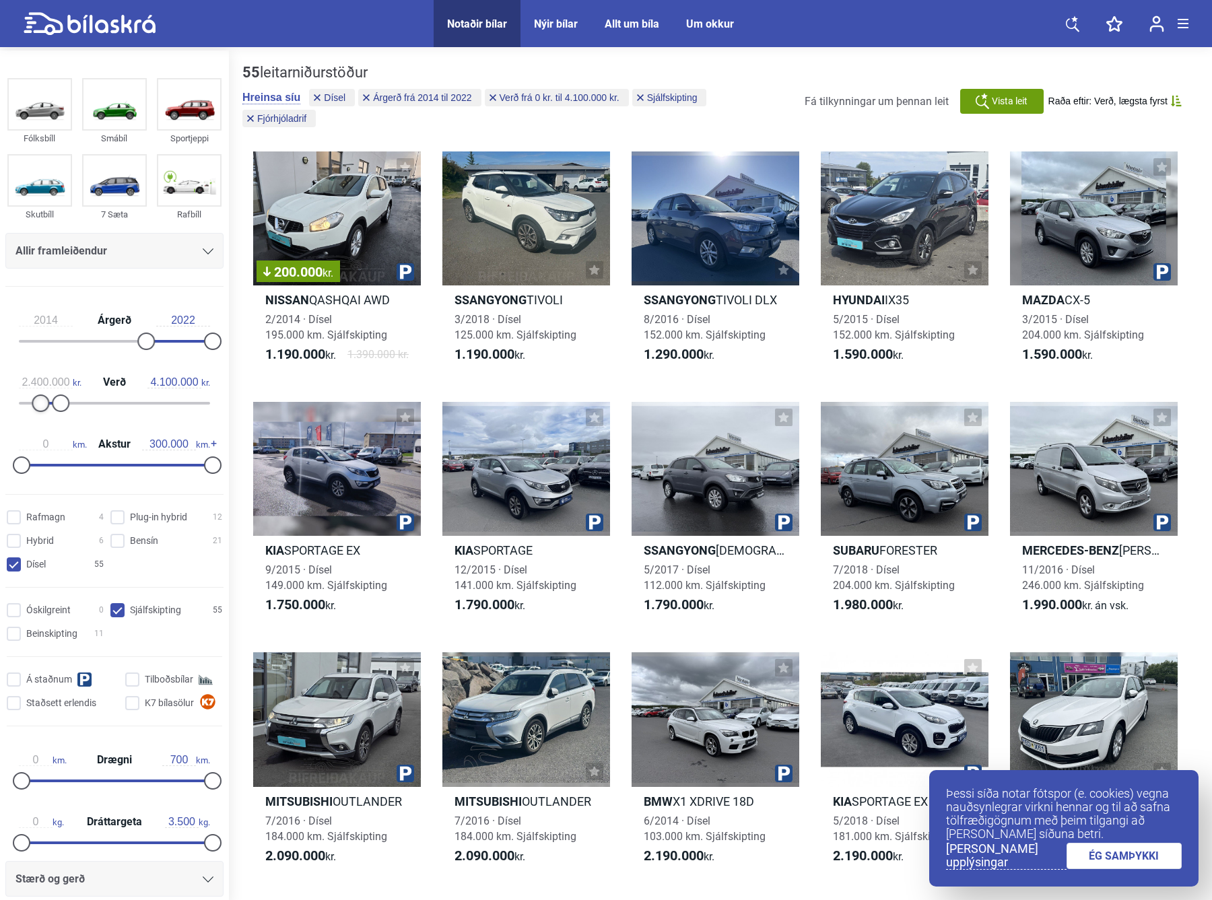
type input "2.500.000"
drag, startPoint x: 24, startPoint y: 405, endPoint x: 47, endPoint y: 405, distance: 23.6
click at [47, 405] on div at bounding box center [46, 404] width 18 height 18
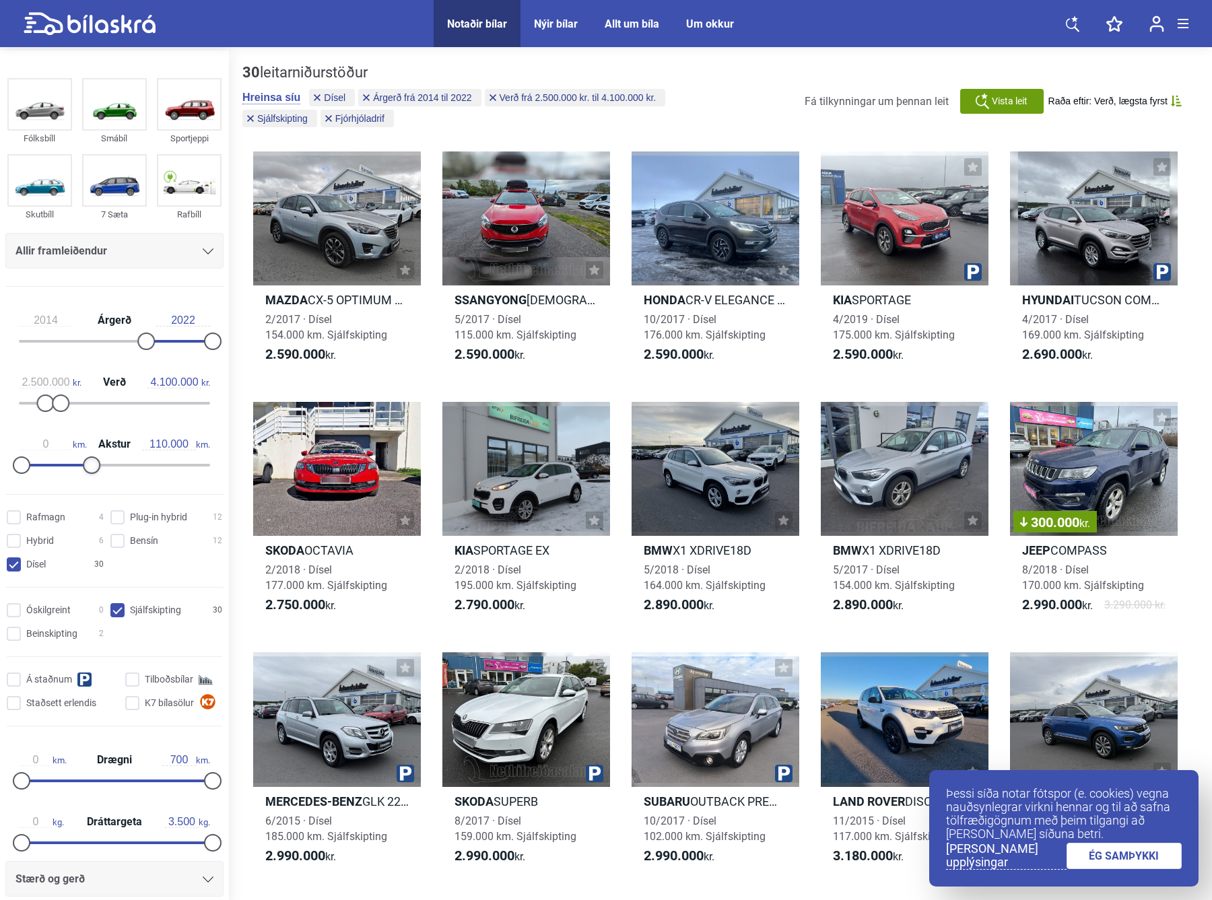
type input "120.000"
drag, startPoint x: 204, startPoint y: 466, endPoint x: 90, endPoint y: 467, distance: 113.8
click at [90, 467] on div at bounding box center [99, 466] width 18 height 18
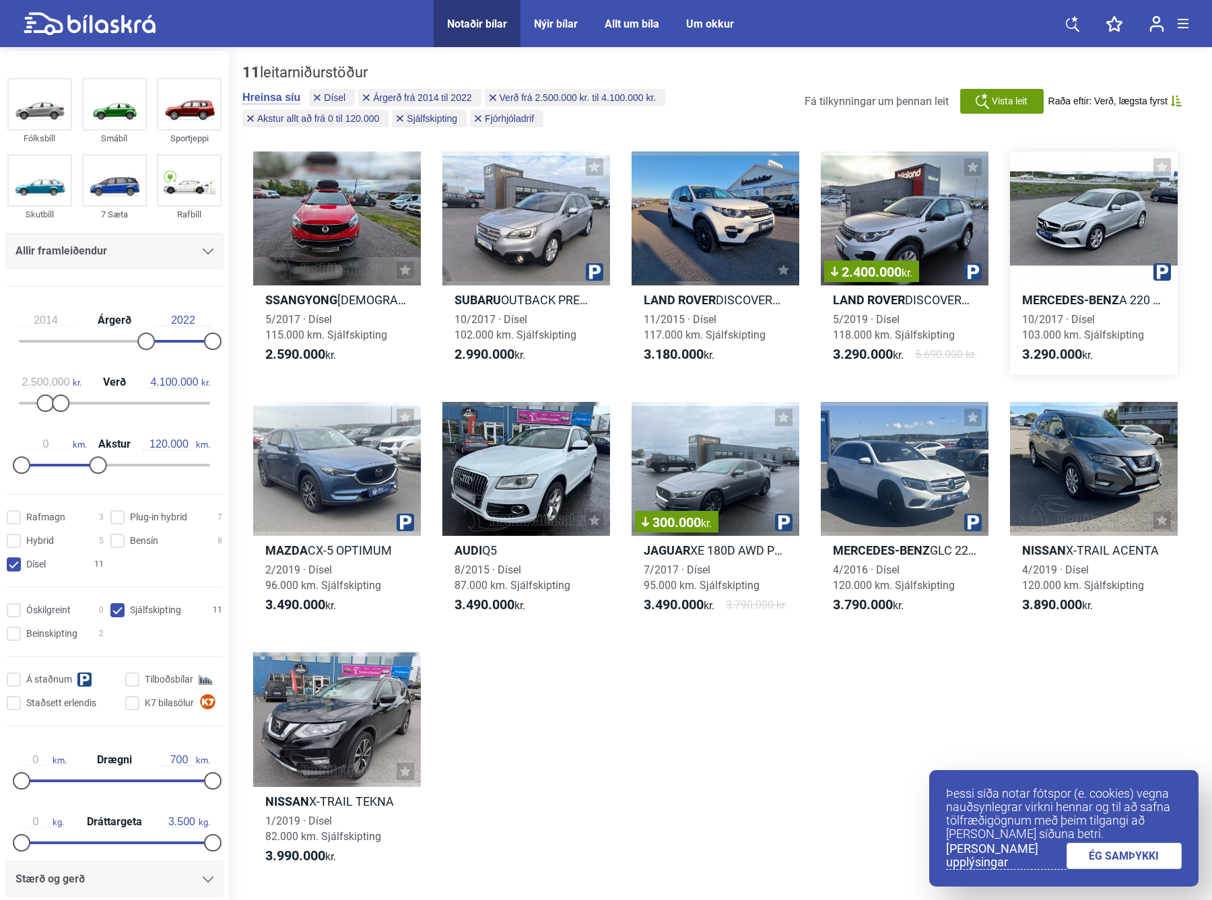
click at [1094, 225] on div at bounding box center [1094, 219] width 168 height 134
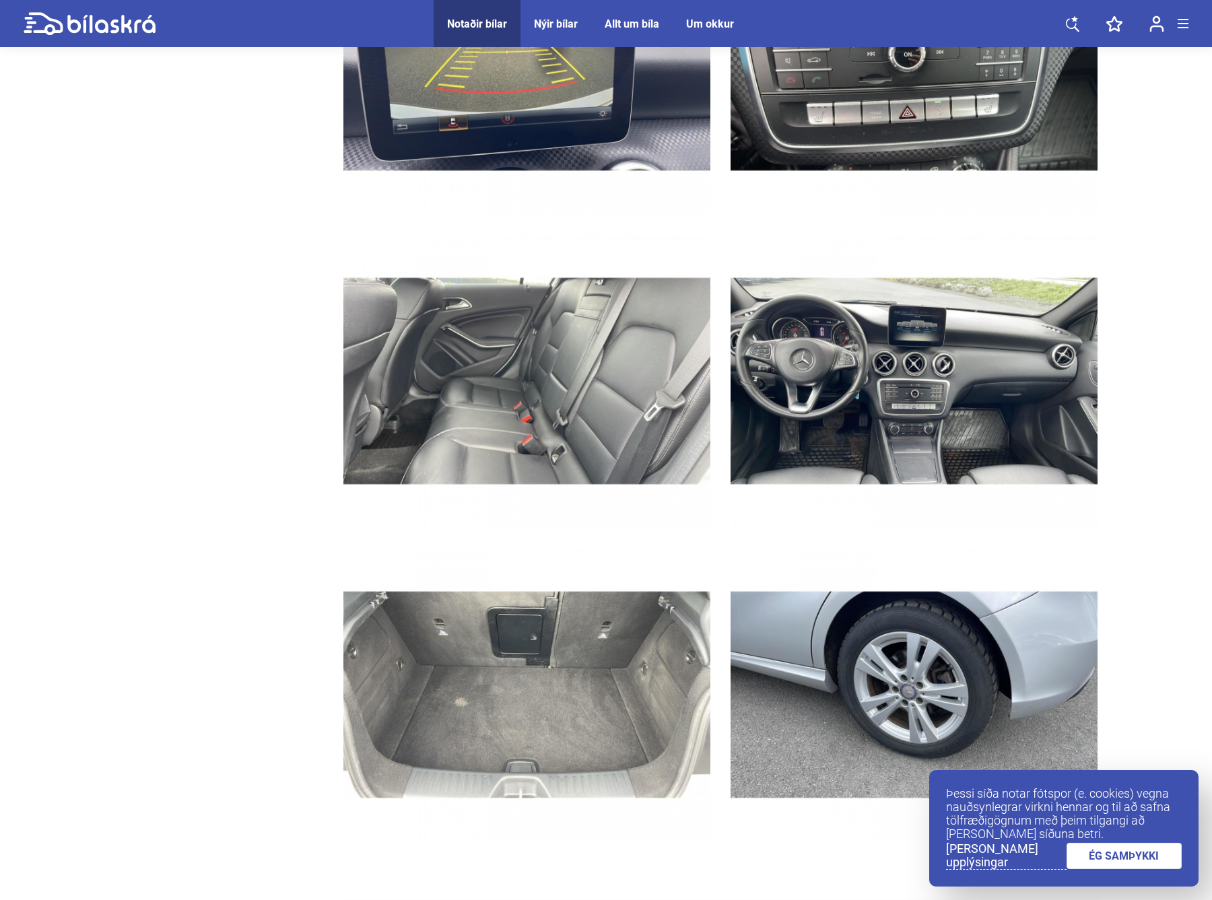
scroll to position [4243, 0]
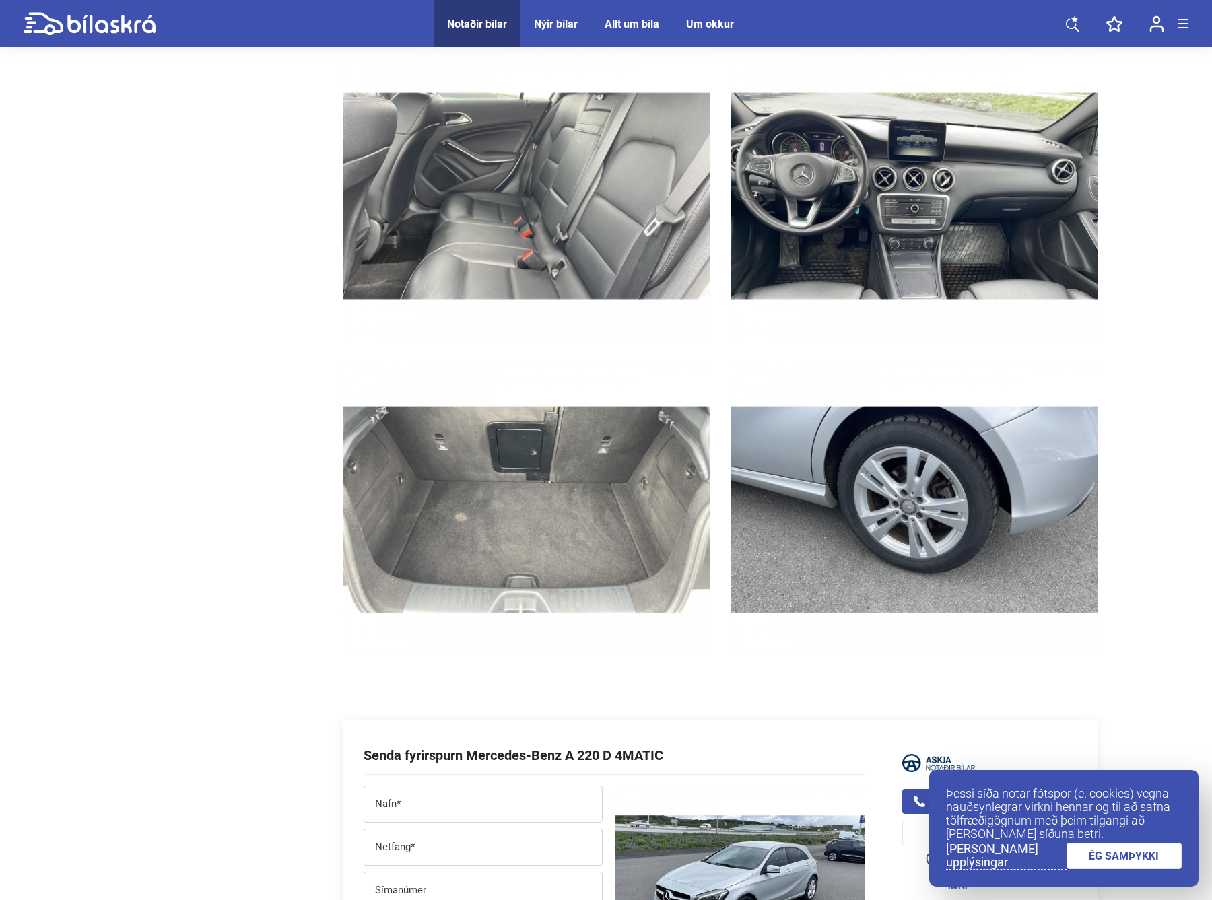
click at [1059, 459] on img at bounding box center [914, 510] width 367 height 294
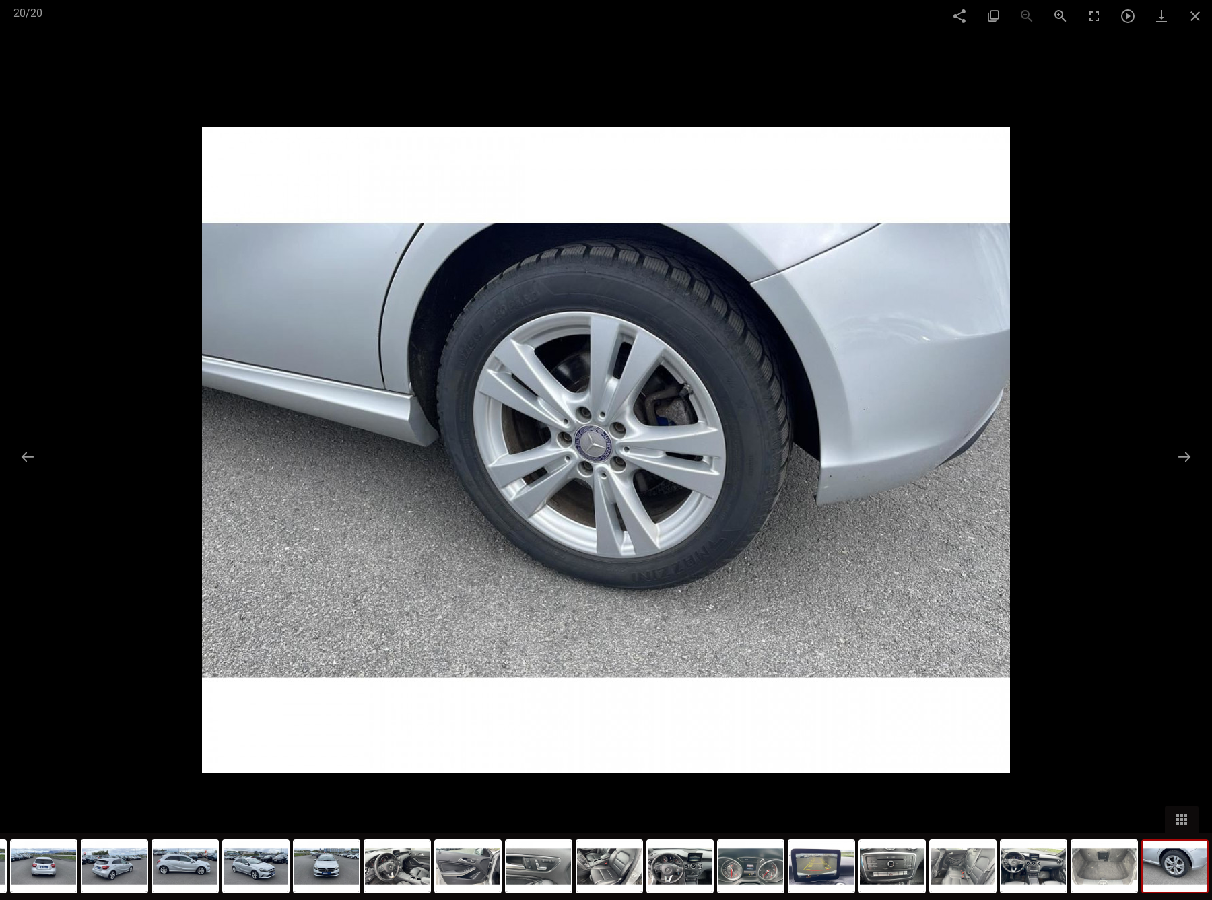
scroll to position [3973, 0]
click at [1061, 12] on span at bounding box center [1061, 16] width 34 height 32
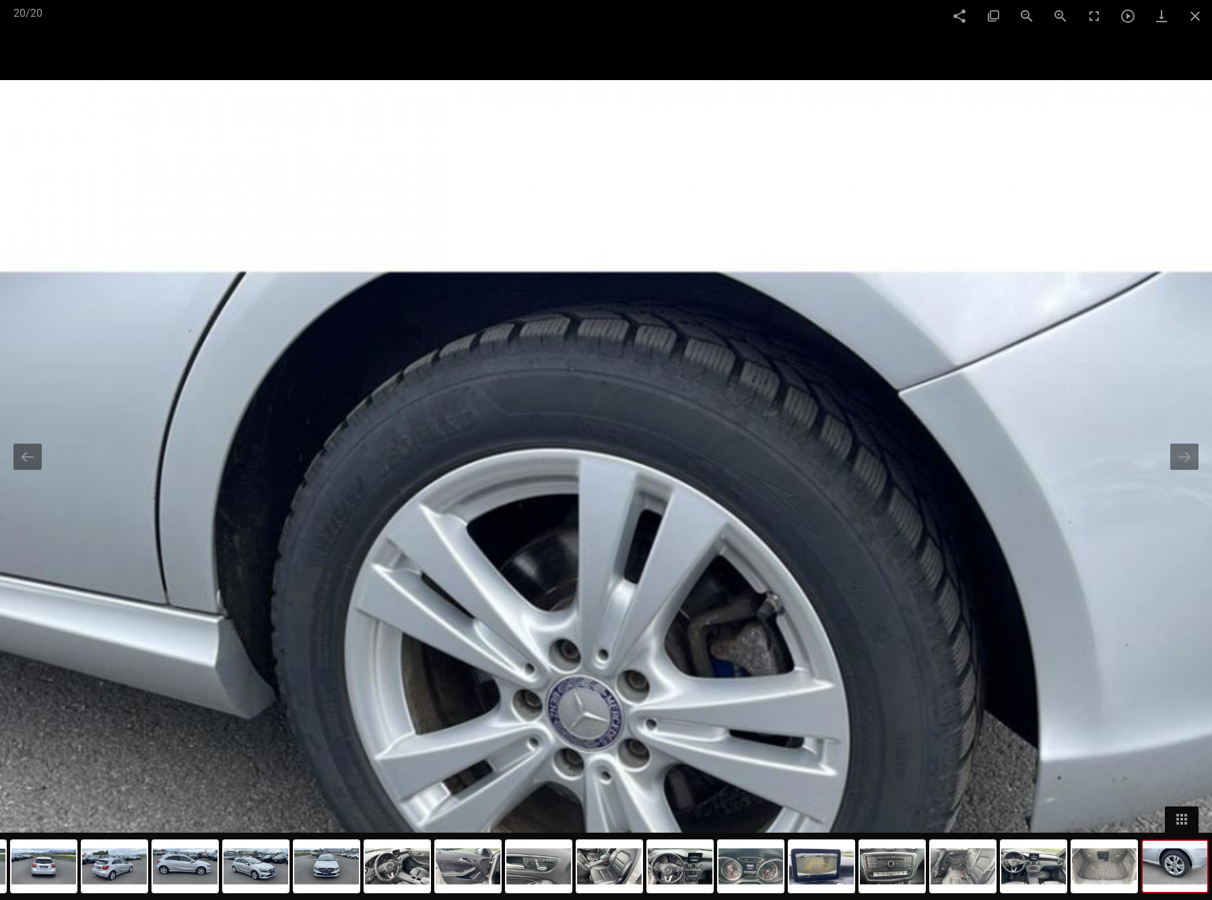
drag, startPoint x: 777, startPoint y: 257, endPoint x: 781, endPoint y: 533, distance: 276.1
click at [781, 533] on img at bounding box center [610, 726] width 1616 height 1293
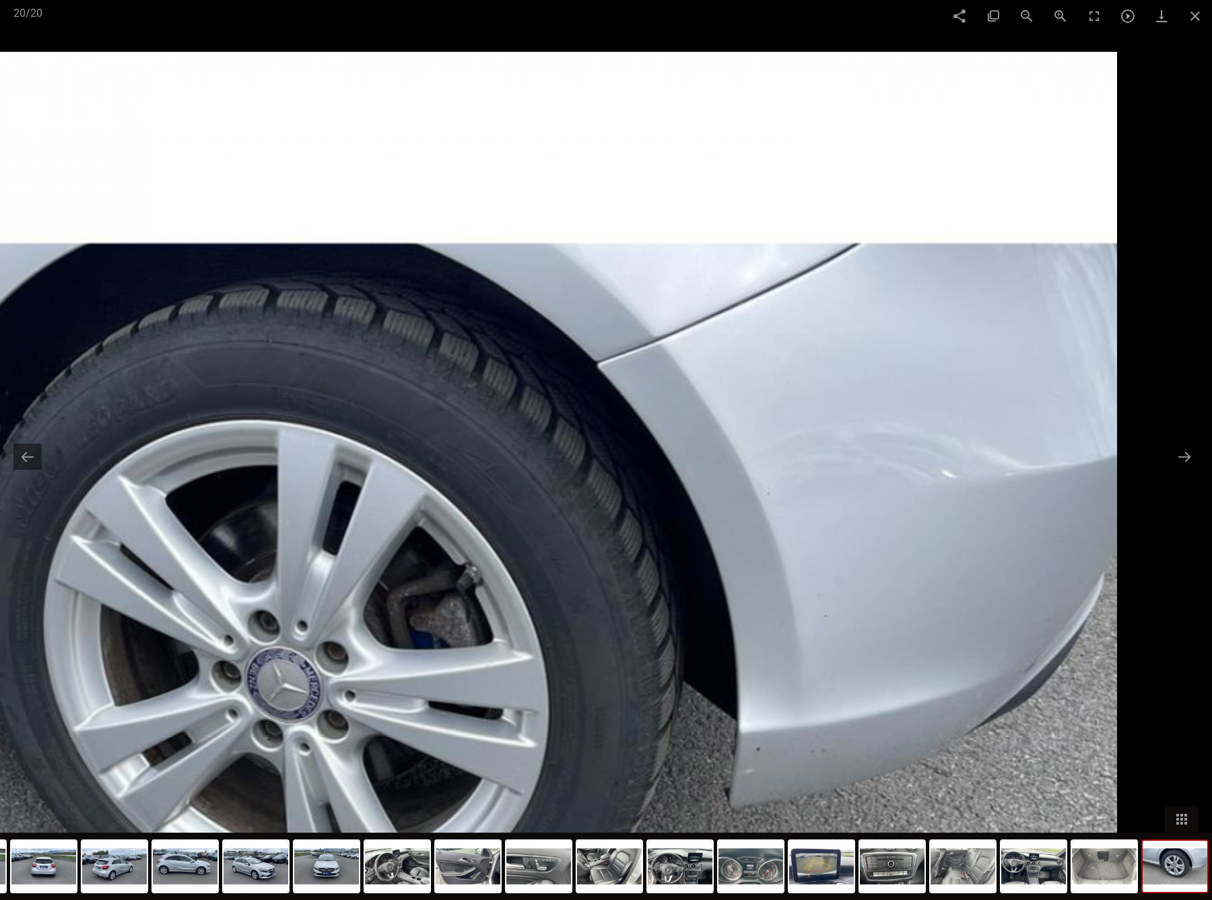
drag, startPoint x: 671, startPoint y: 471, endPoint x: 370, endPoint y: 523, distance: 305.4
click at [370, 523] on img at bounding box center [309, 697] width 1616 height 1293
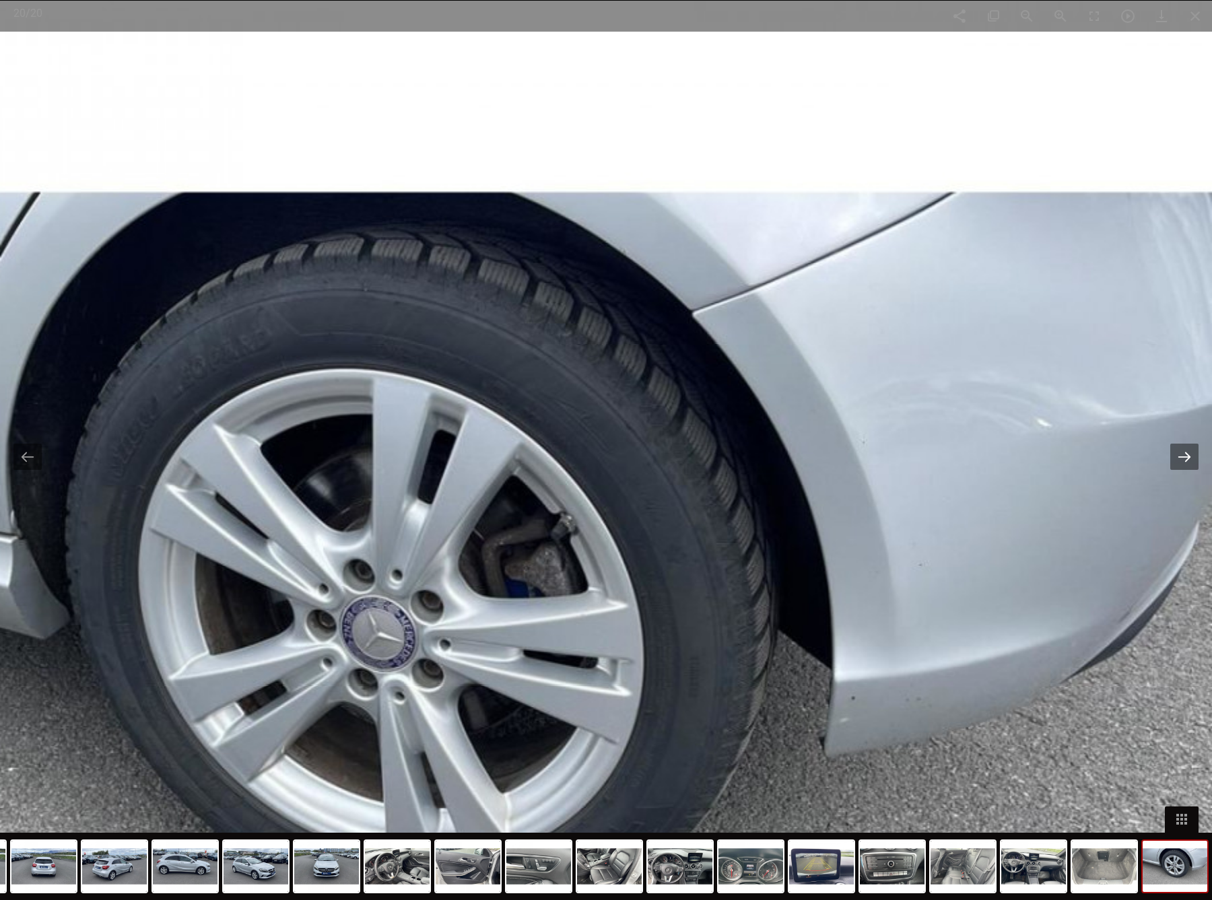
click at [1182, 467] on button at bounding box center [1184, 457] width 28 height 26
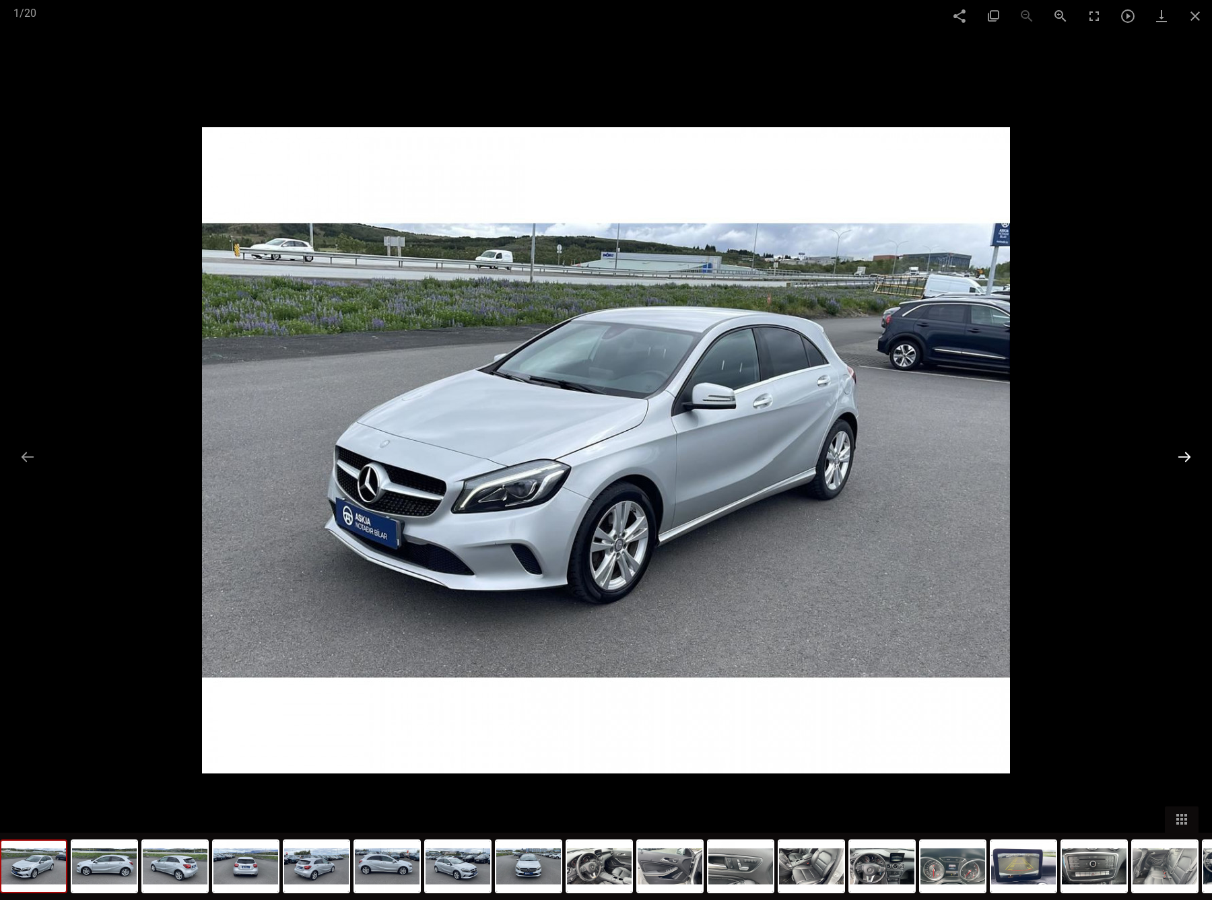
click at [1187, 458] on button at bounding box center [1184, 457] width 28 height 26
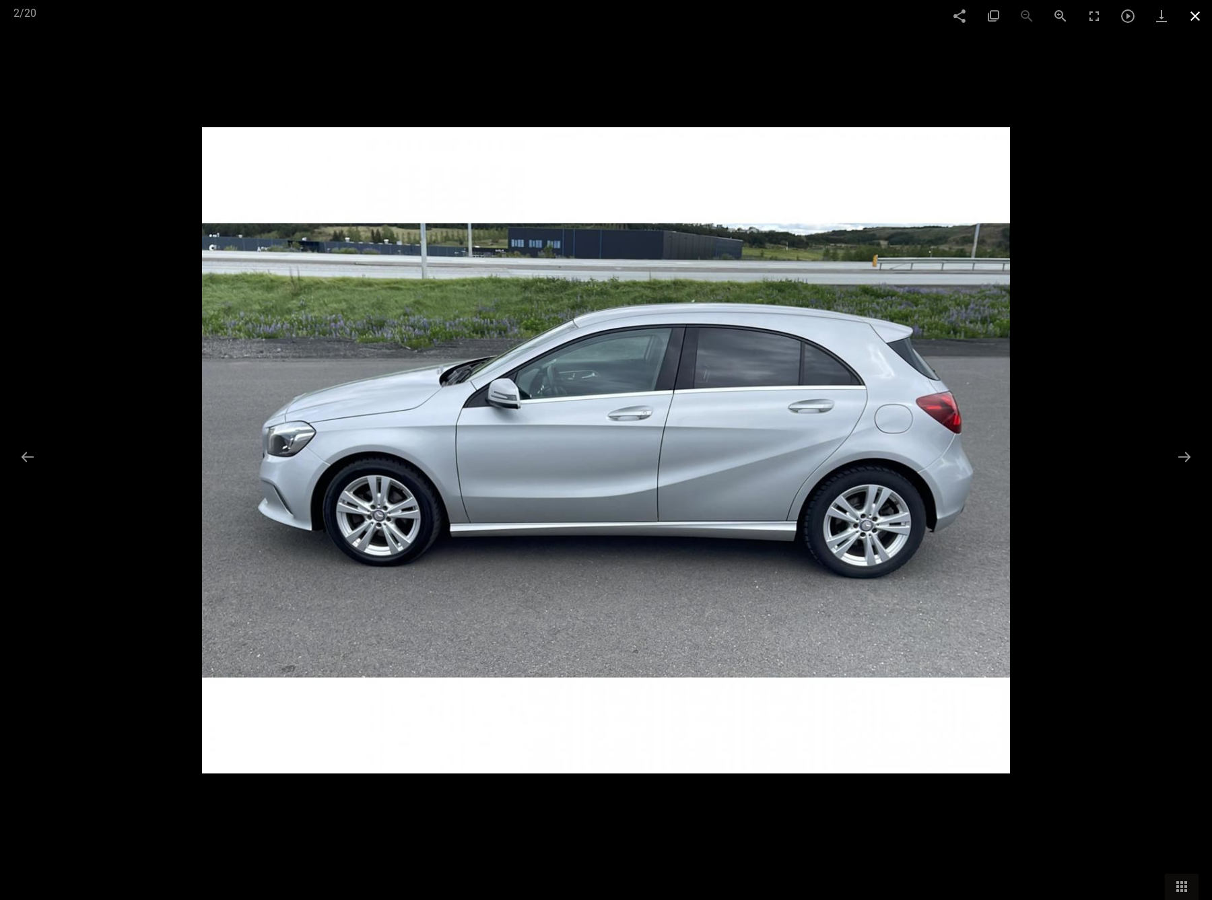
click at [1194, 10] on span at bounding box center [1196, 16] width 34 height 32
